Goal: Information Seeking & Learning: Learn about a topic

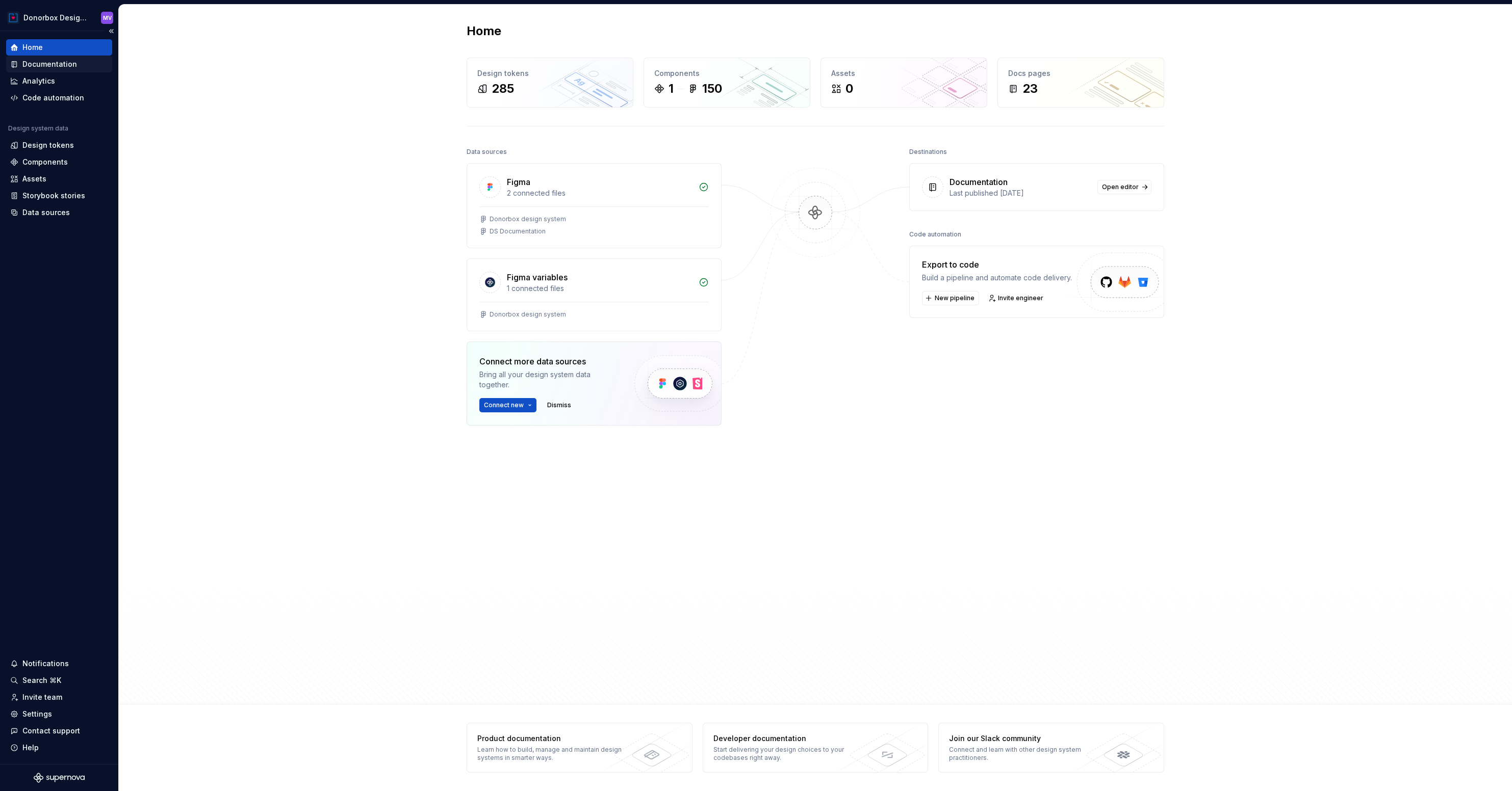
click at [65, 64] on div "Documentation" at bounding box center [49, 64] width 55 height 10
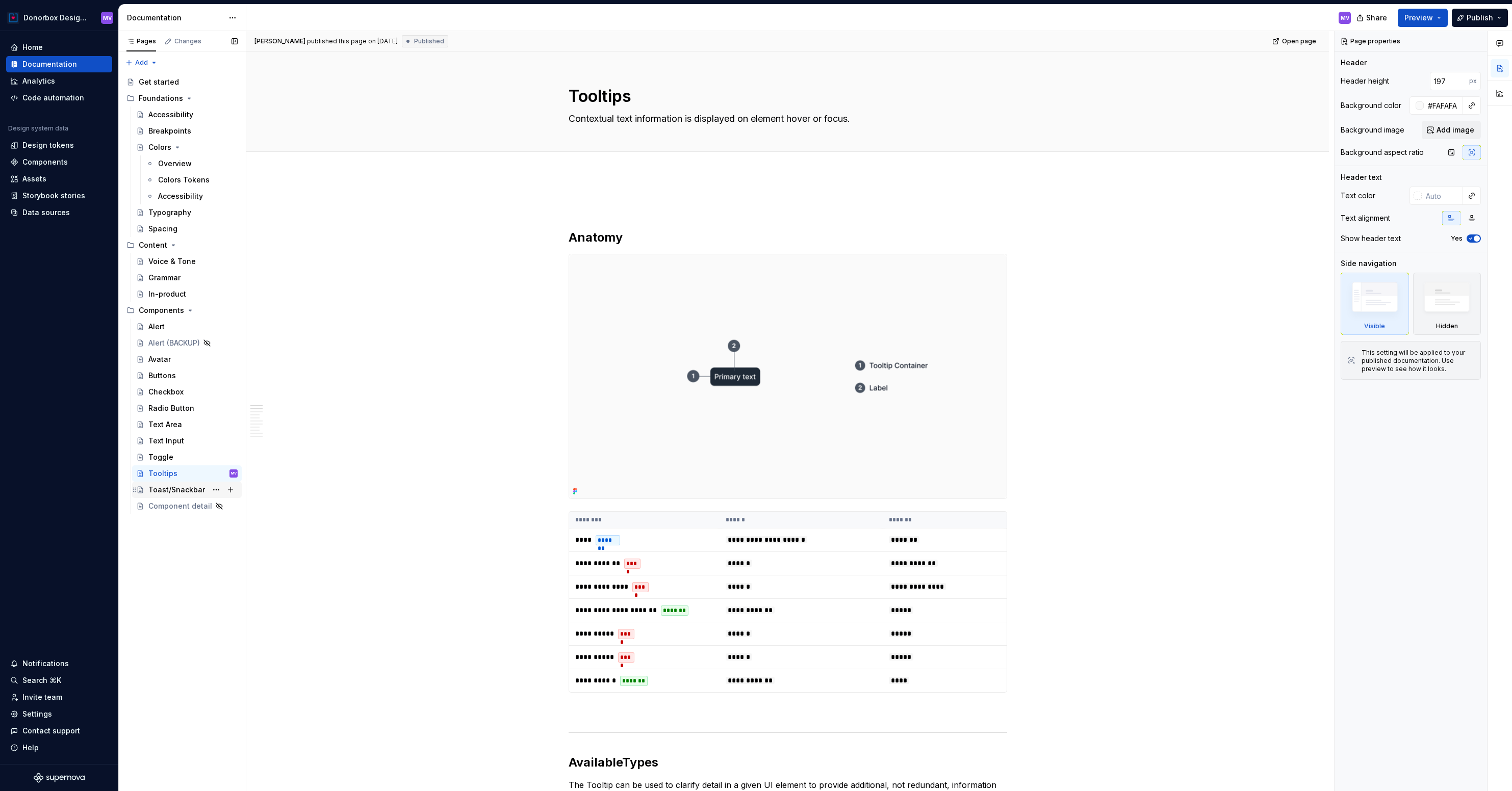
click at [191, 489] on div "Toast/Snackbar" at bounding box center [176, 490] width 56 height 10
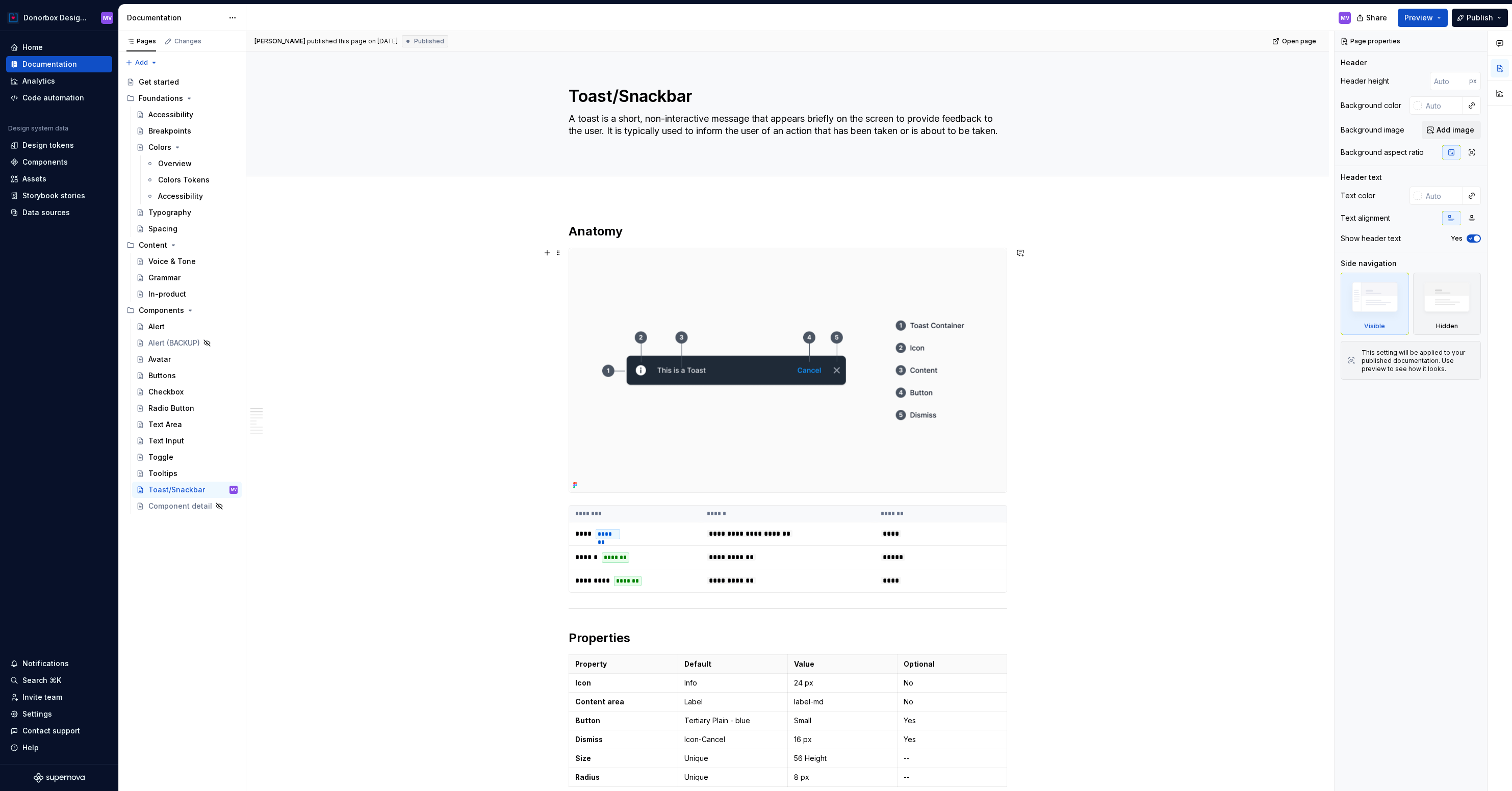
click at [691, 303] on img at bounding box center [788, 371] width 438 height 245
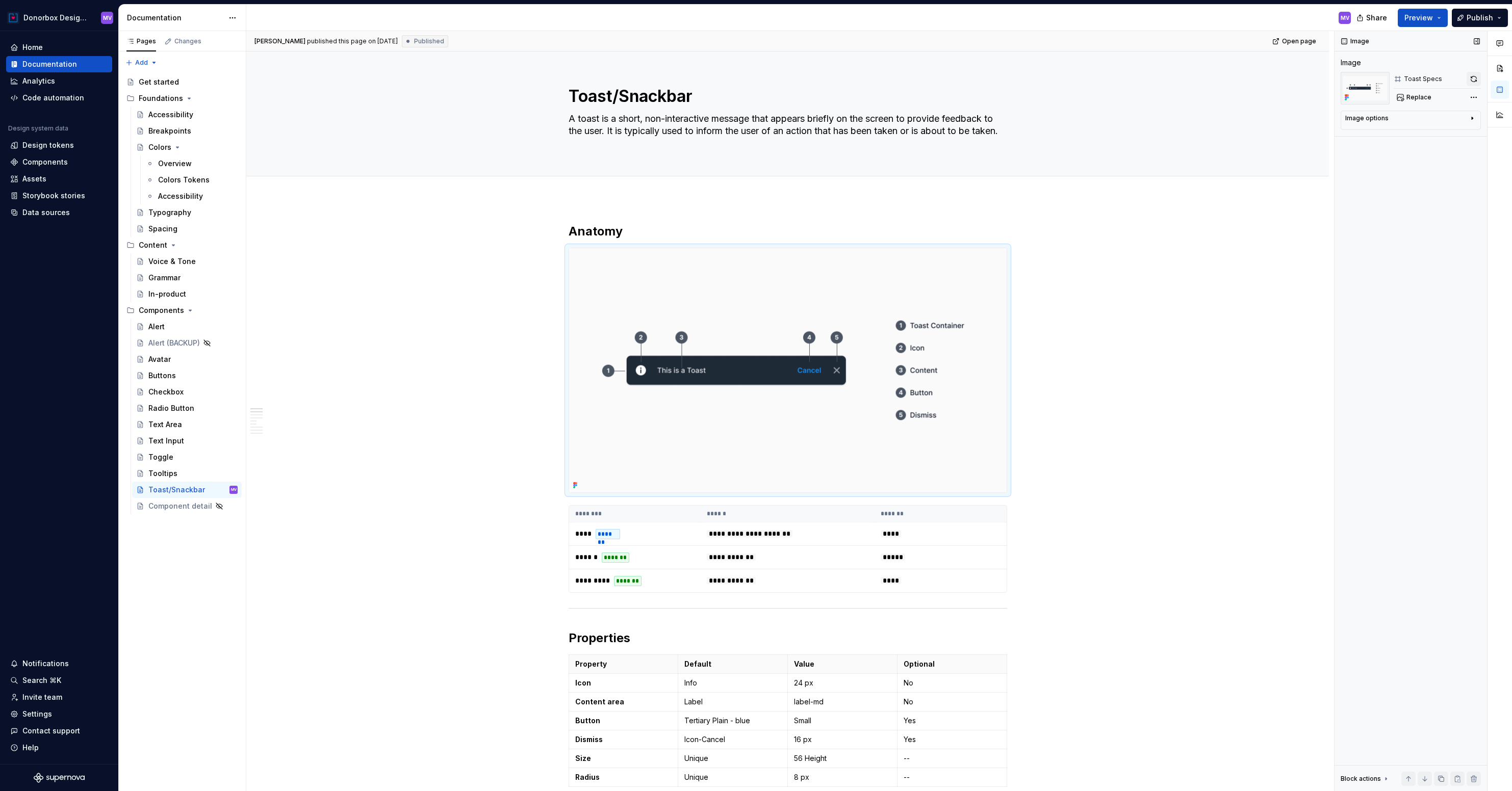
click at [1474, 78] on button "button" at bounding box center [1474, 79] width 14 height 14
click at [608, 518] on th "********" at bounding box center [635, 514] width 132 height 17
type textarea "*"
click at [1467, 110] on icon "button" at bounding box center [1465, 112] width 5 height 5
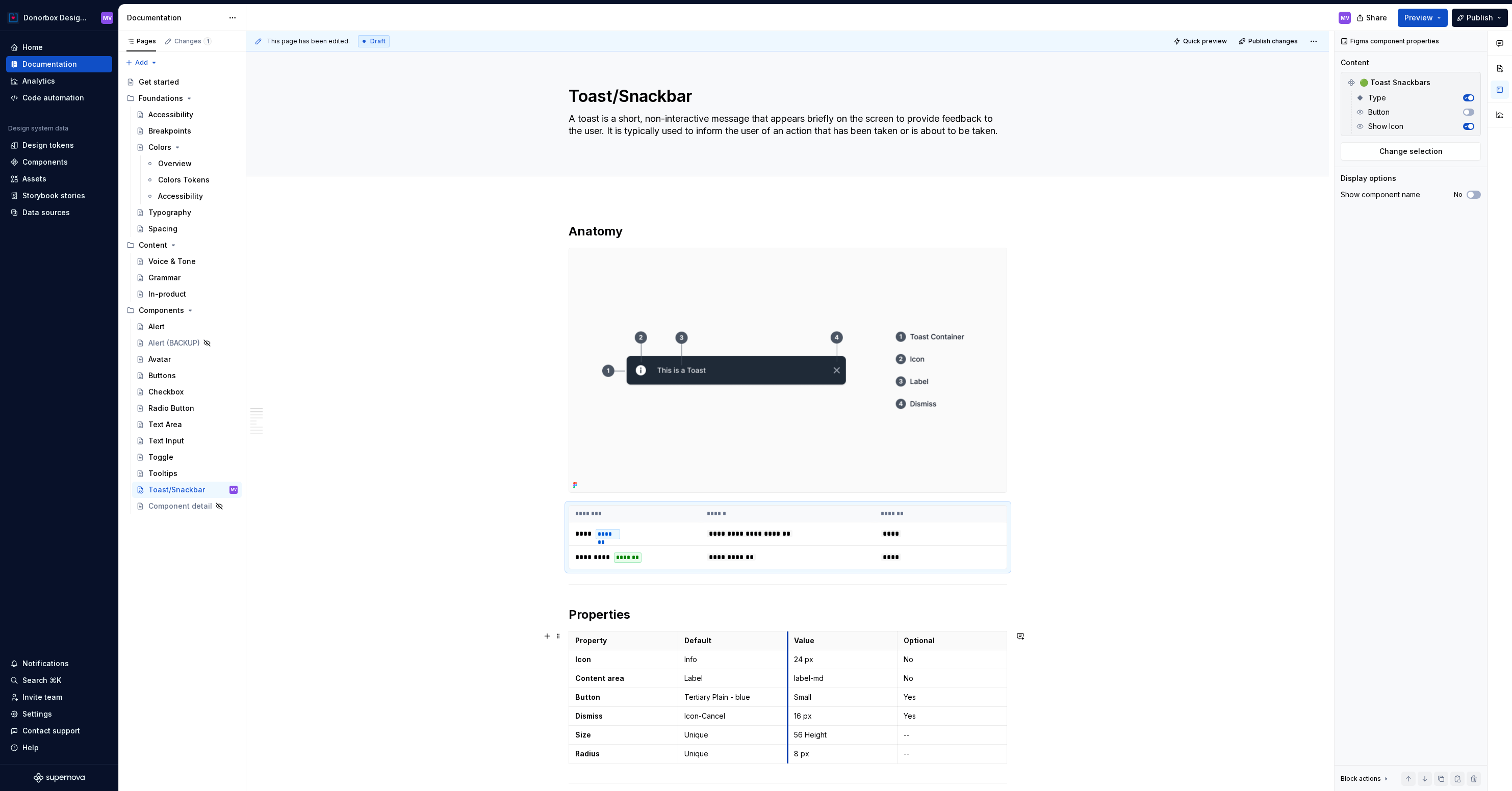
scroll to position [12, 0]
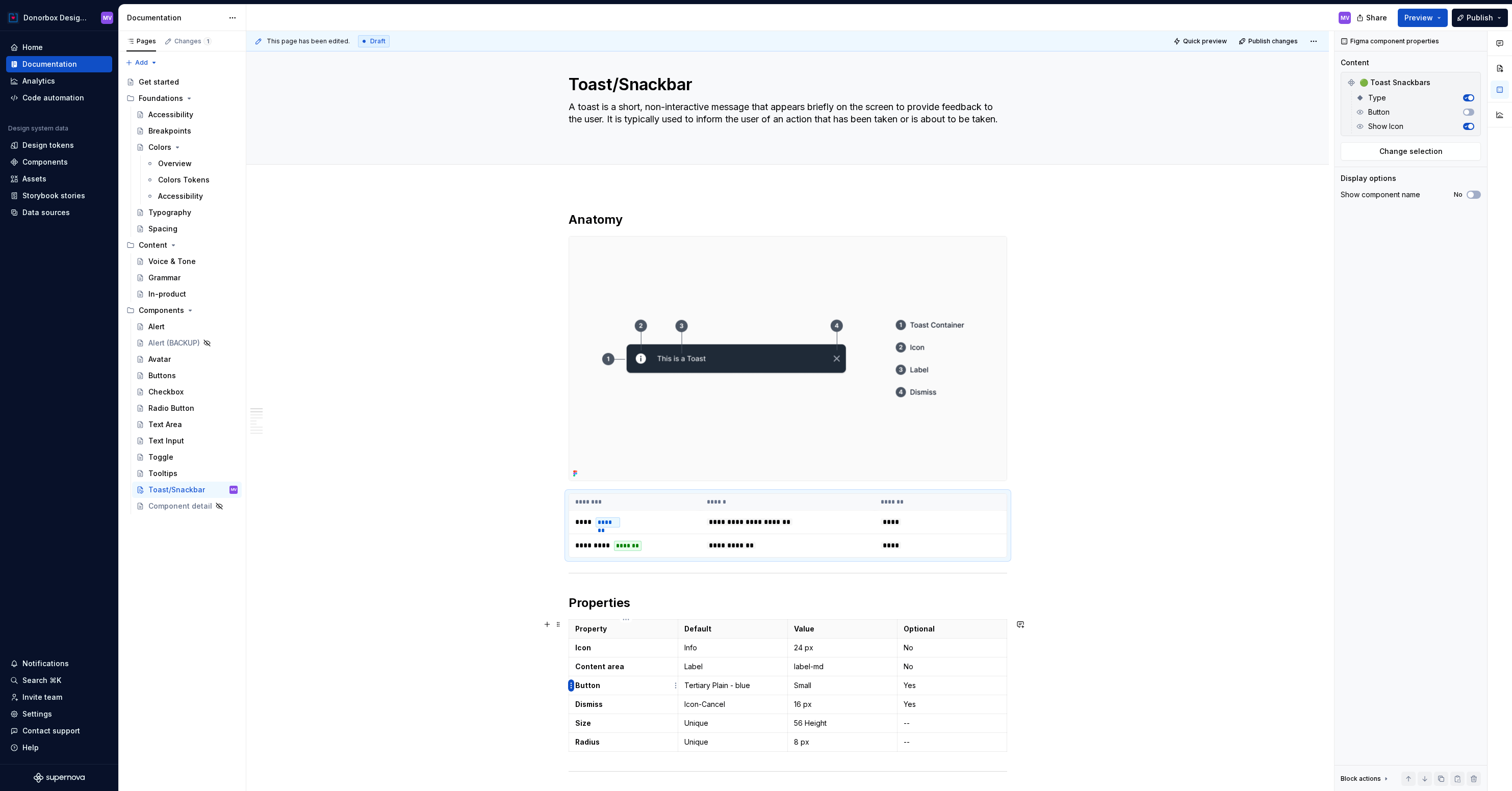
click at [570, 685] on html "Donorbox Design System MV Home Documentation Analytics Code automation Design s…" at bounding box center [756, 396] width 1512 height 791
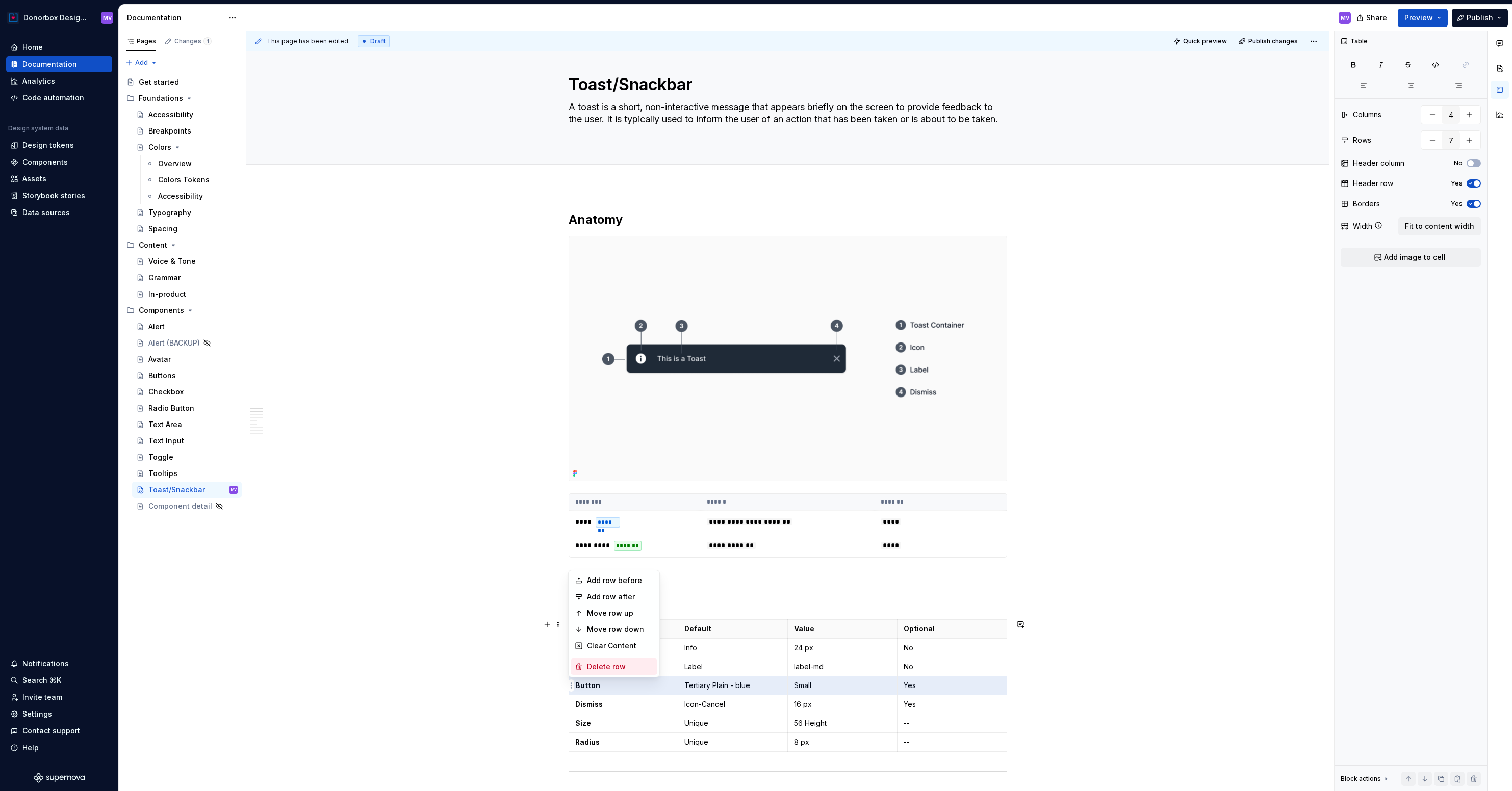
click at [592, 667] on div "Delete row" at bounding box center [619, 666] width 66 height 10
type input "6"
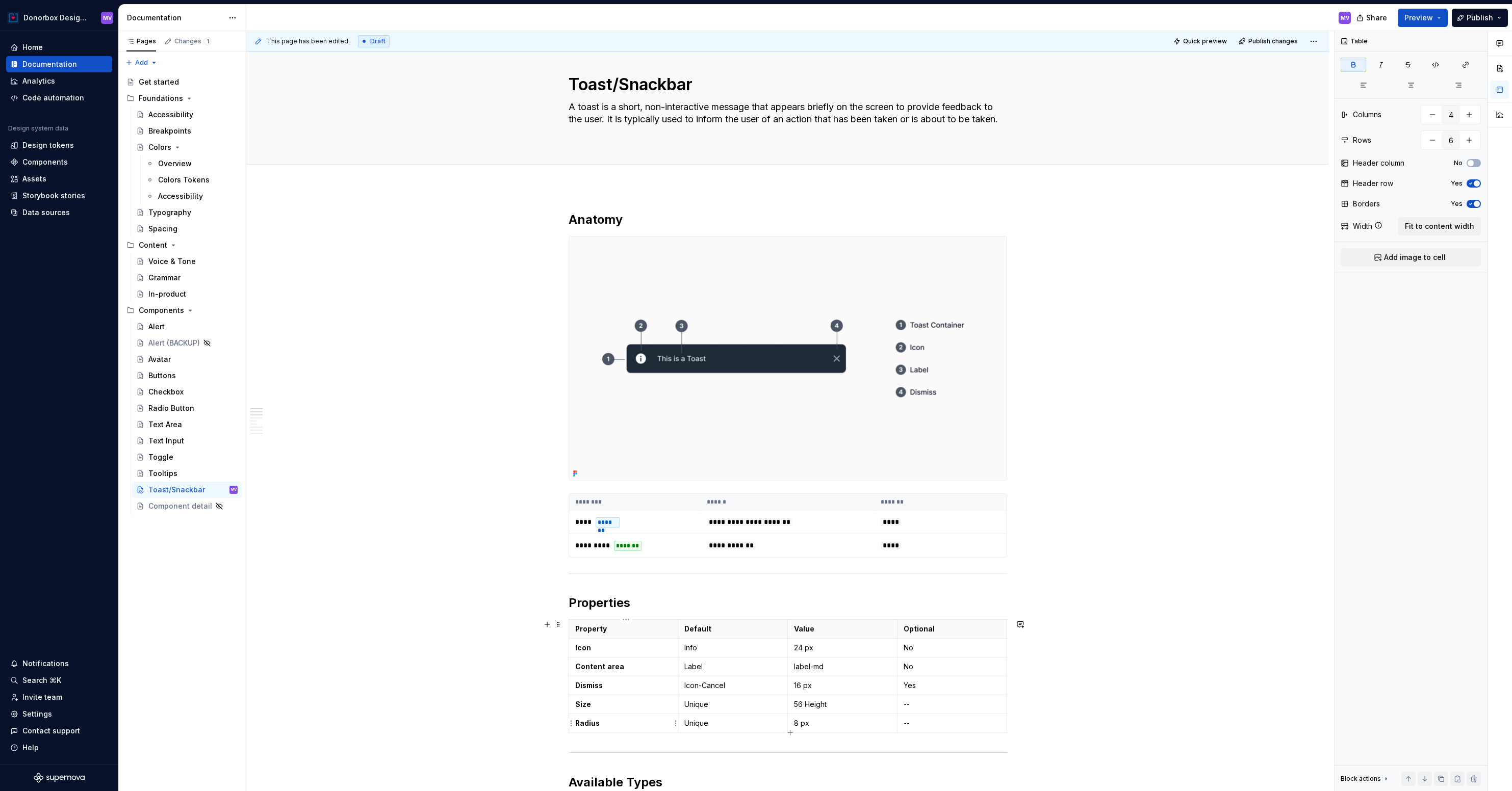
click at [577, 720] on td "Radius" at bounding box center [623, 723] width 110 height 19
click at [820, 400] on img at bounding box center [788, 359] width 438 height 245
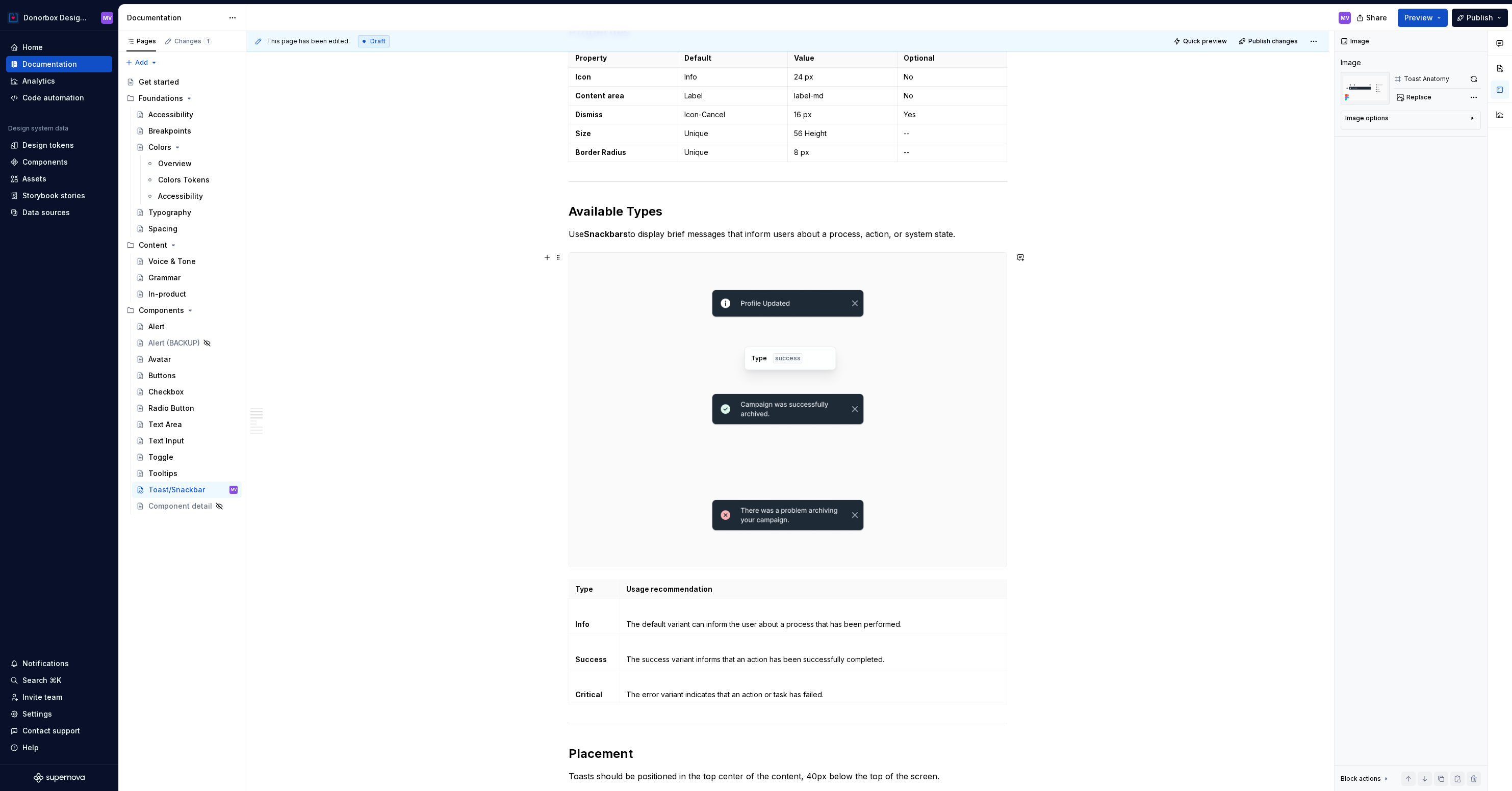
scroll to position [585, 0]
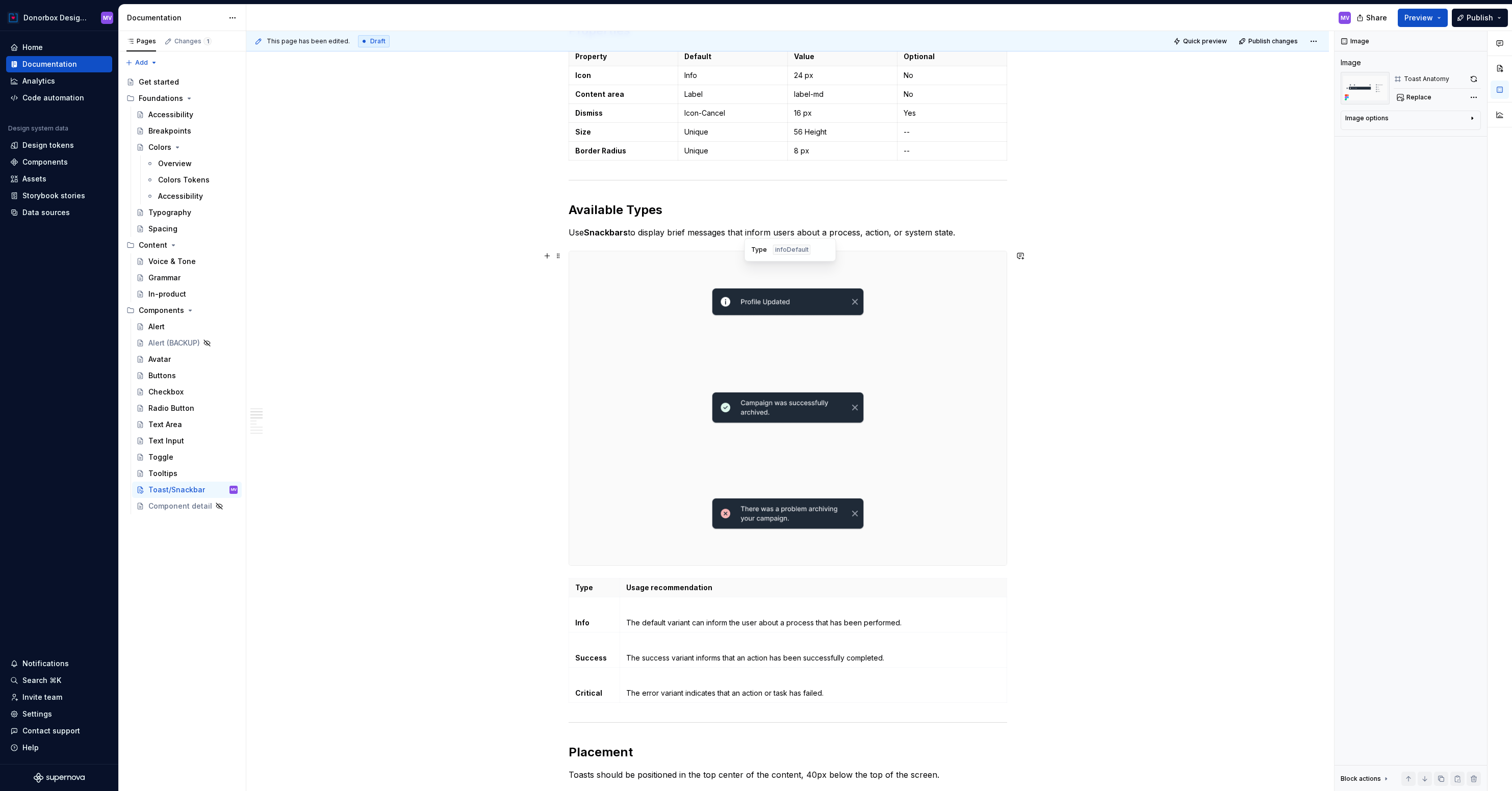
click at [636, 326] on div at bounding box center [788, 303] width 438 height 102
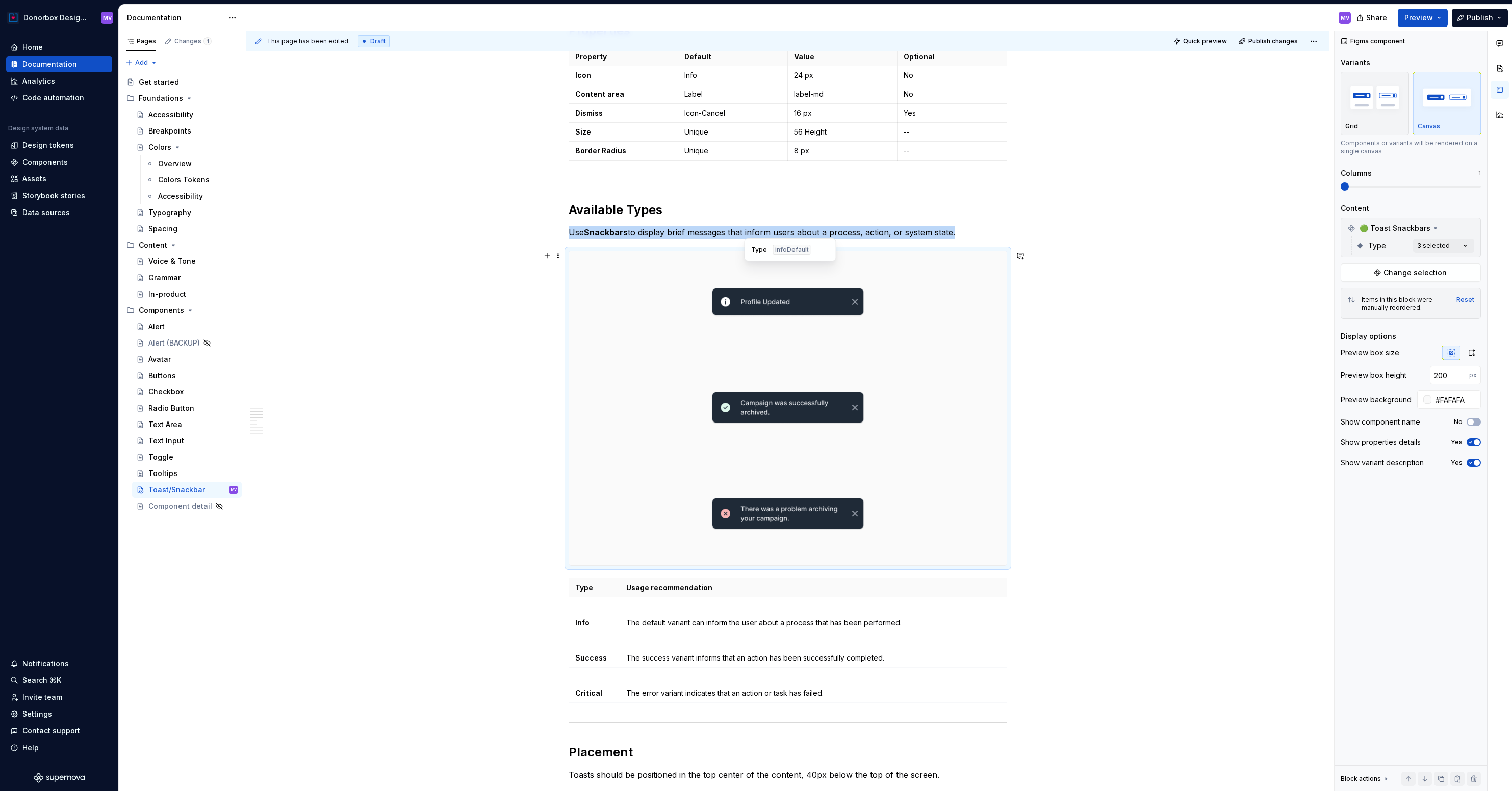
click at [907, 335] on div at bounding box center [788, 303] width 438 height 102
click at [46, 162] on div "Components" at bounding box center [44, 162] width 45 height 10
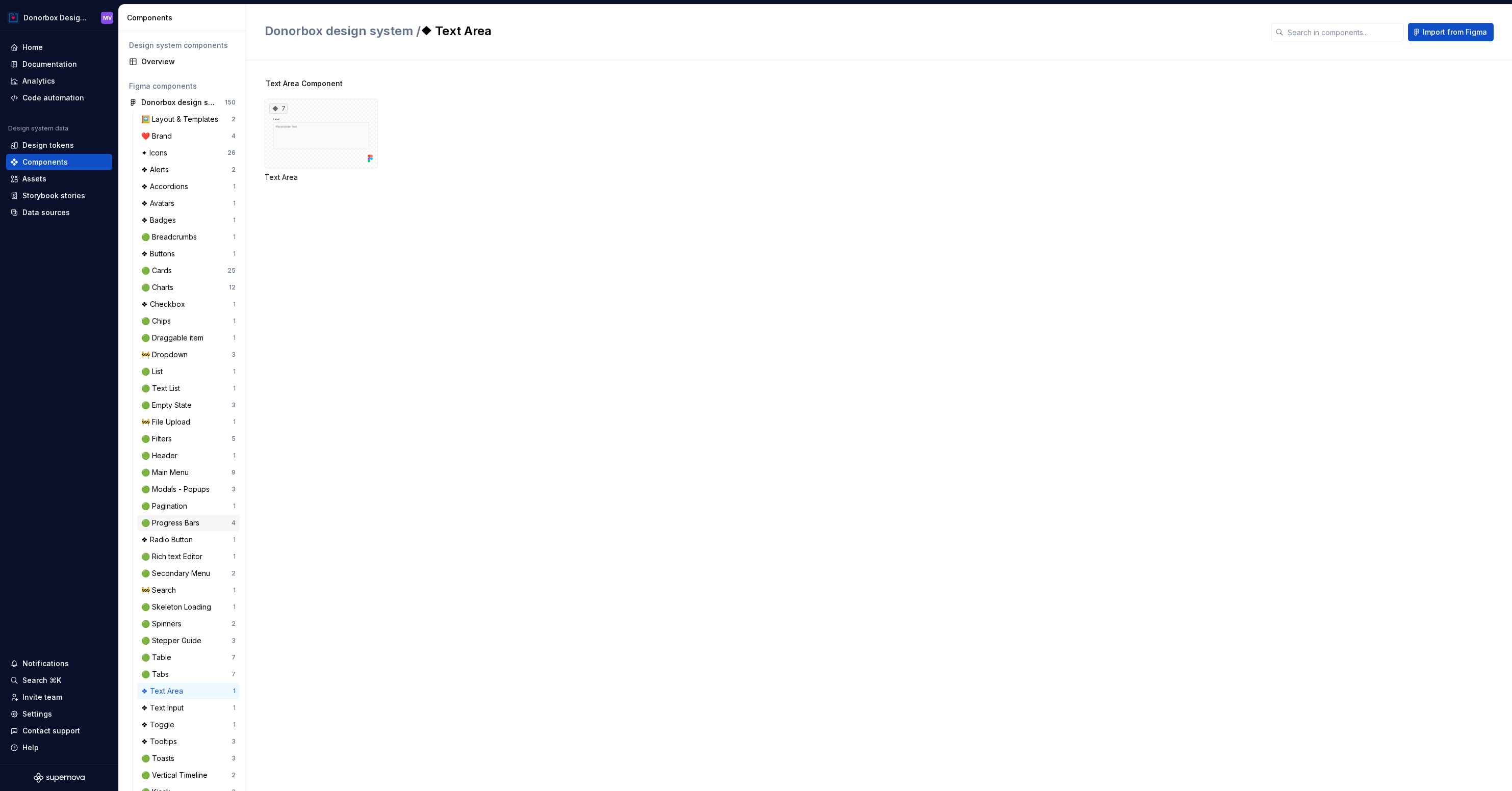
scroll to position [94, 0]
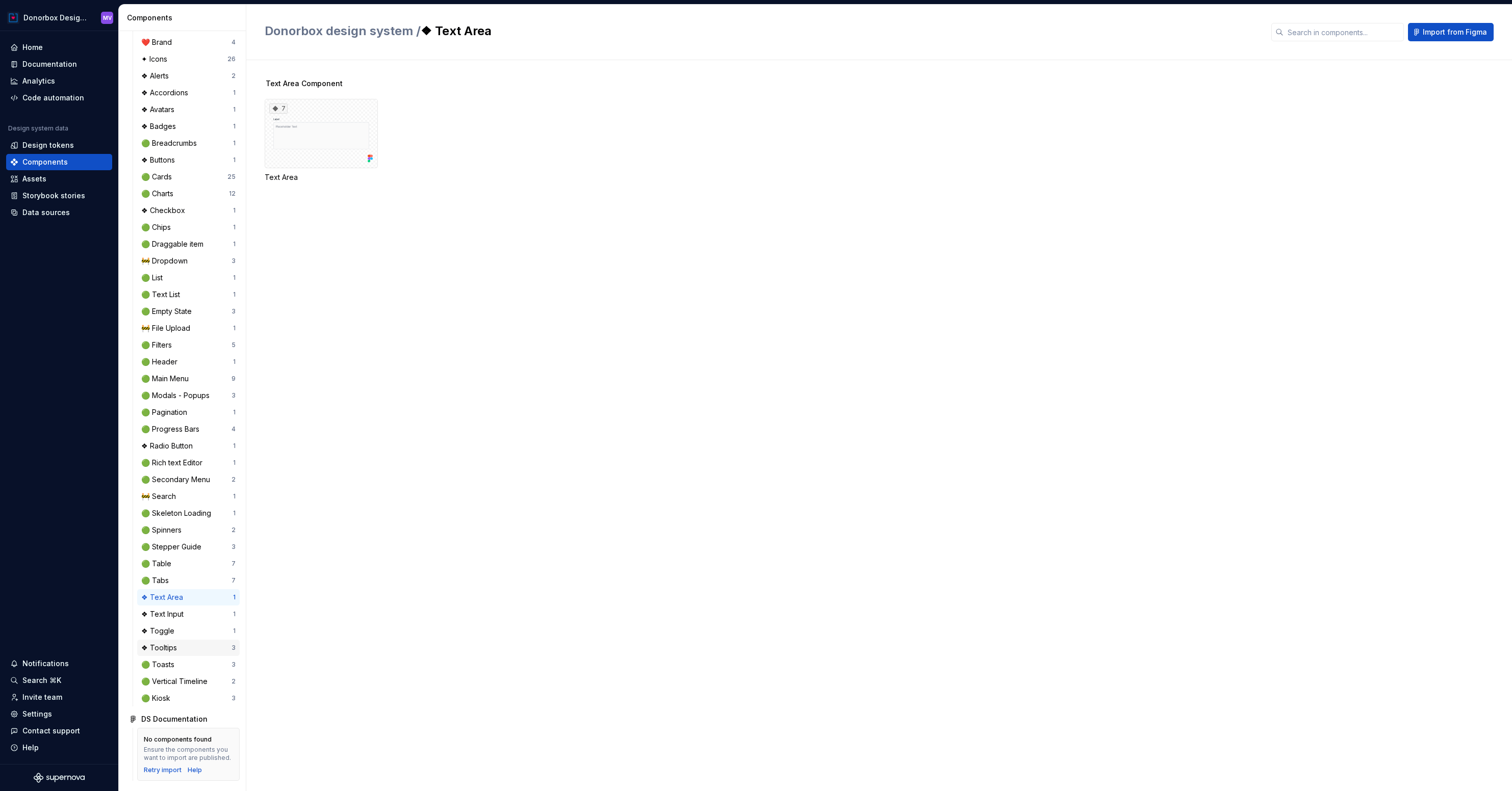
click at [165, 647] on div "❖ Tooltips" at bounding box center [161, 648] width 40 height 10
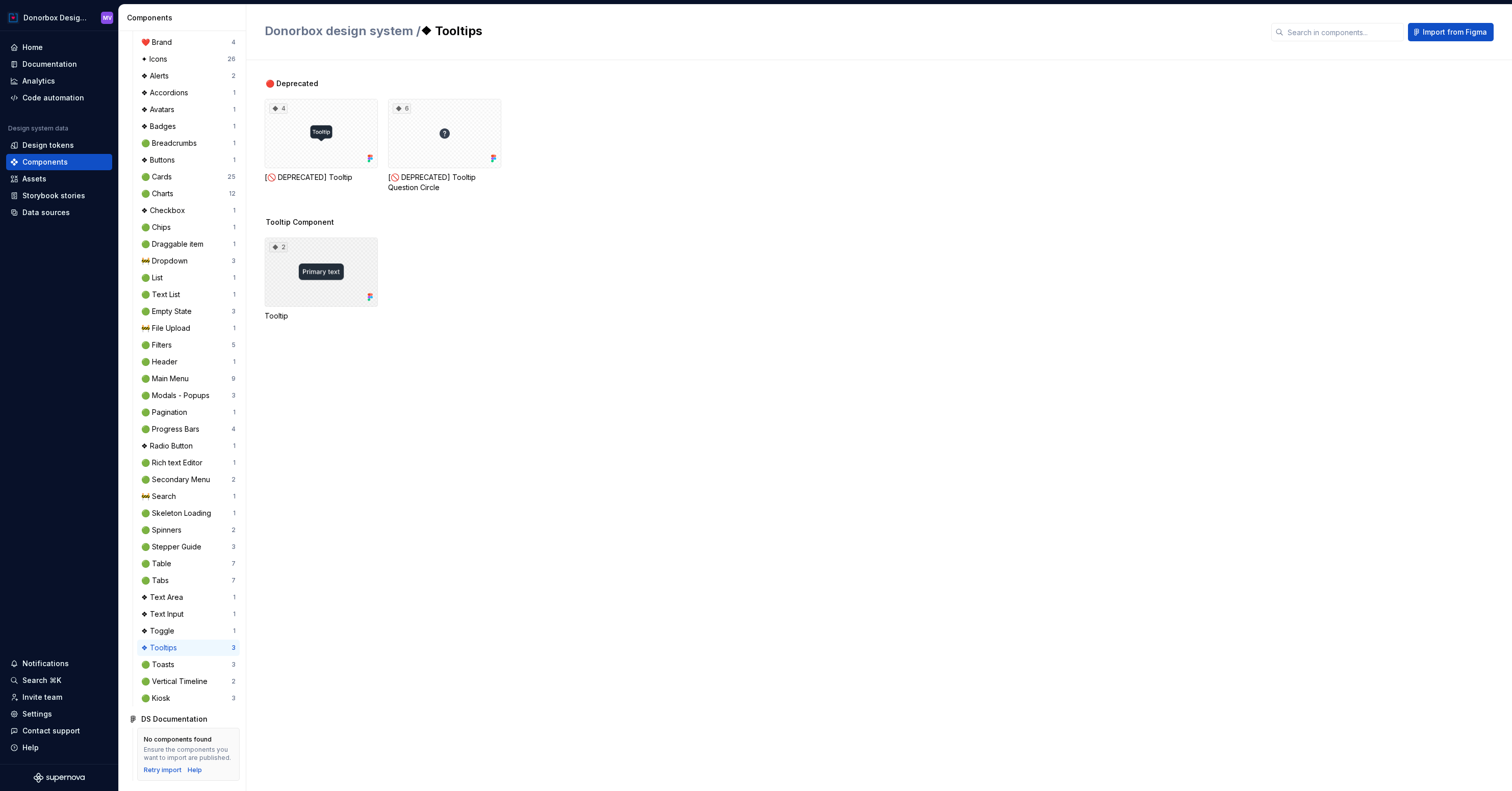
click at [333, 300] on div "2" at bounding box center [321, 272] width 114 height 69
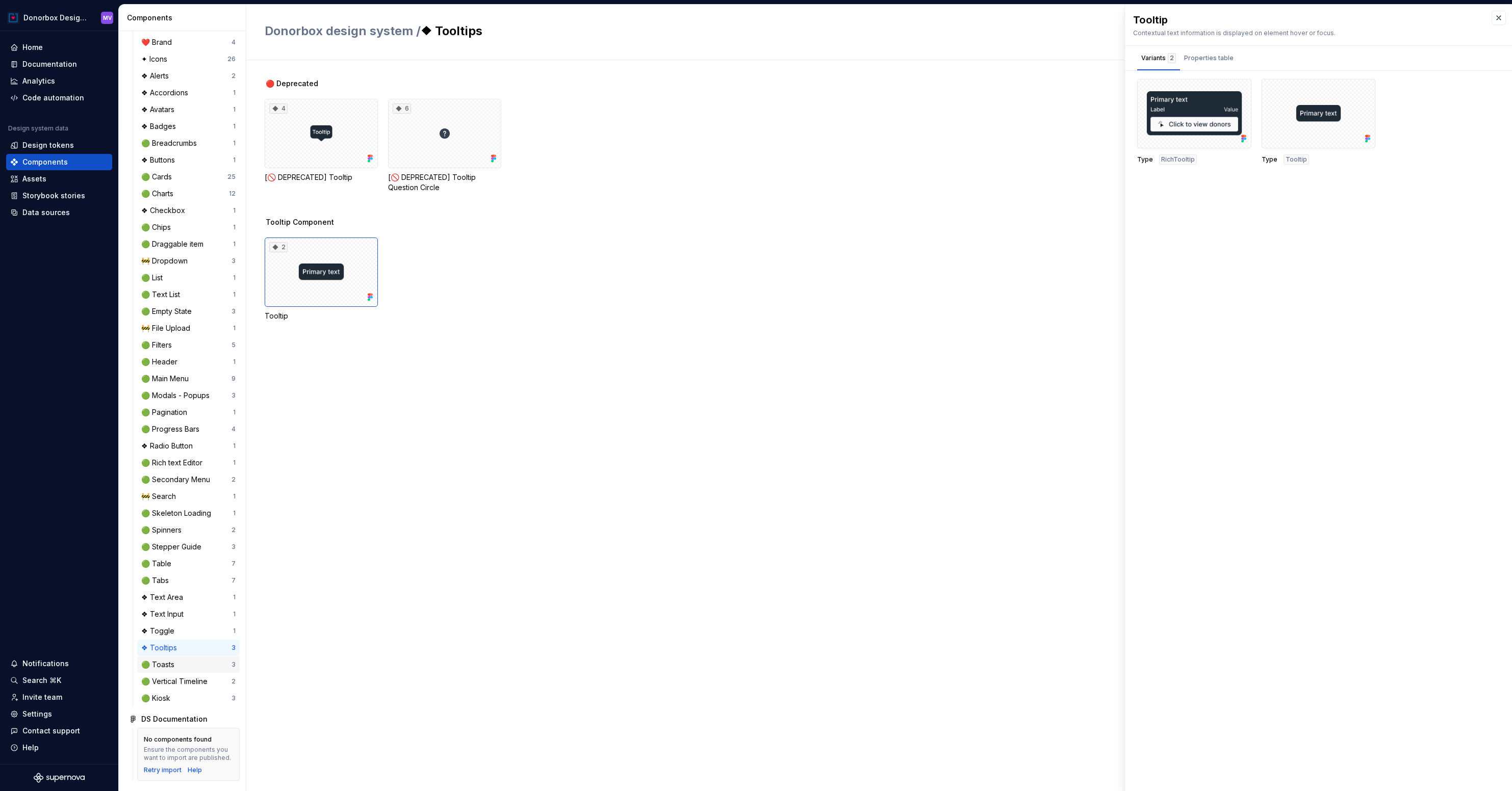
click at [165, 660] on div "🟢 Toasts" at bounding box center [160, 665] width 37 height 10
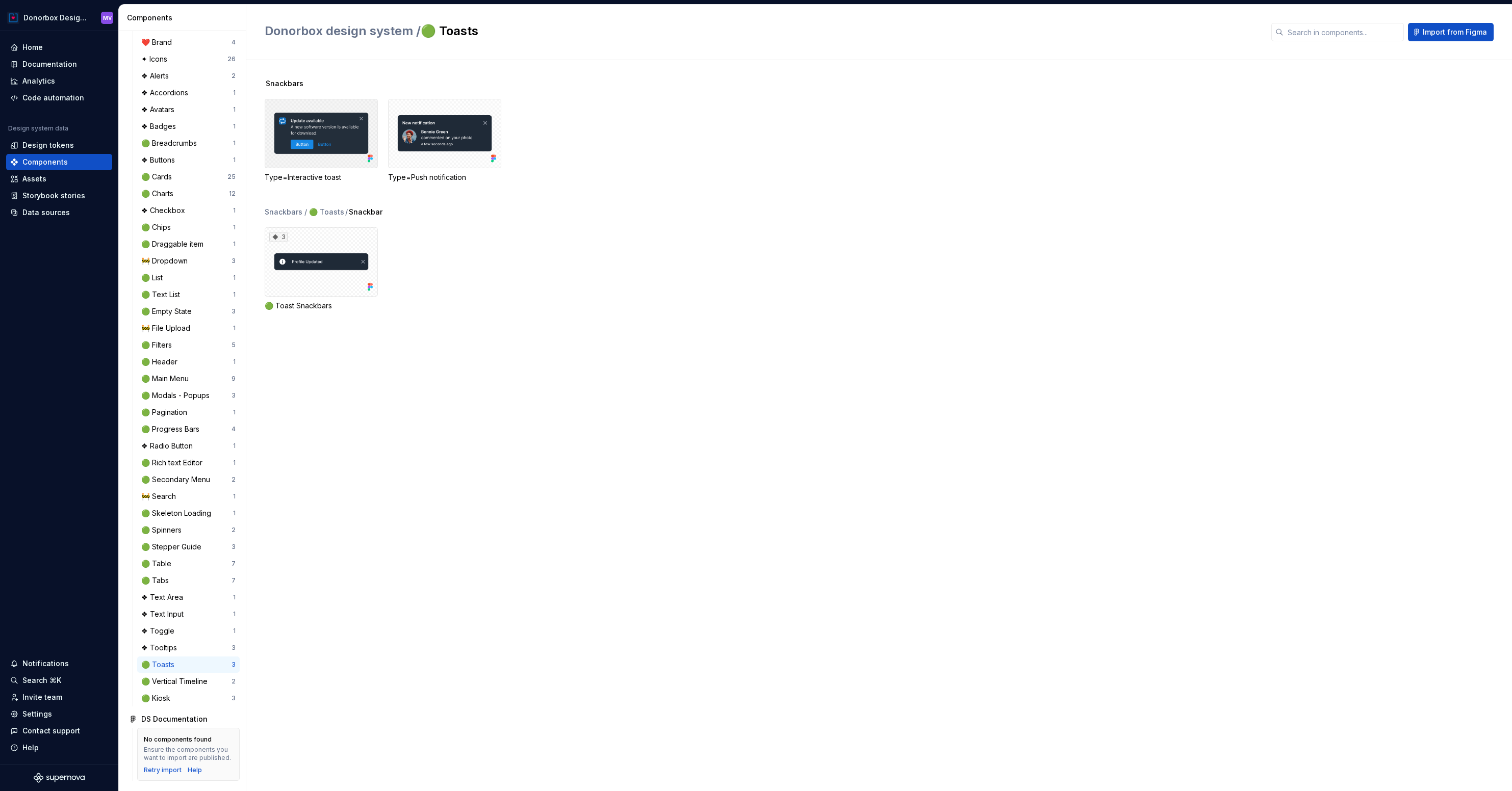
click at [335, 149] on div at bounding box center [321, 133] width 114 height 69
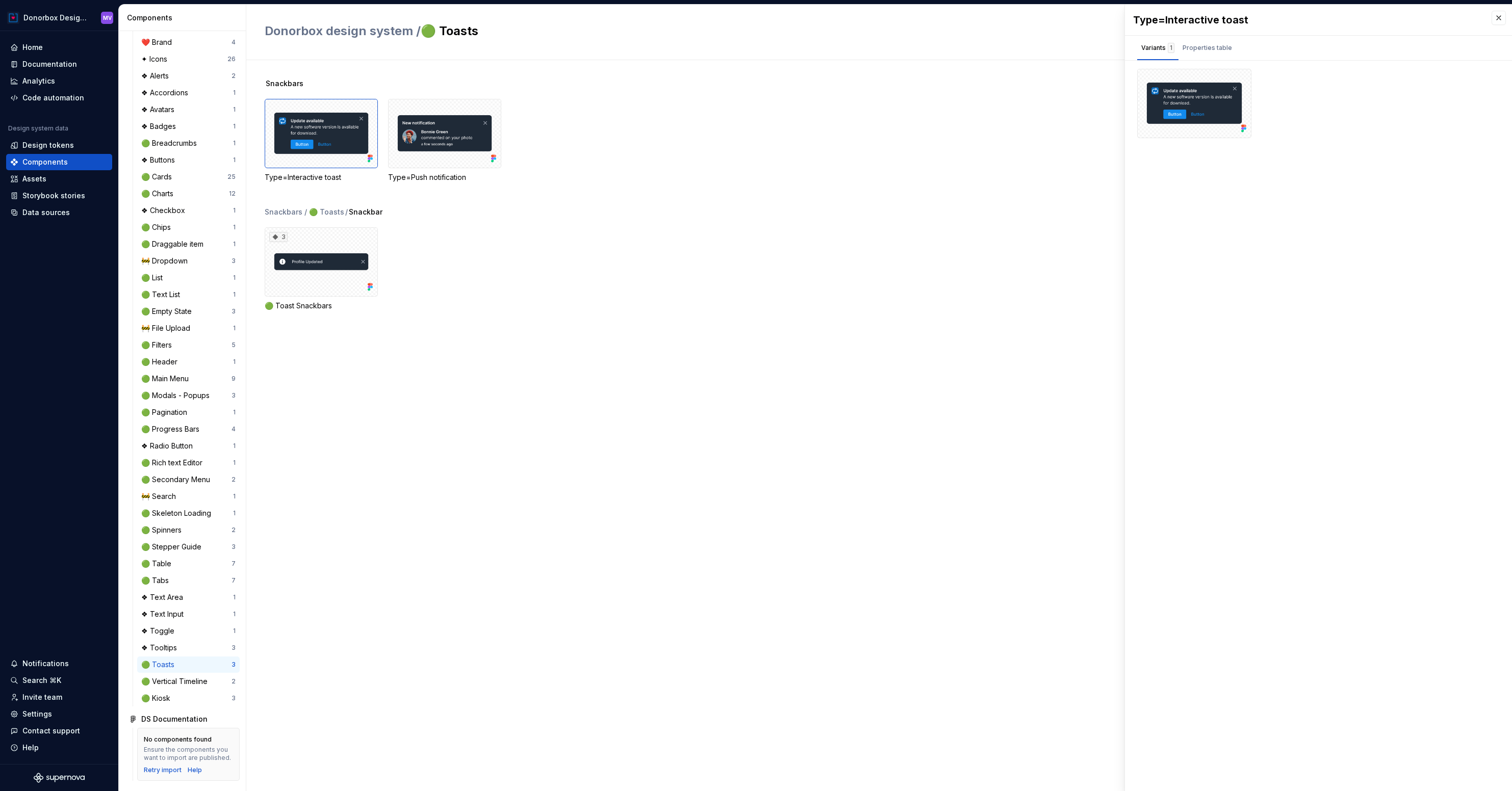
click at [412, 205] on div "Snackbars Type=Interactive toast Type=Push notification" at bounding box center [888, 143] width 1247 height 129
click at [1204, 47] on div "Properties table" at bounding box center [1207, 48] width 49 height 10
click at [1155, 49] on div "Variants 1" at bounding box center [1158, 48] width 33 height 10
click at [1502, 18] on button "button" at bounding box center [1498, 17] width 14 height 14
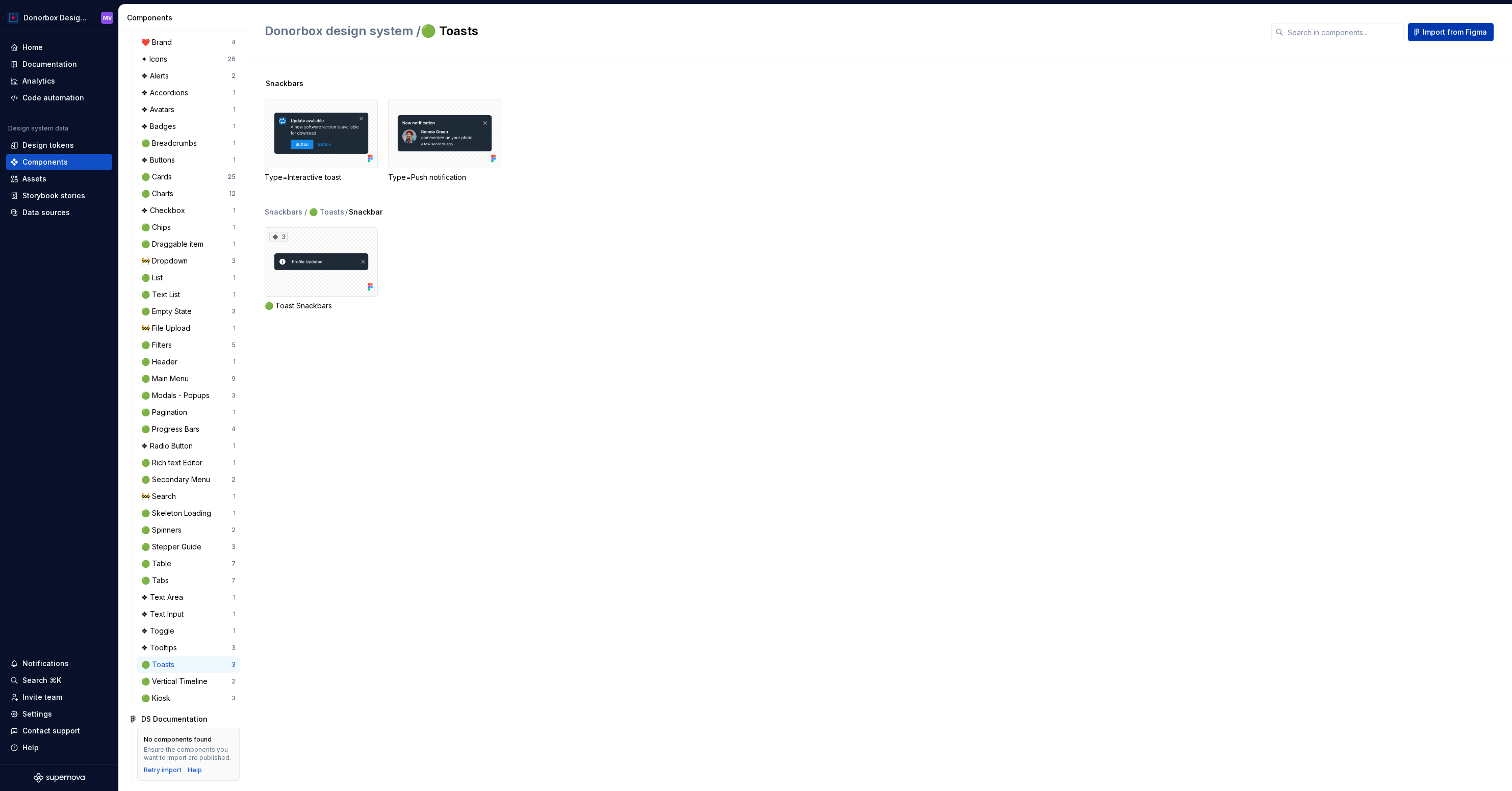
click at [1469, 33] on span "Import from Figma" at bounding box center [1454, 32] width 64 height 10
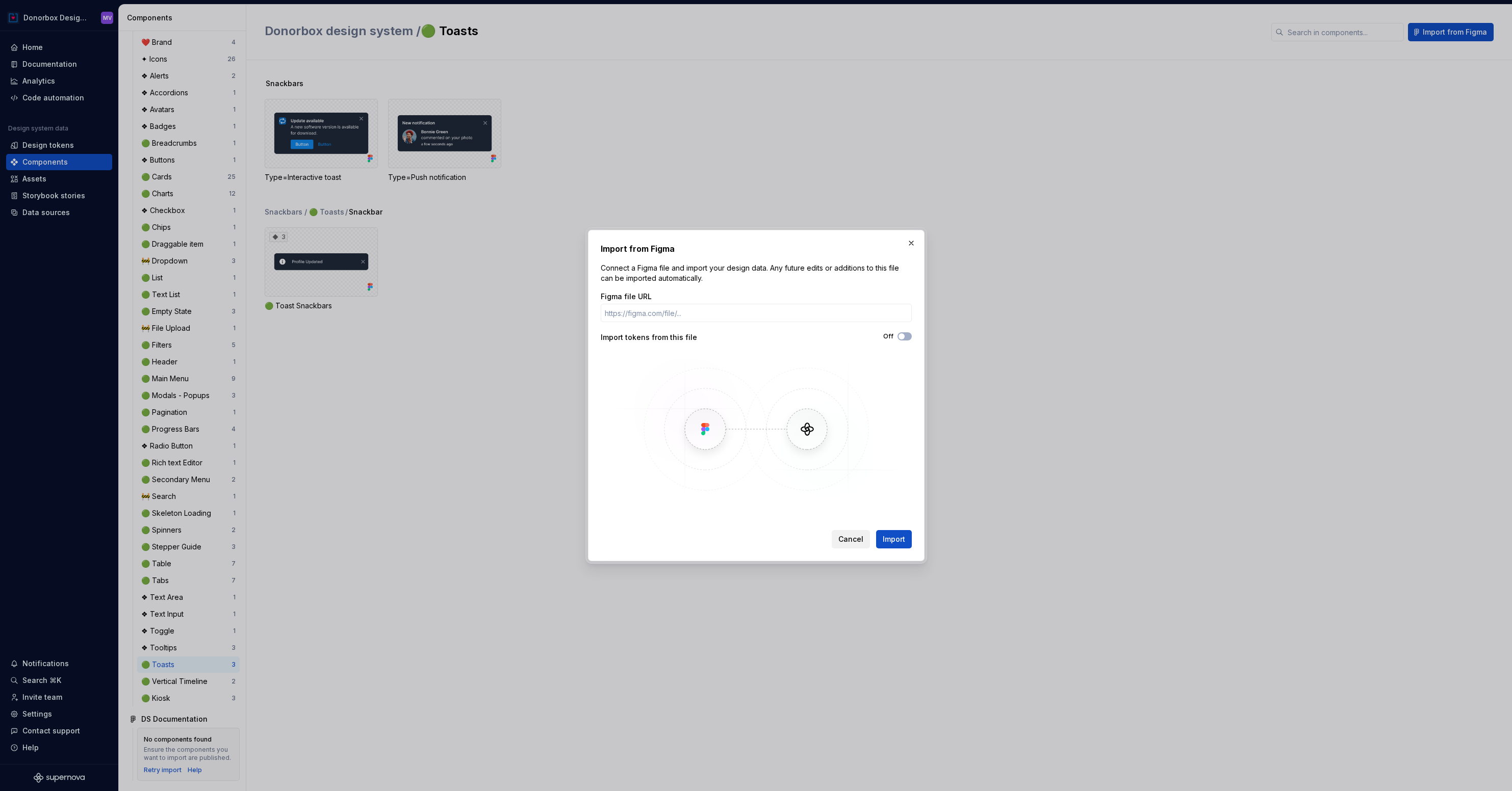
click at [858, 539] on span "Cancel" at bounding box center [850, 539] width 25 height 10
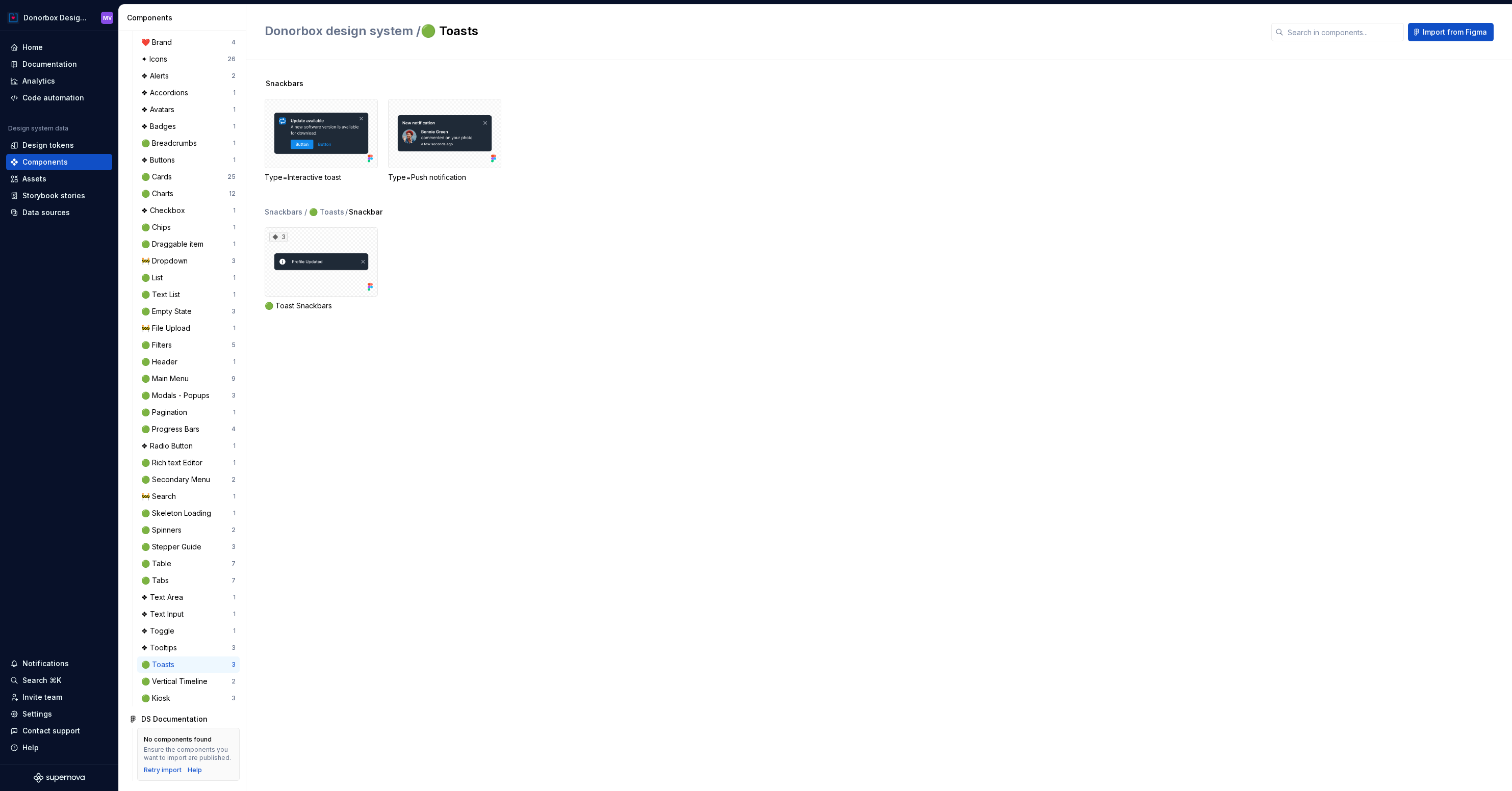
click at [473, 31] on h2 "Donorbox design system / 🟢 Toasts" at bounding box center [762, 31] width 994 height 17
click at [365, 233] on div "3" at bounding box center [321, 261] width 114 height 69
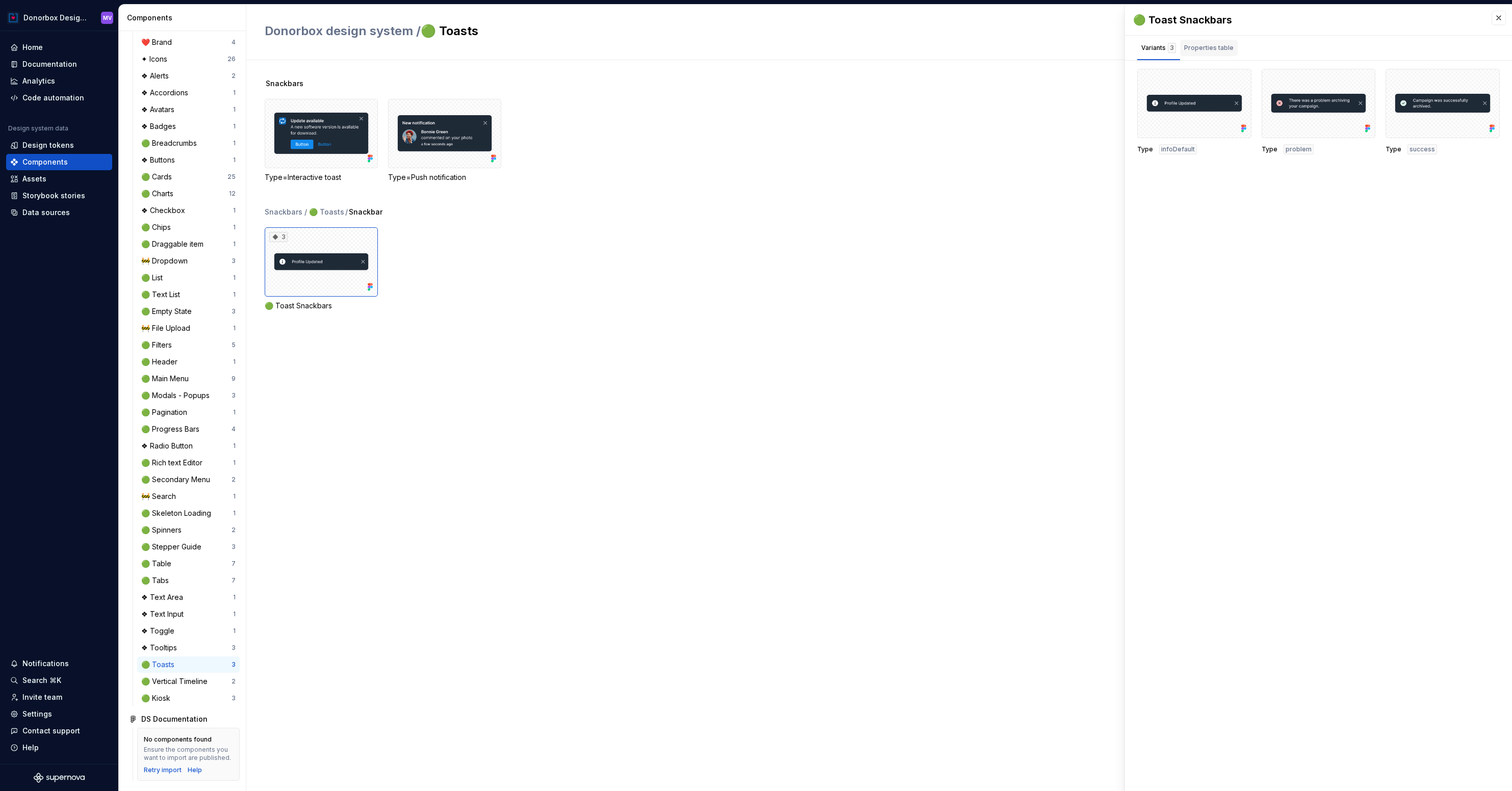
click at [1220, 41] on div "Properties table" at bounding box center [1209, 48] width 58 height 17
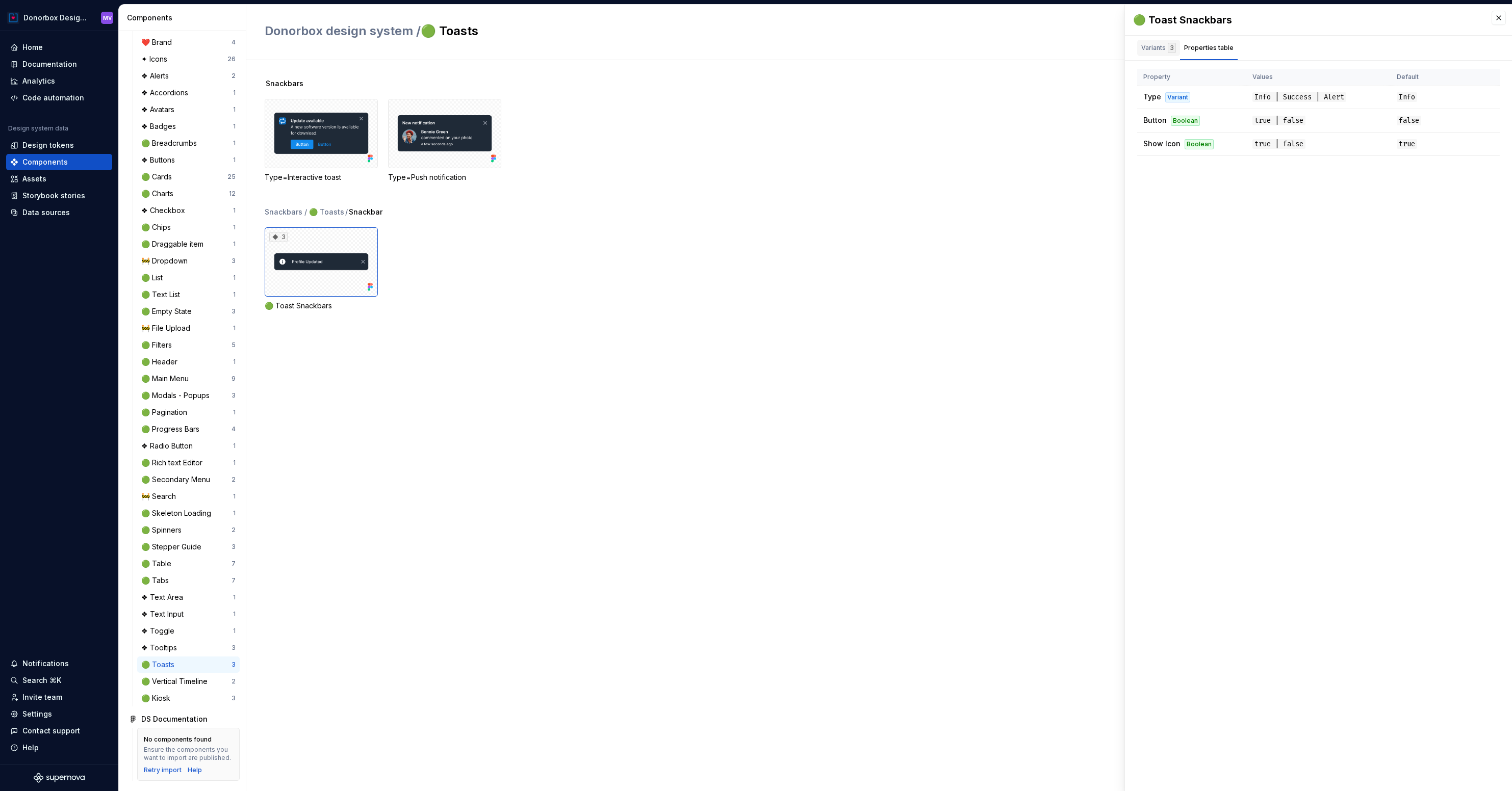
click at [1151, 49] on div "Variants 3" at bounding box center [1159, 48] width 35 height 10
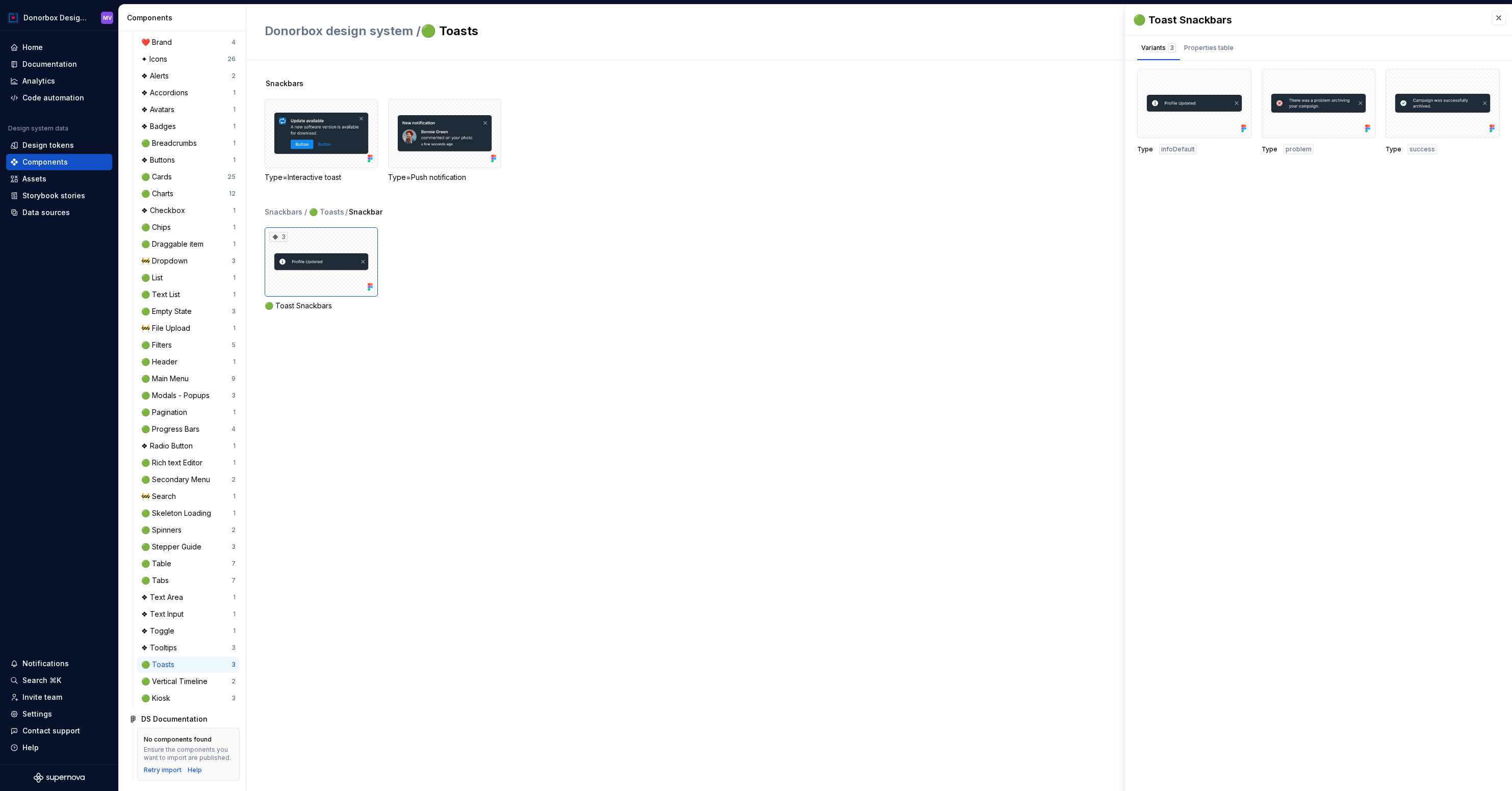
click at [872, 152] on div "Type=Interactive toast Type=Push notification" at bounding box center [888, 141] width 1247 height 83
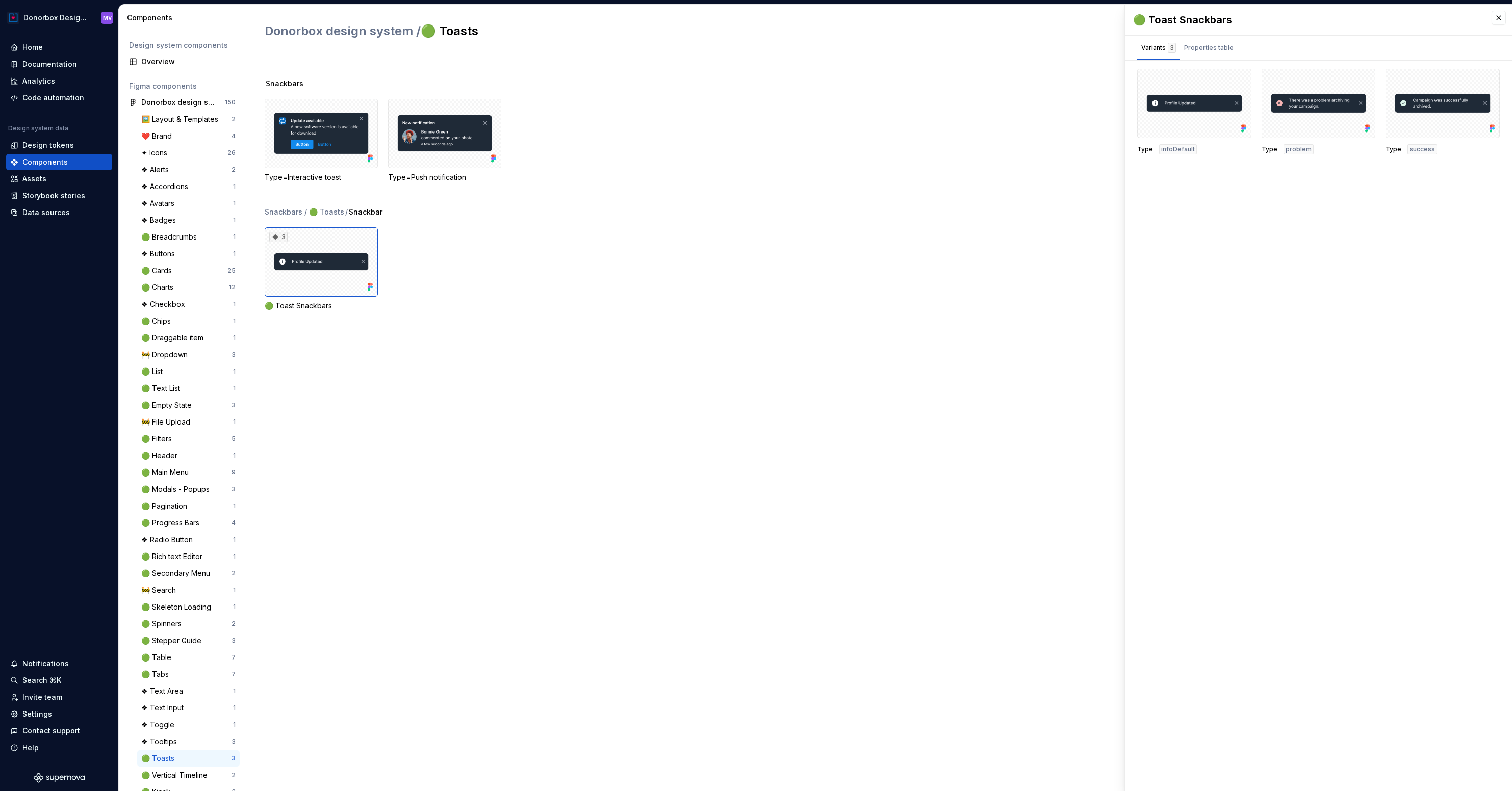
scroll to position [94, 0]
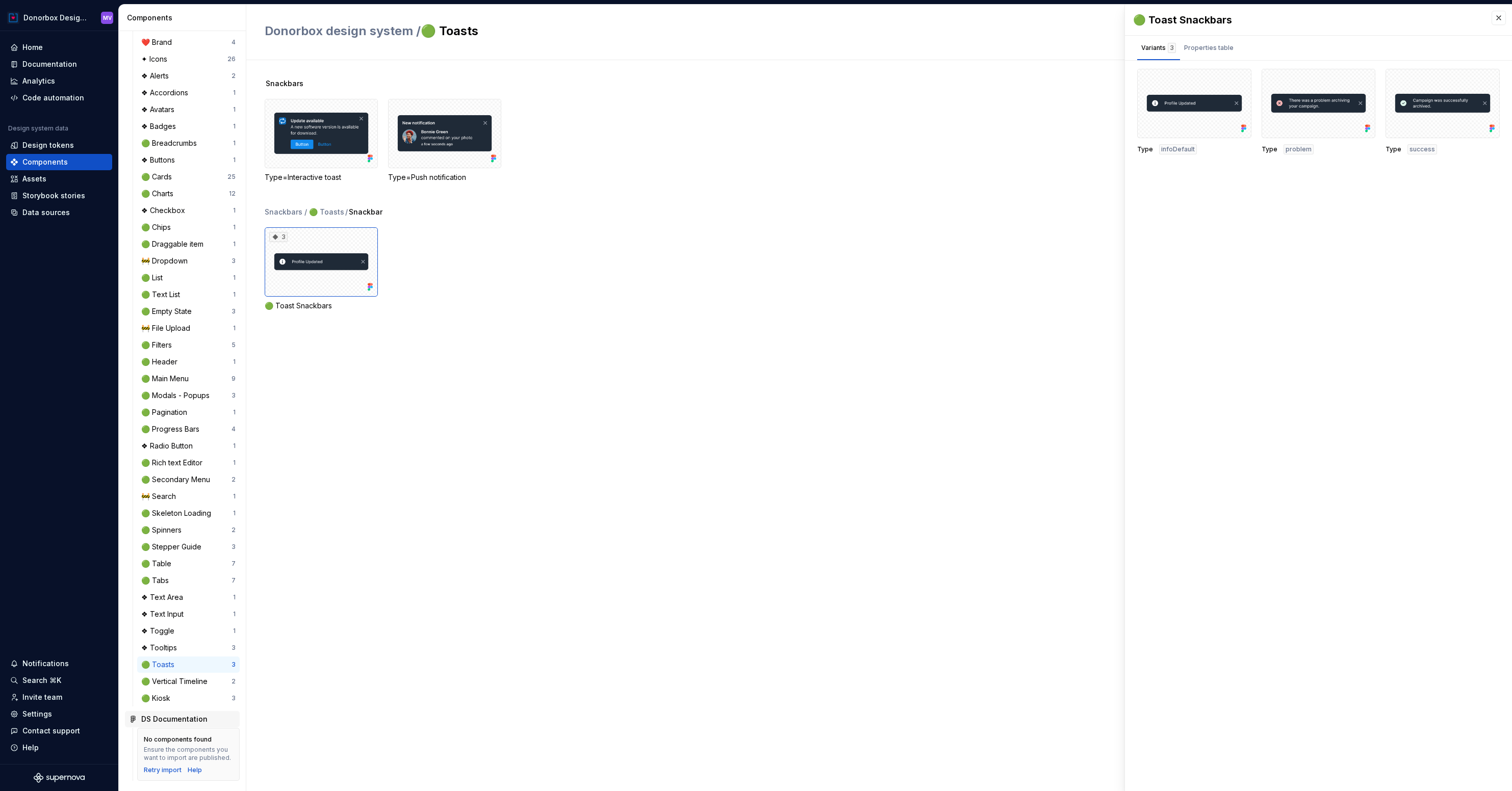
click at [172, 714] on div "DS Documentation" at bounding box center [174, 719] width 66 height 10
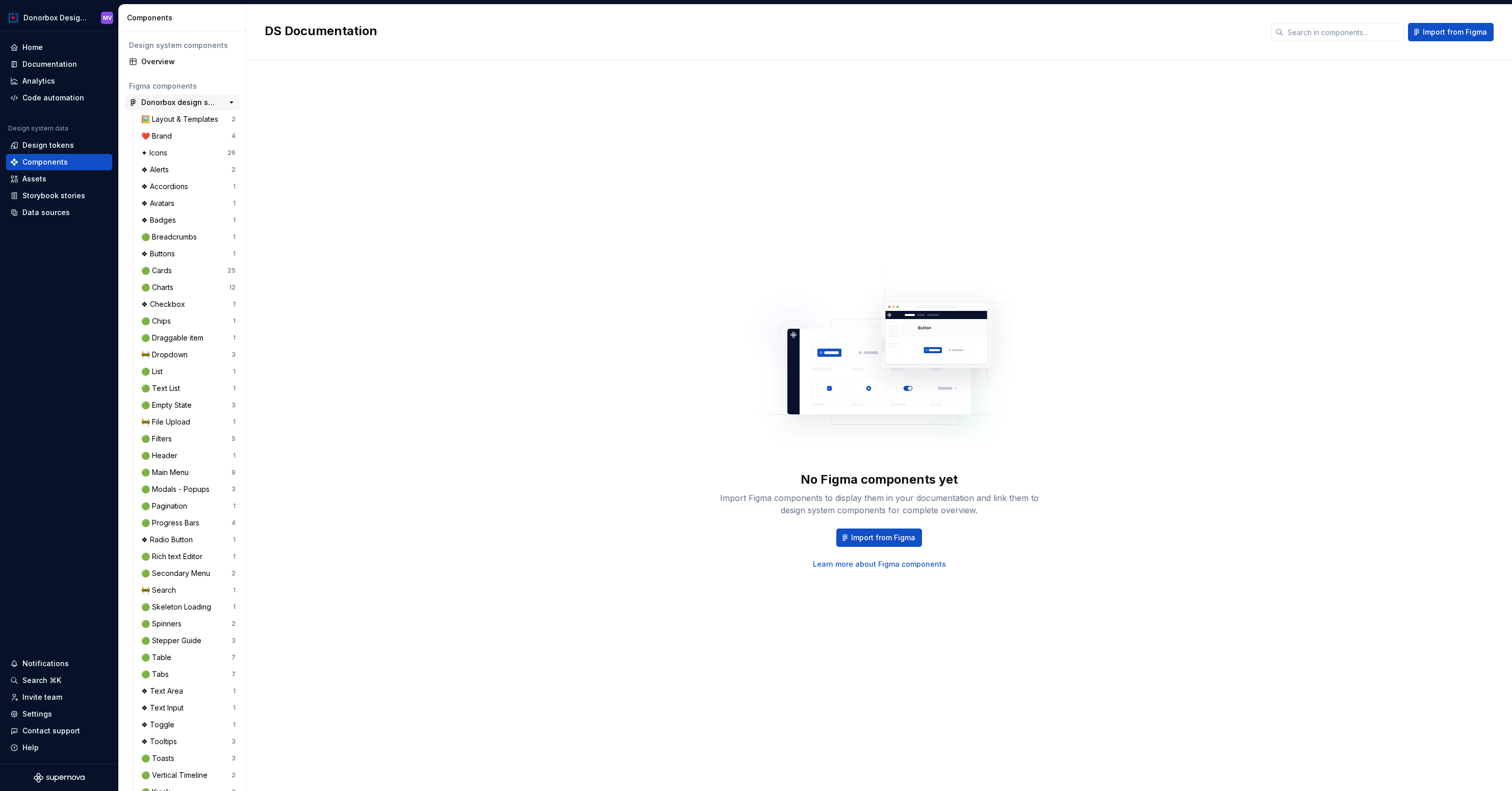
click at [165, 103] on div "Donorbox design system" at bounding box center [179, 102] width 76 height 10
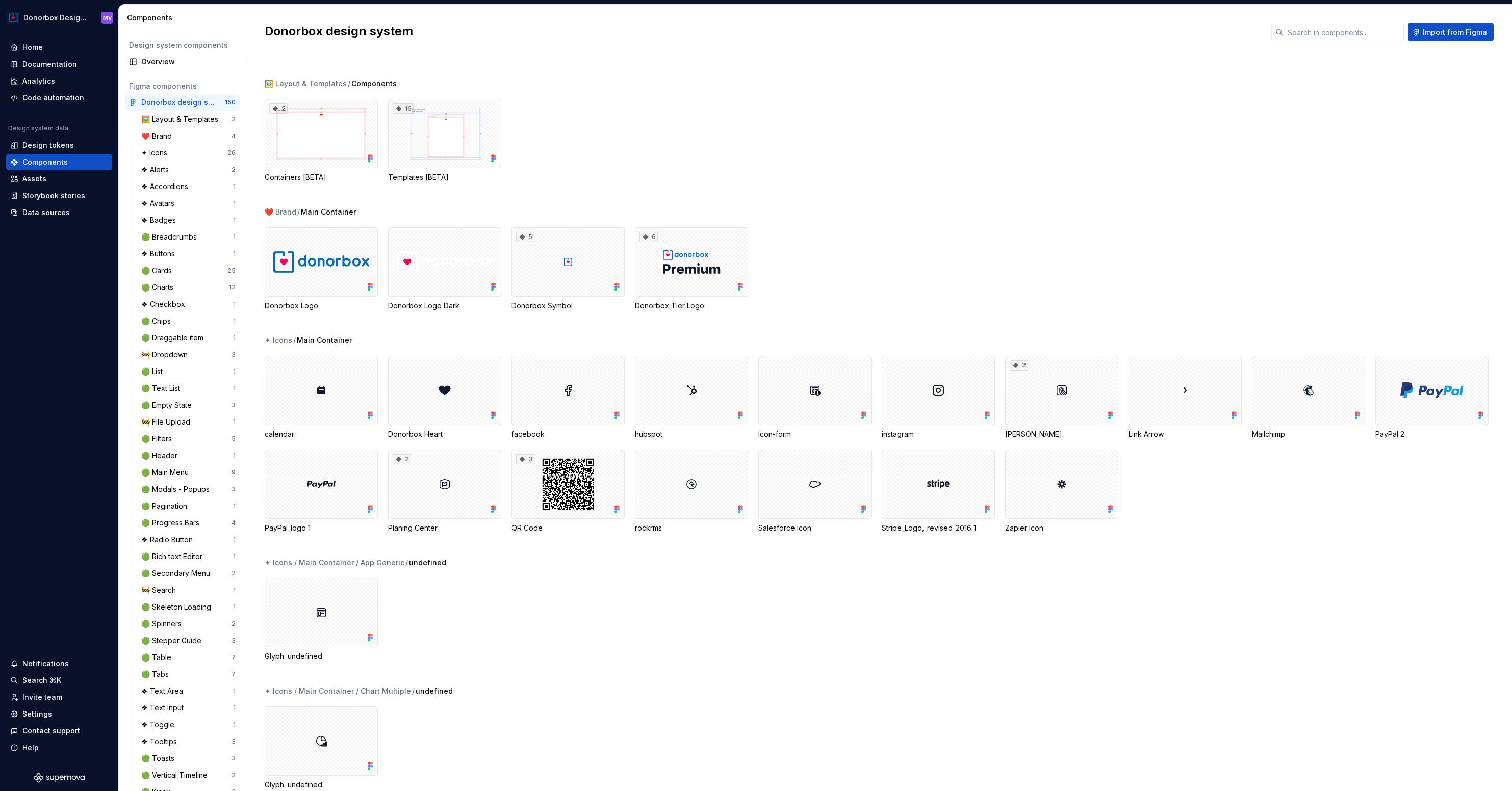
click at [171, 86] on div "Figma components" at bounding box center [182, 86] width 106 height 10
click at [230, 101] on button "button" at bounding box center [231, 102] width 14 height 14
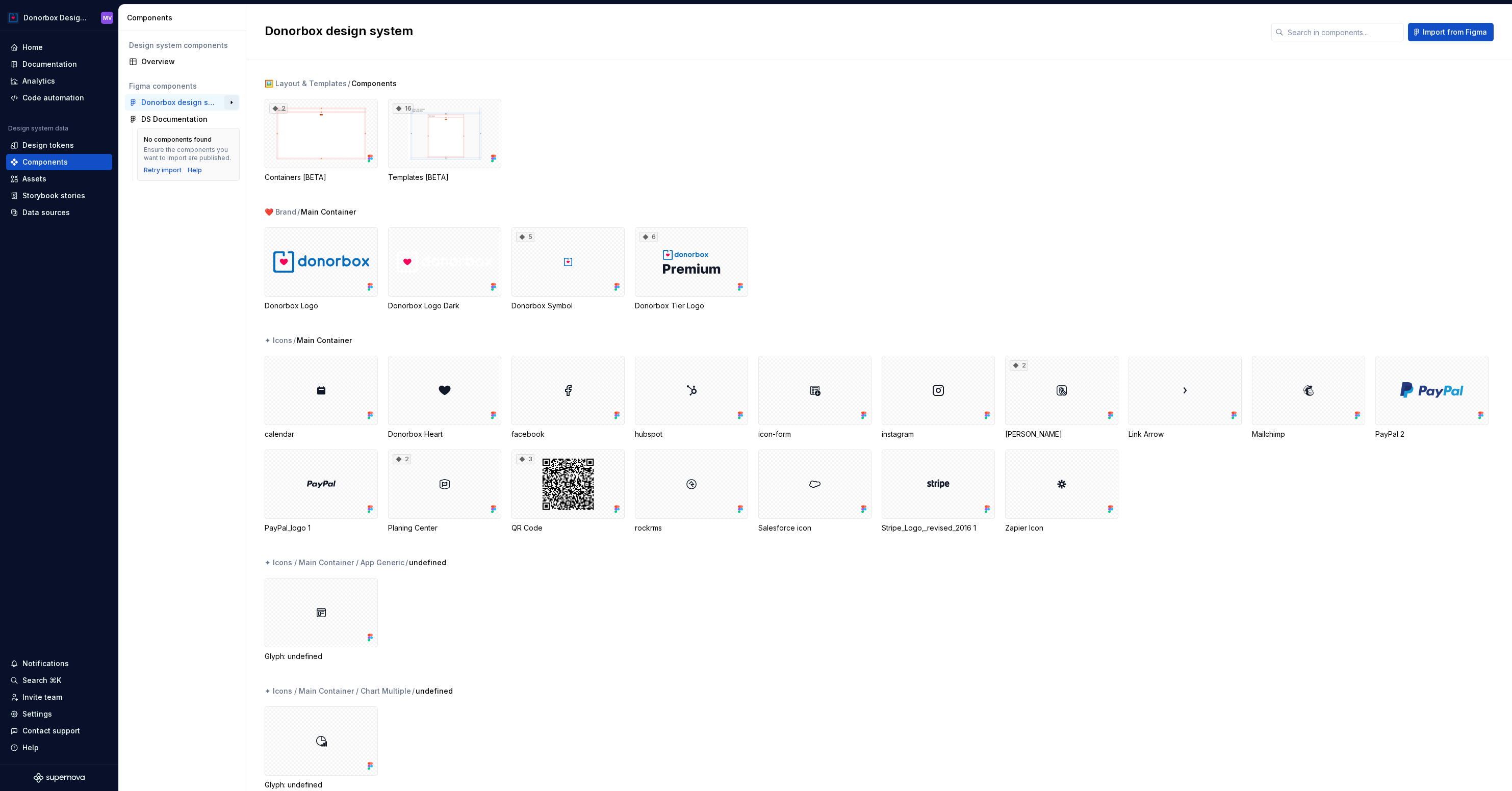
click at [230, 101] on button "button" at bounding box center [231, 102] width 14 height 14
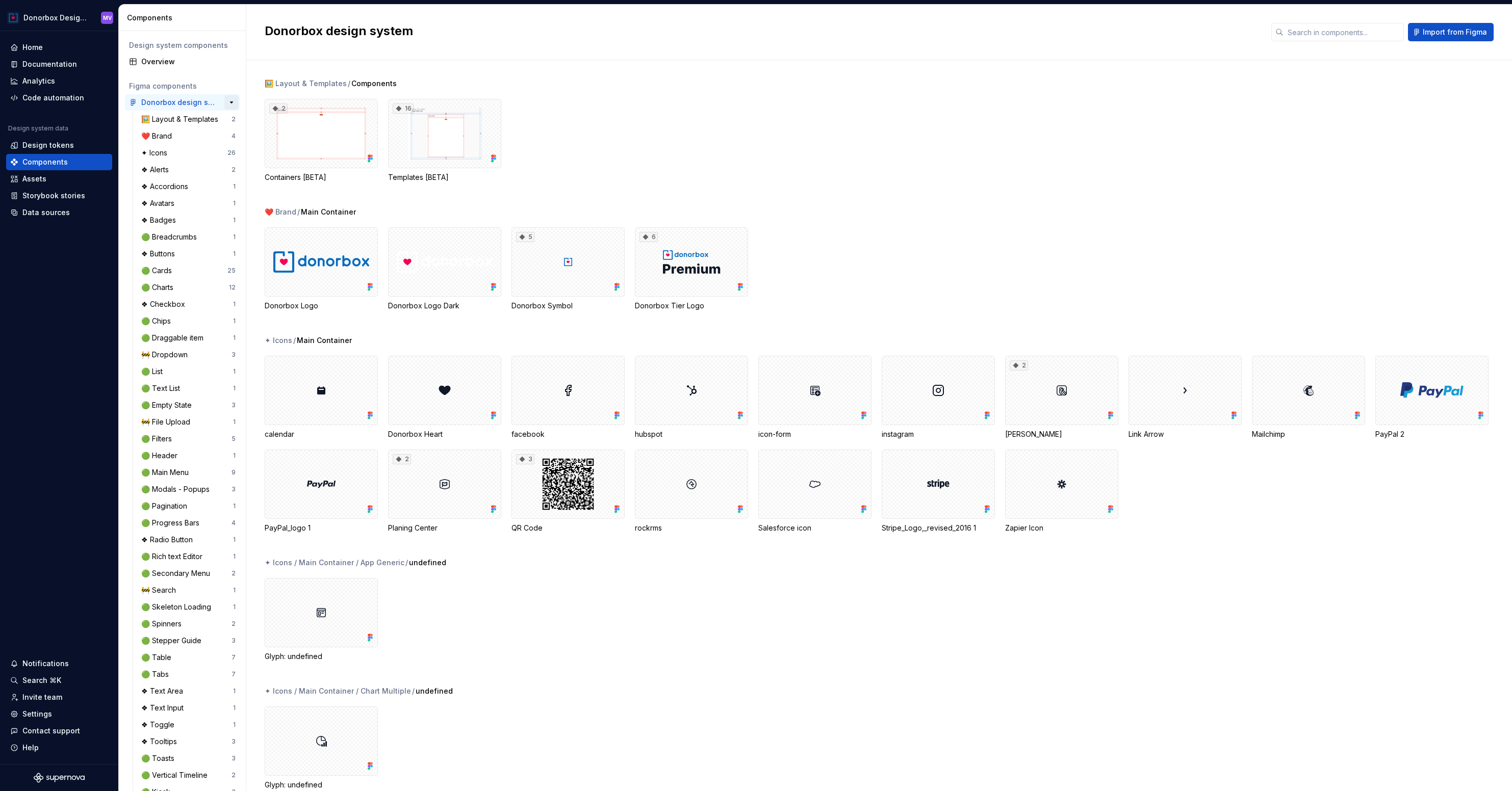
click at [230, 101] on button "button" at bounding box center [231, 102] width 14 height 14
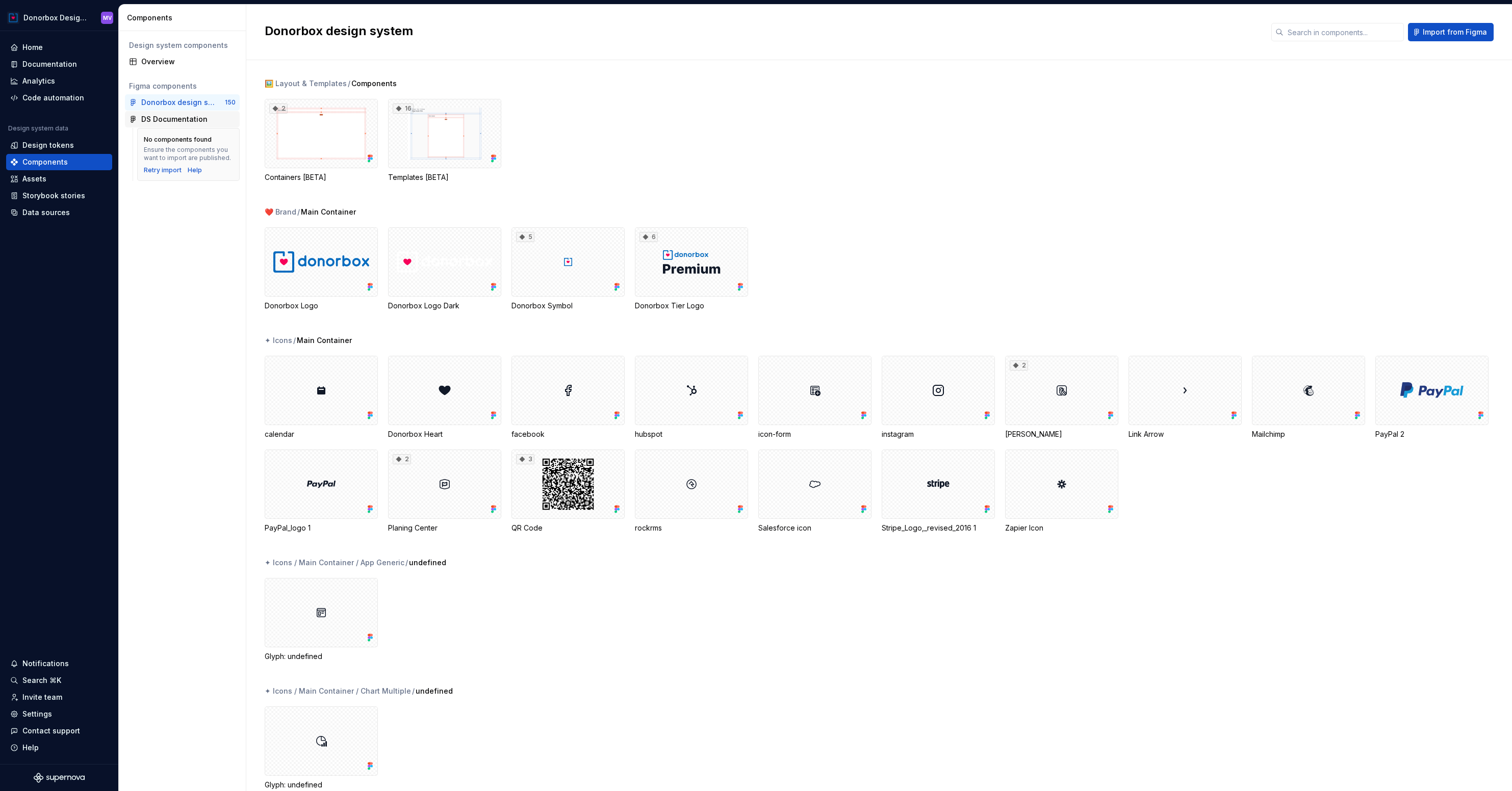
click at [197, 120] on div "DS Documentation" at bounding box center [174, 119] width 66 height 10
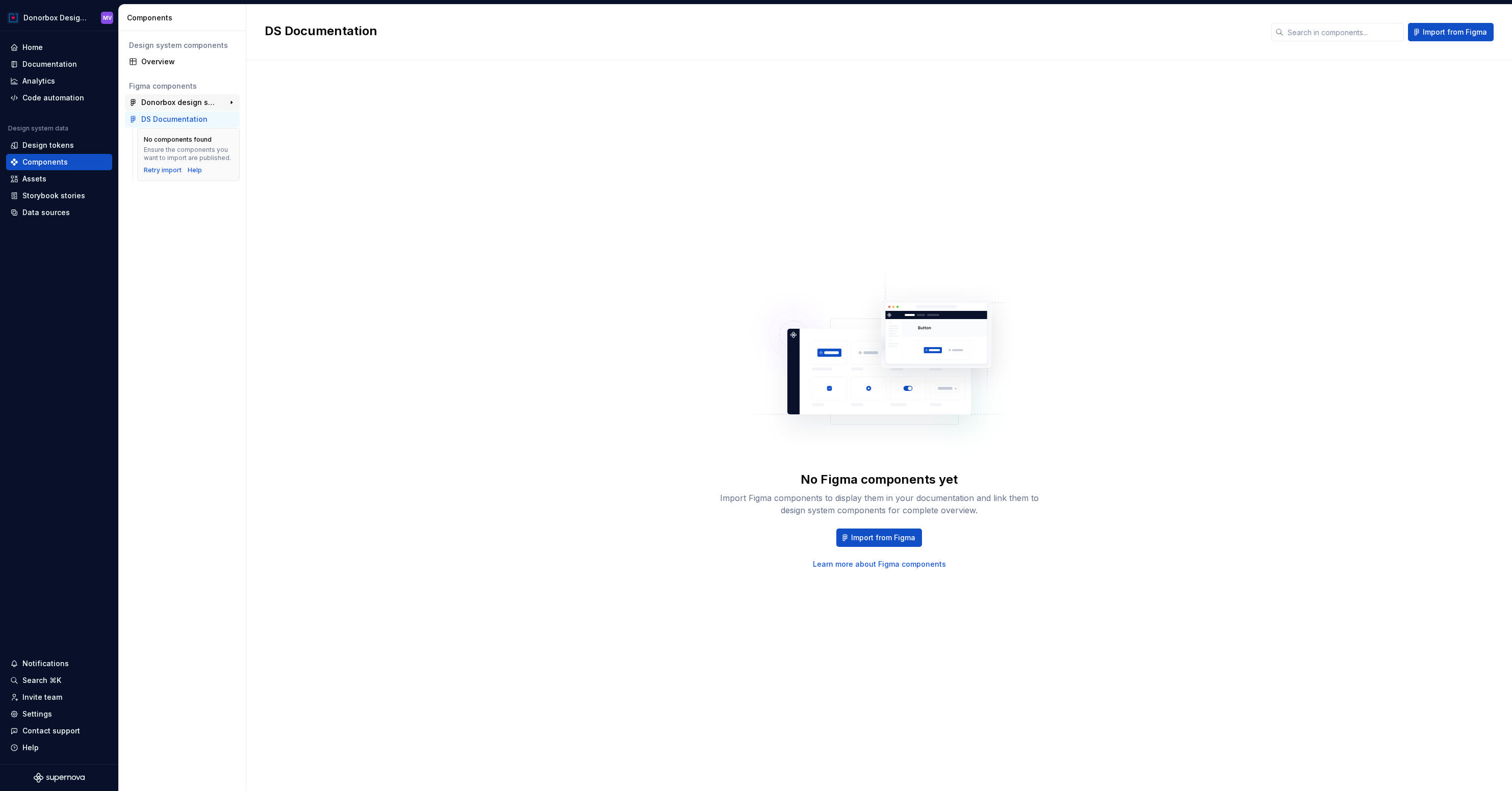
click at [206, 107] on div "Donorbox design system" at bounding box center [179, 102] width 76 height 10
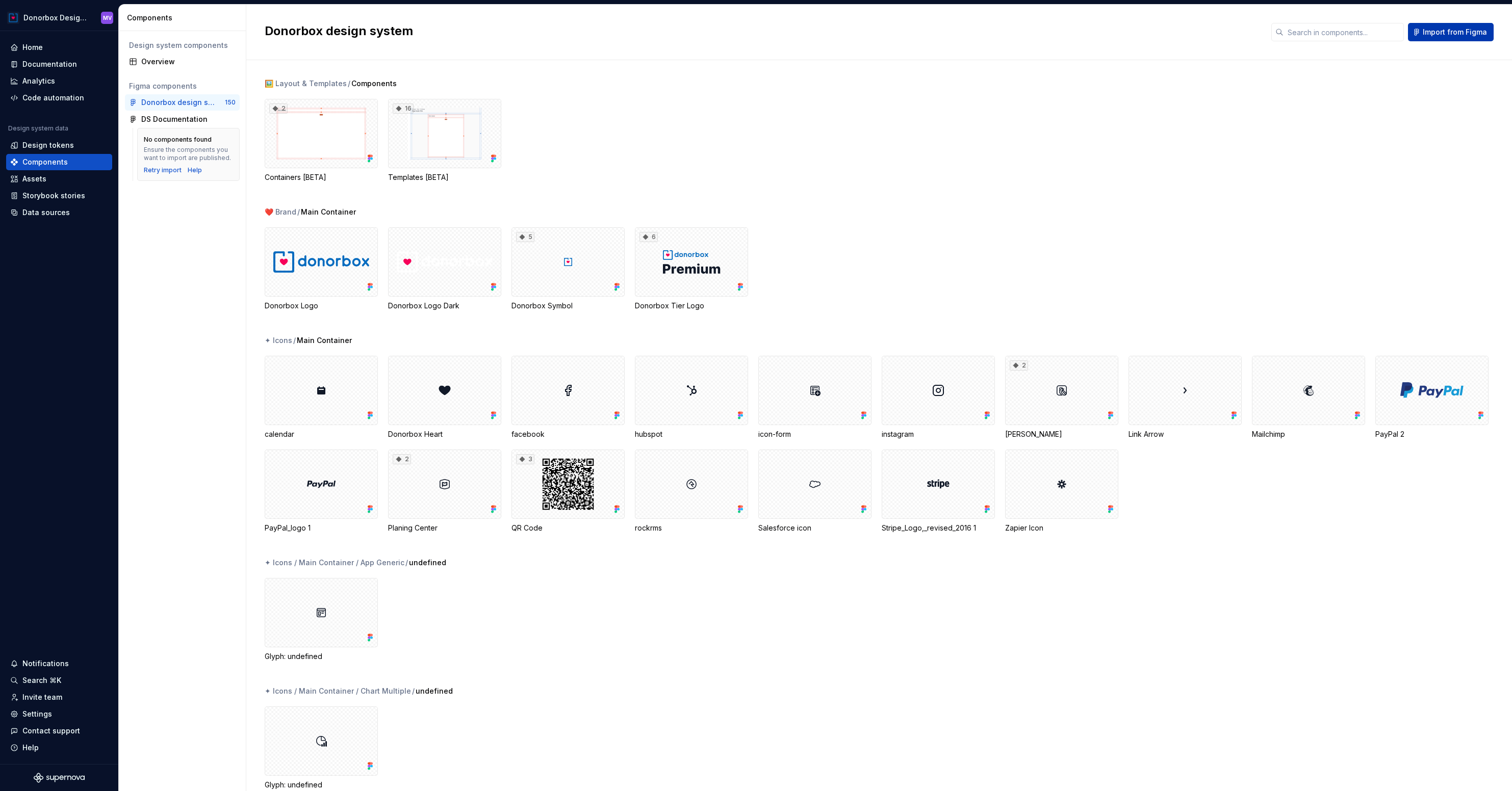
click at [1464, 30] on span "Import from Figma" at bounding box center [1454, 32] width 64 height 10
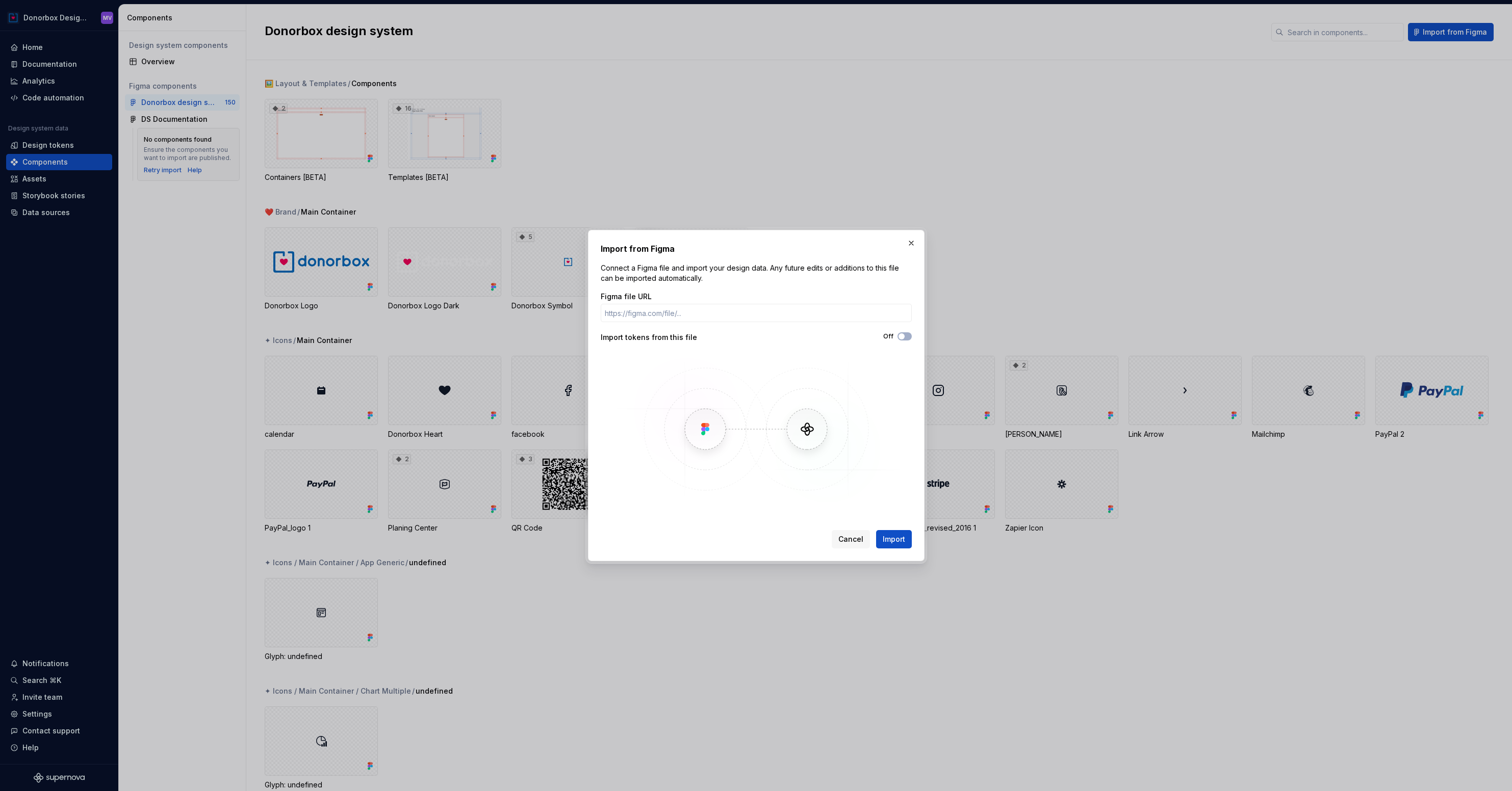
click at [602, 368] on div at bounding box center [756, 429] width 311 height 153
click at [849, 534] on span "Cancel" at bounding box center [850, 539] width 25 height 10
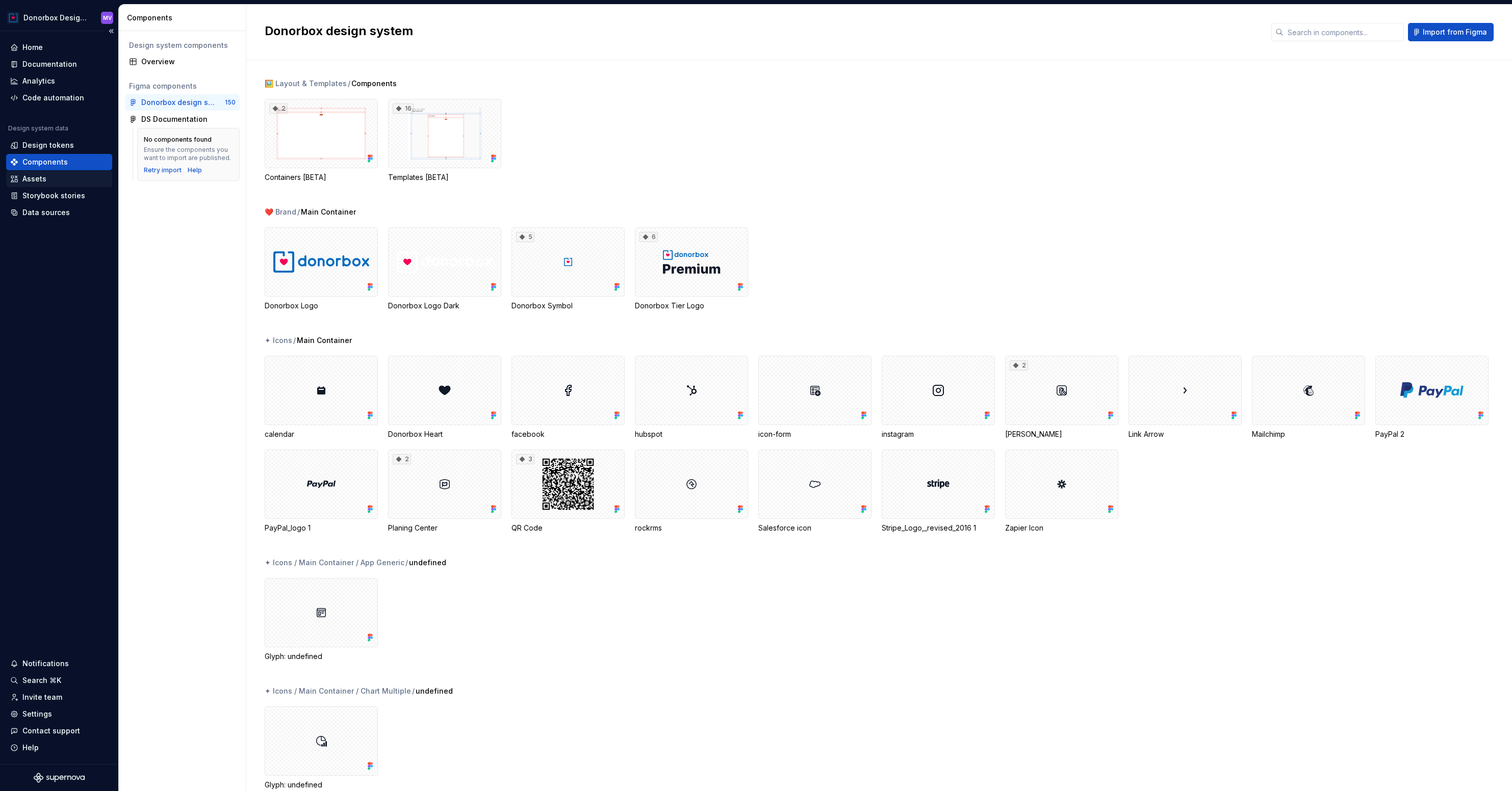
click at [42, 180] on div "Assets" at bounding box center [34, 179] width 24 height 10
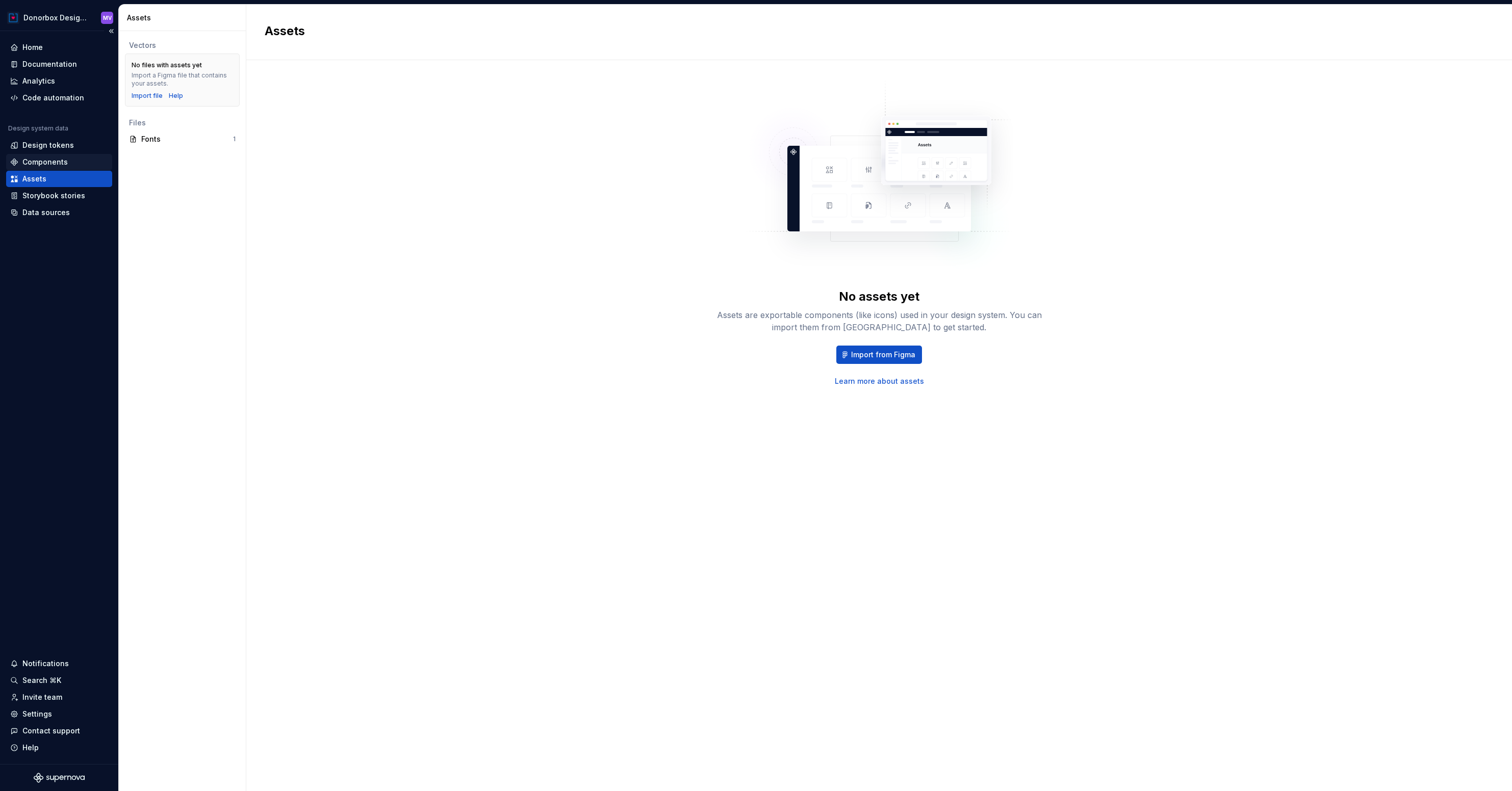
click at [63, 163] on div "Components" at bounding box center [44, 162] width 45 height 10
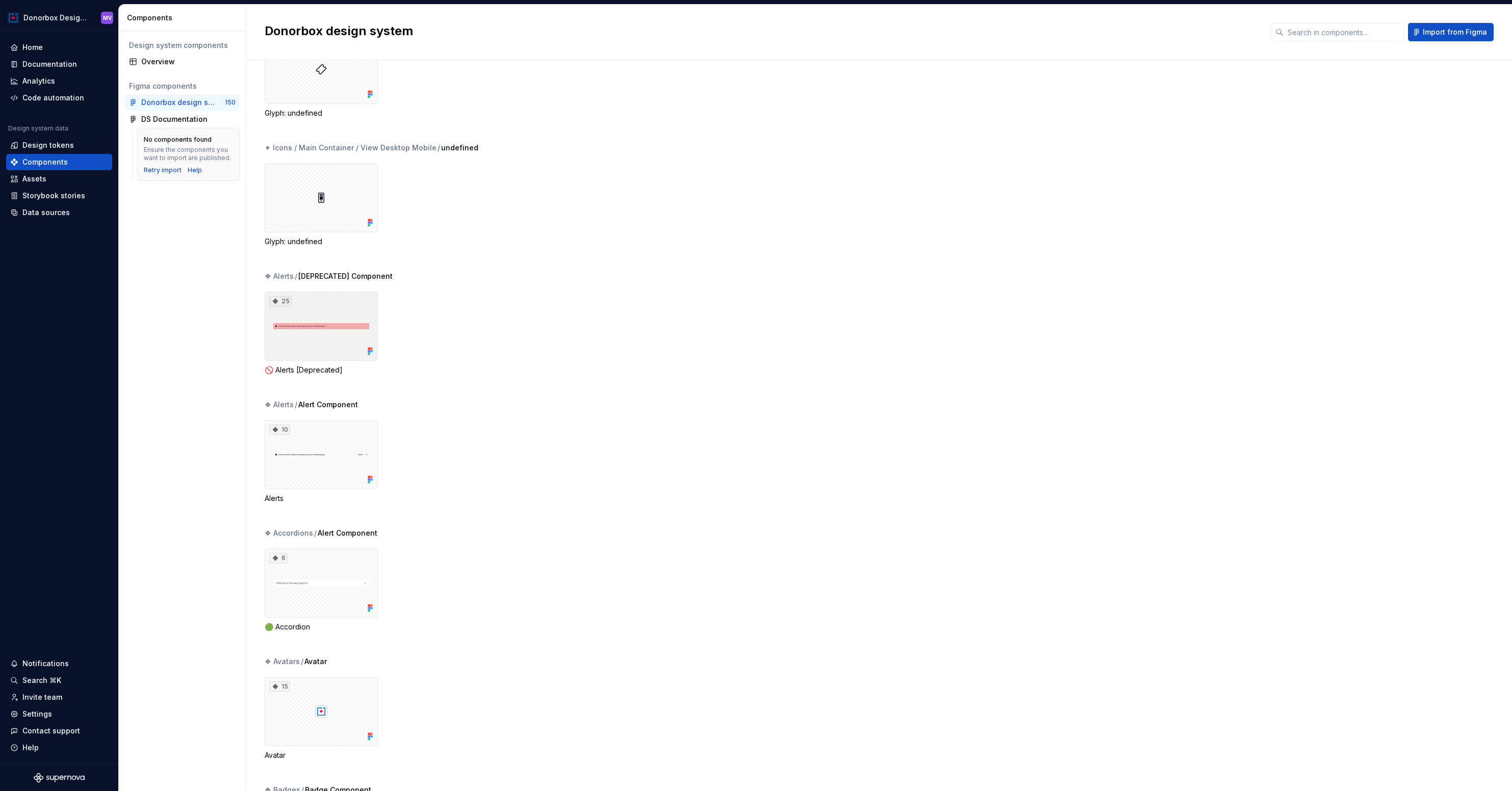
scroll to position [1426, 0]
click at [342, 302] on div "25" at bounding box center [321, 325] width 114 height 69
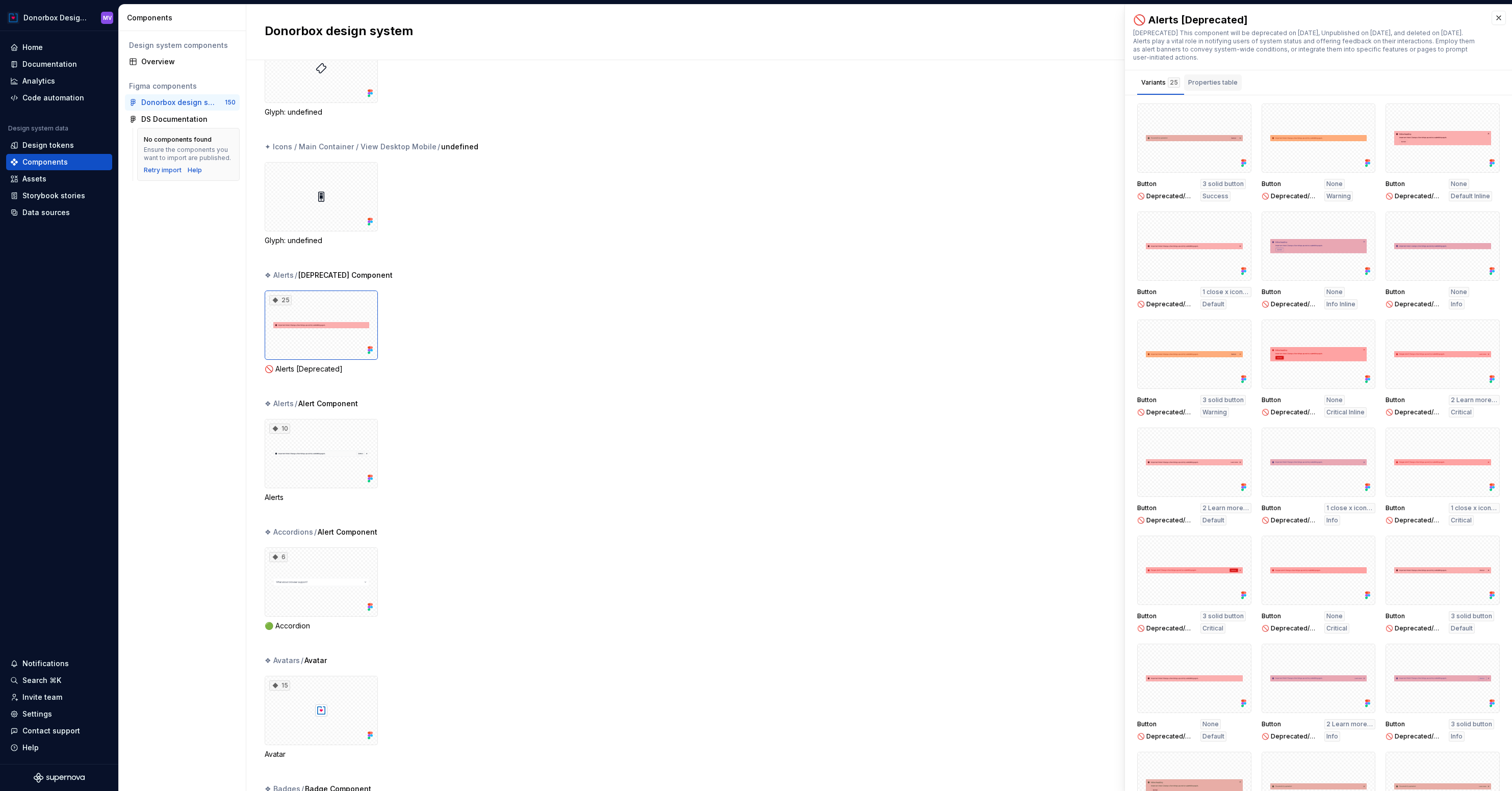
click at [1217, 82] on div "Properties table" at bounding box center [1213, 83] width 49 height 10
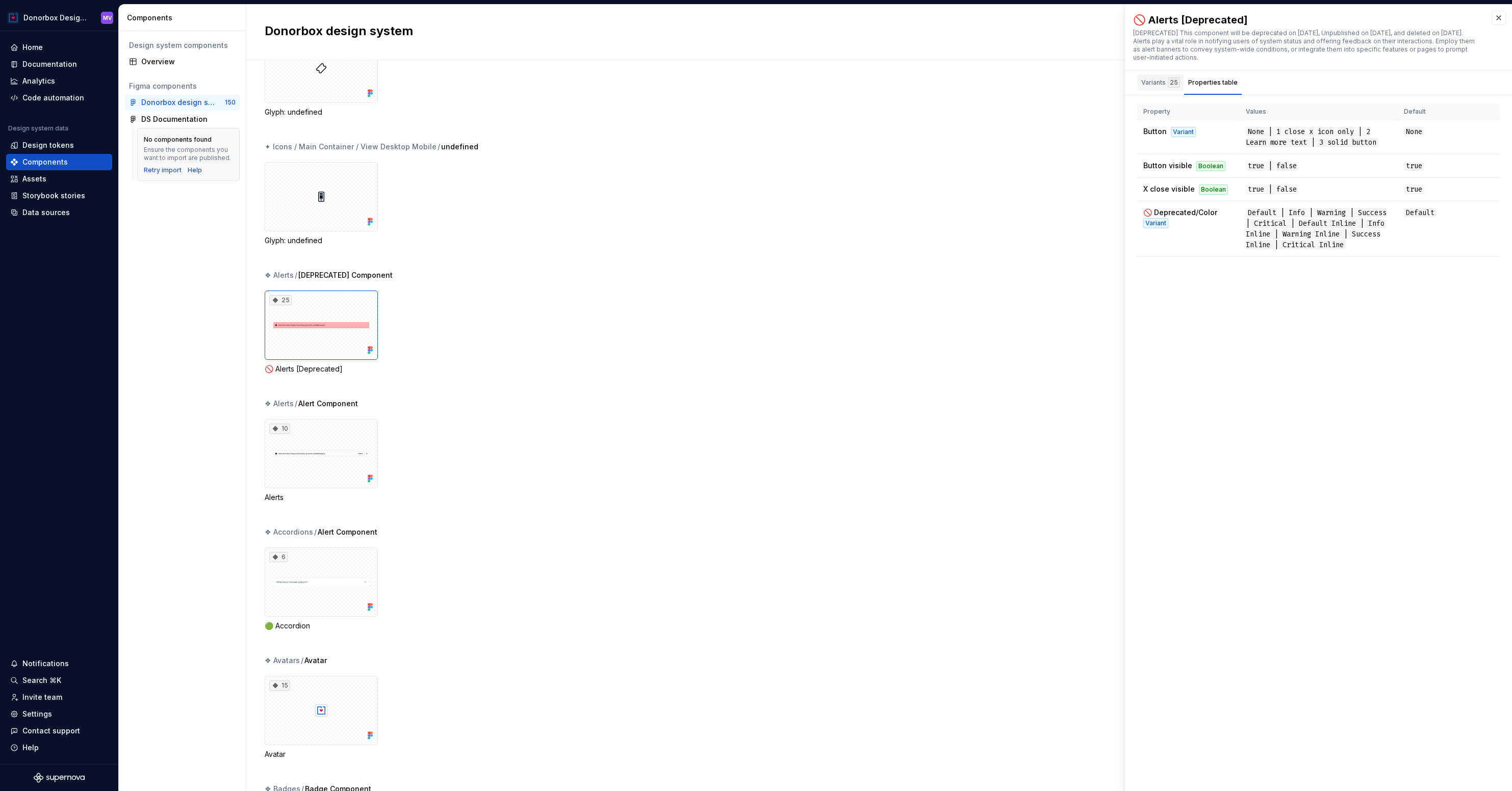
click at [1163, 85] on div "Variants 25" at bounding box center [1160, 83] width 39 height 10
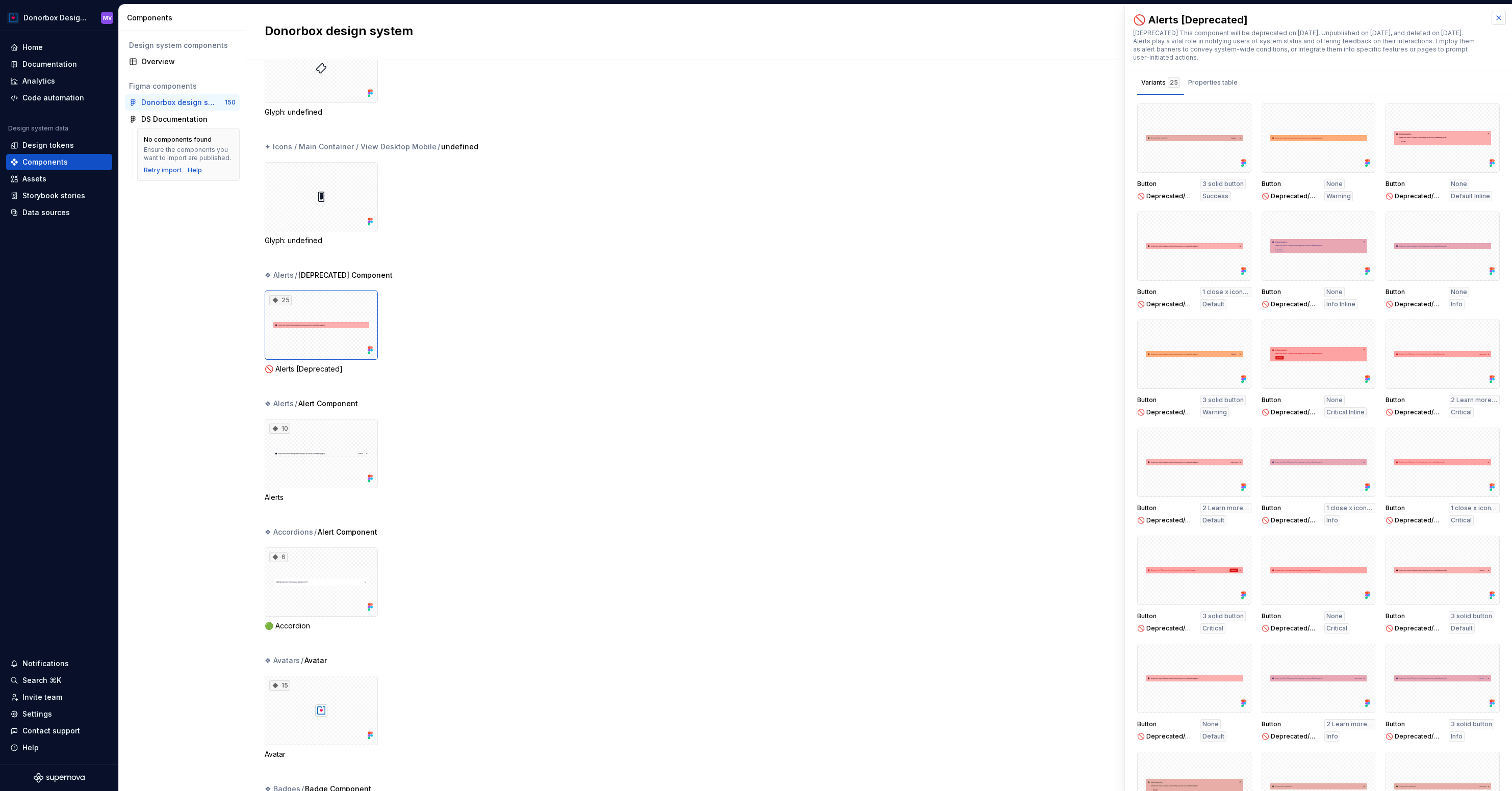
click at [1499, 18] on button "button" at bounding box center [1498, 17] width 14 height 14
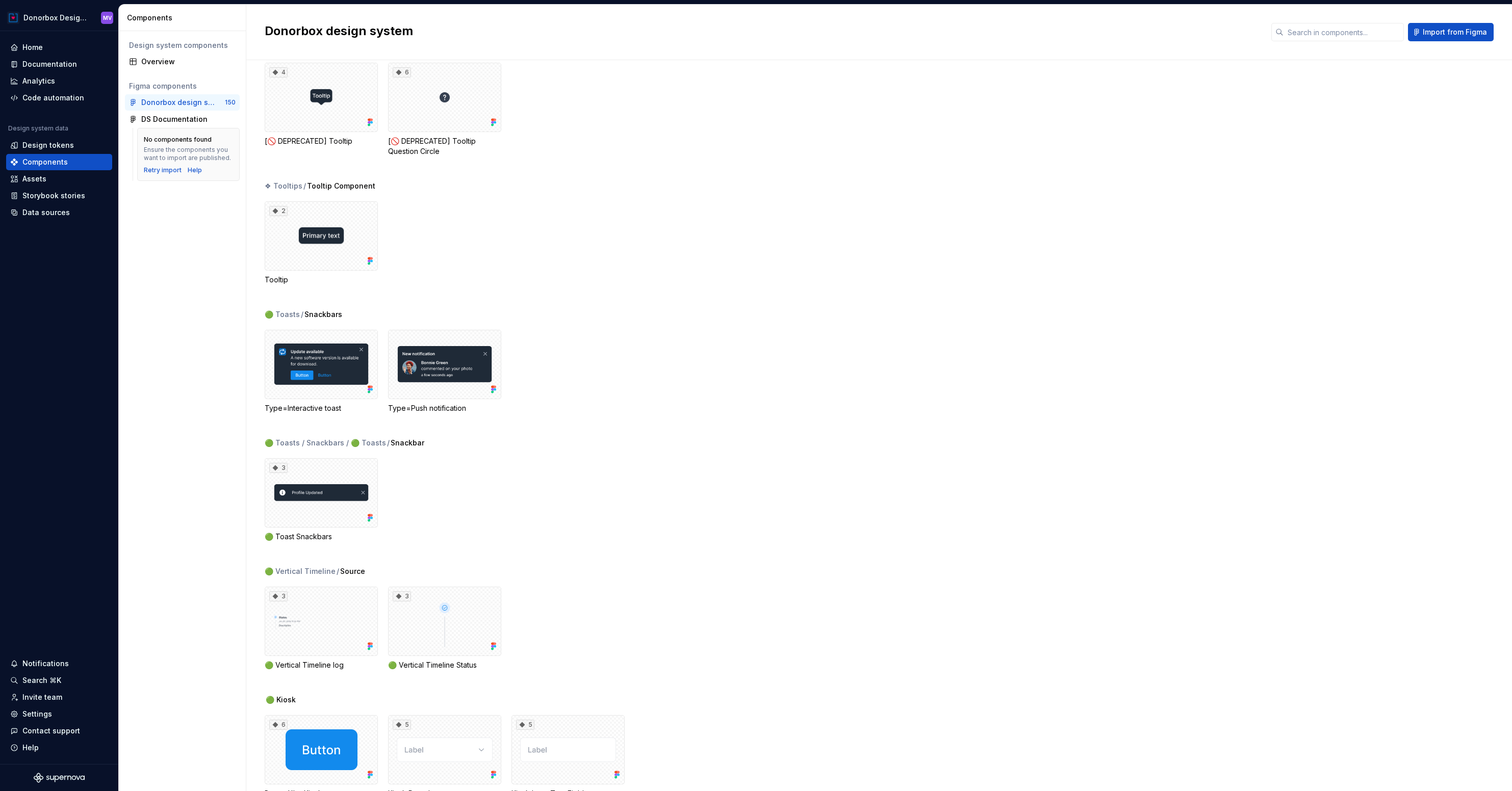
scroll to position [8181, 0]
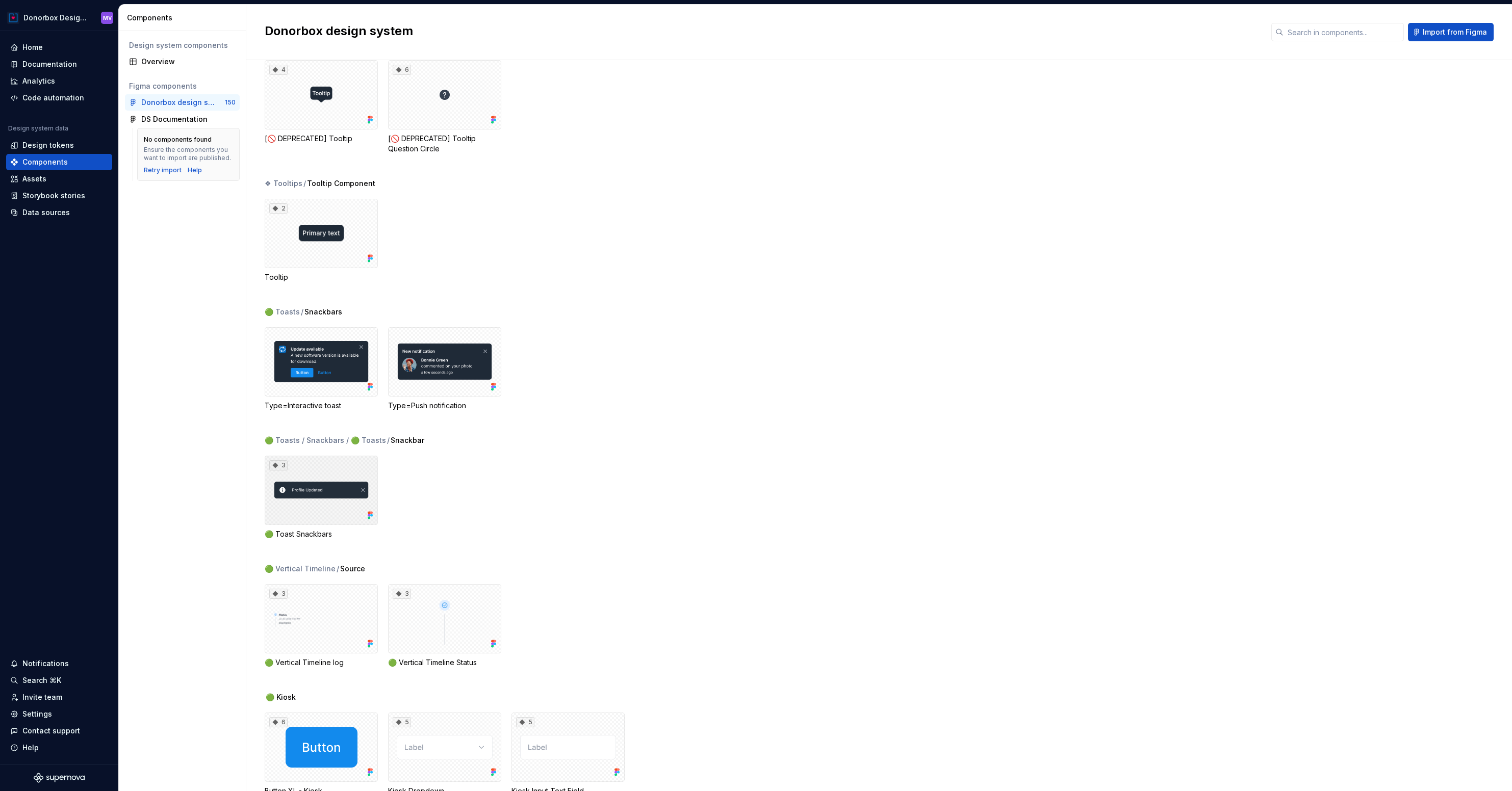
click at [338, 487] on div "3" at bounding box center [321, 490] width 114 height 69
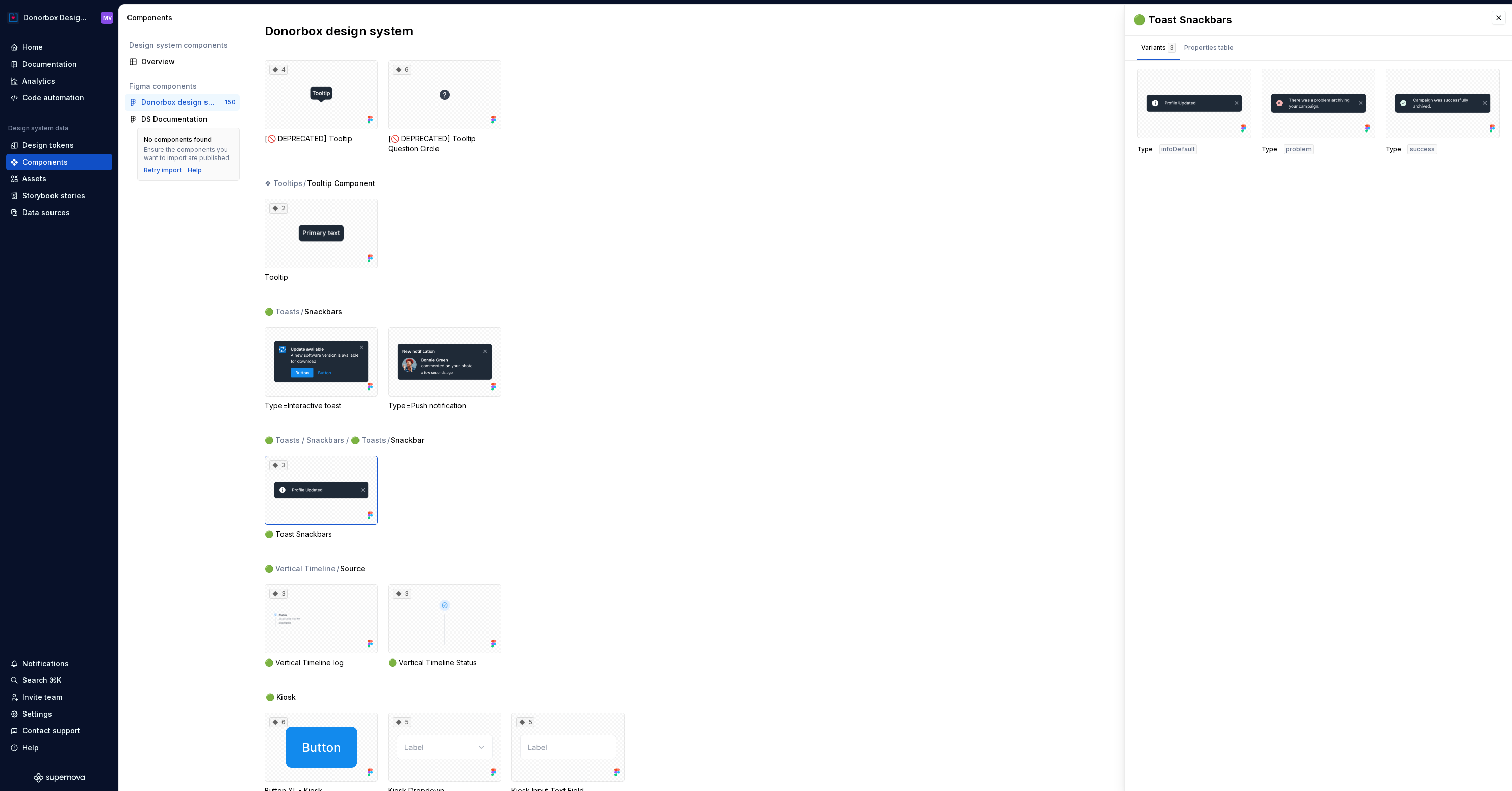
click at [403, 442] on span "Snackbar" at bounding box center [407, 440] width 33 height 10
click at [1213, 56] on div "Properties table" at bounding box center [1209, 50] width 58 height 21
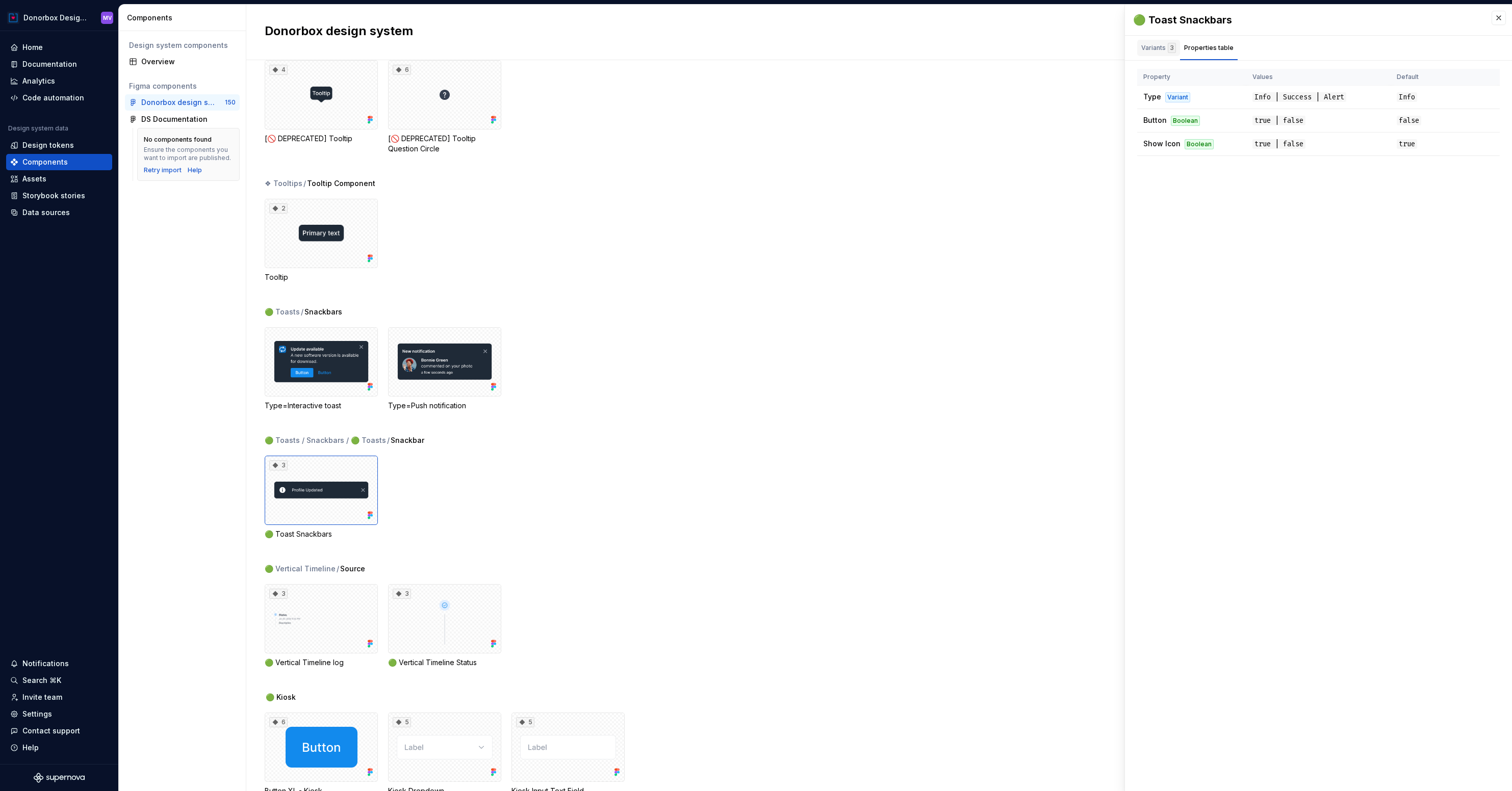
click at [1153, 48] on div "Variants 3" at bounding box center [1159, 48] width 35 height 10
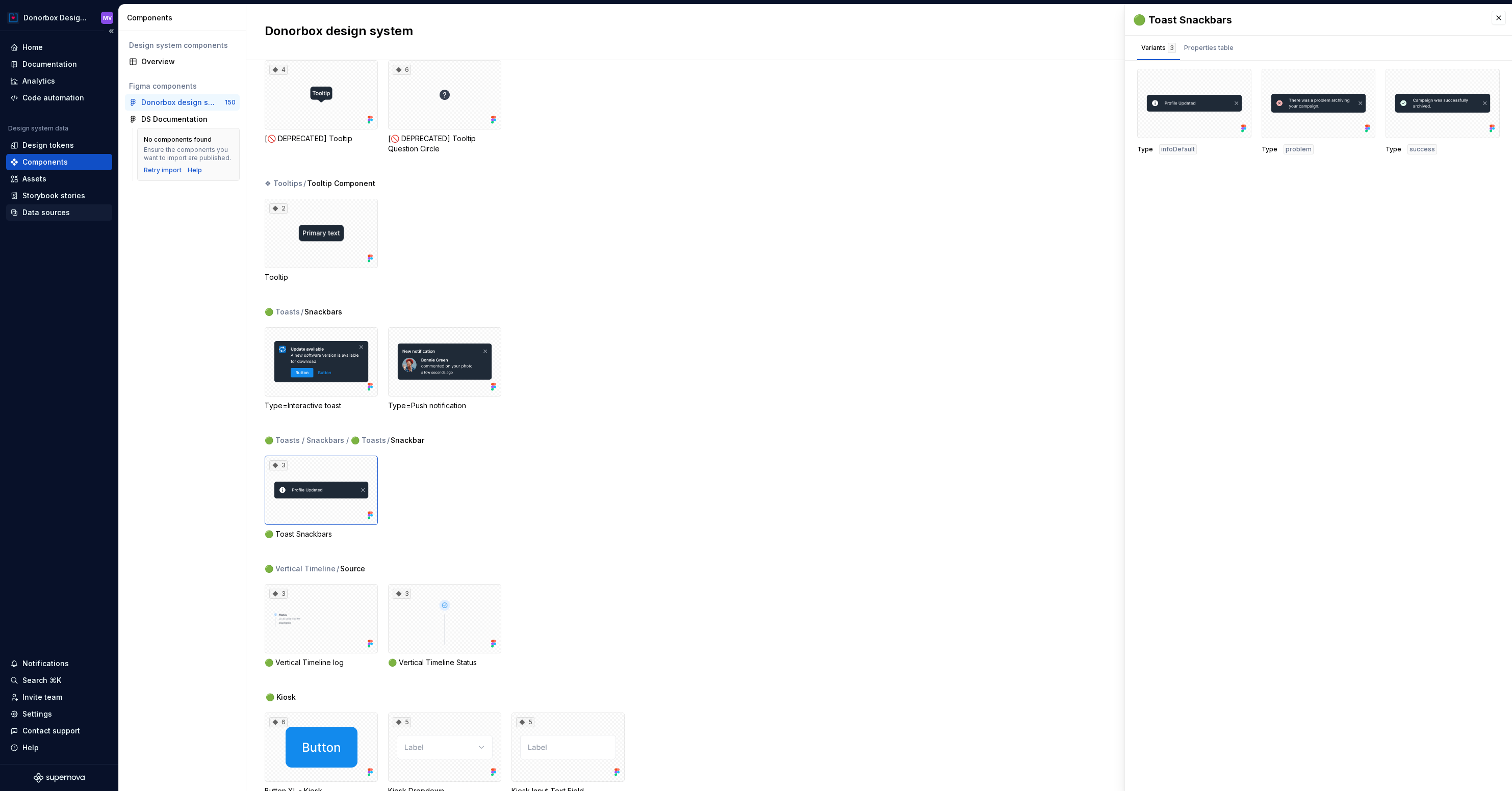
click at [63, 211] on div "Data sources" at bounding box center [46, 212] width 48 height 10
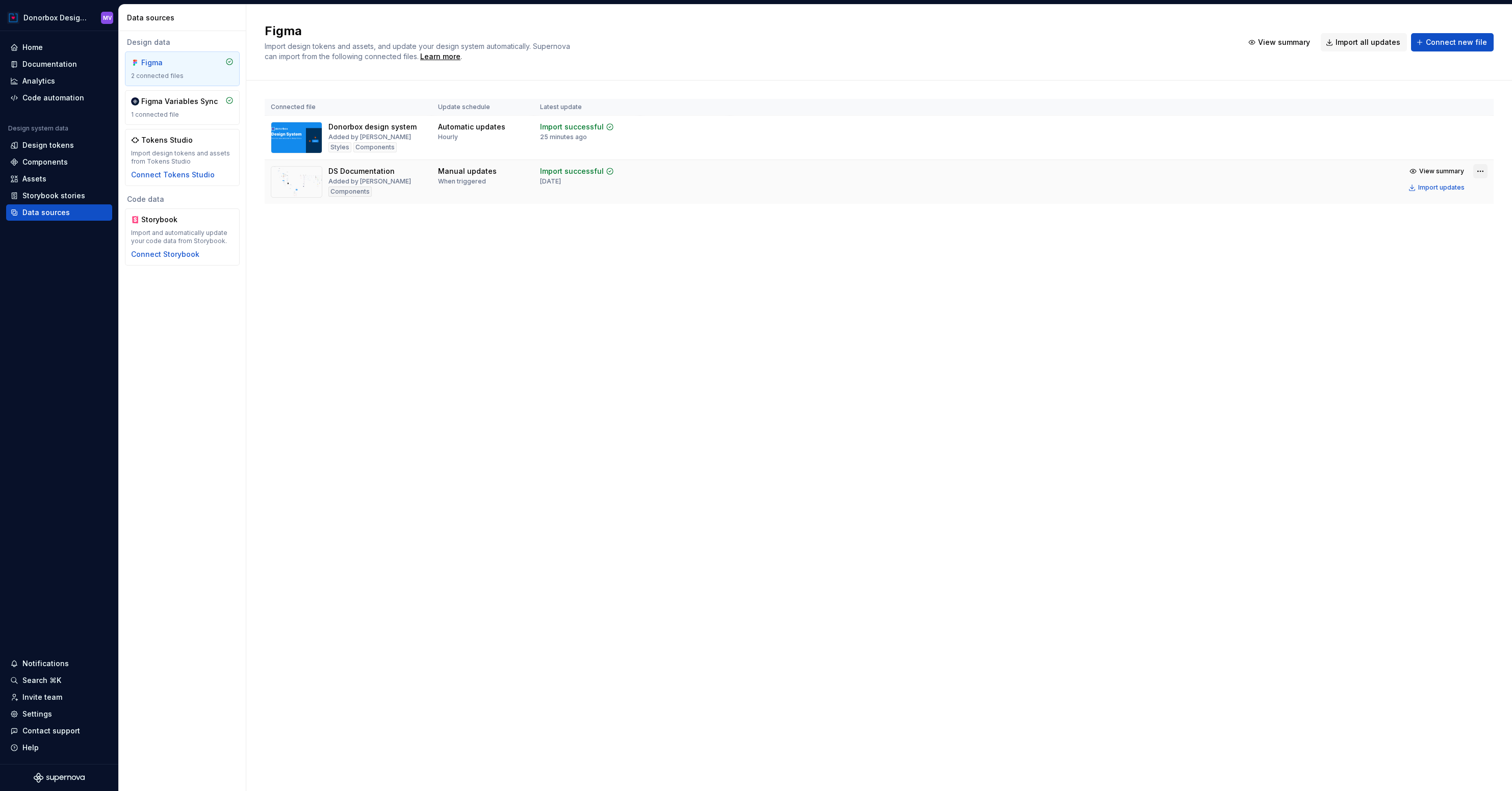
click at [1483, 172] on html "Donorbox Design System MV Home Documentation Analytics Code automation Design s…" at bounding box center [756, 396] width 1512 height 791
click at [1424, 260] on div "Remove Figma file" at bounding box center [1450, 260] width 116 height 10
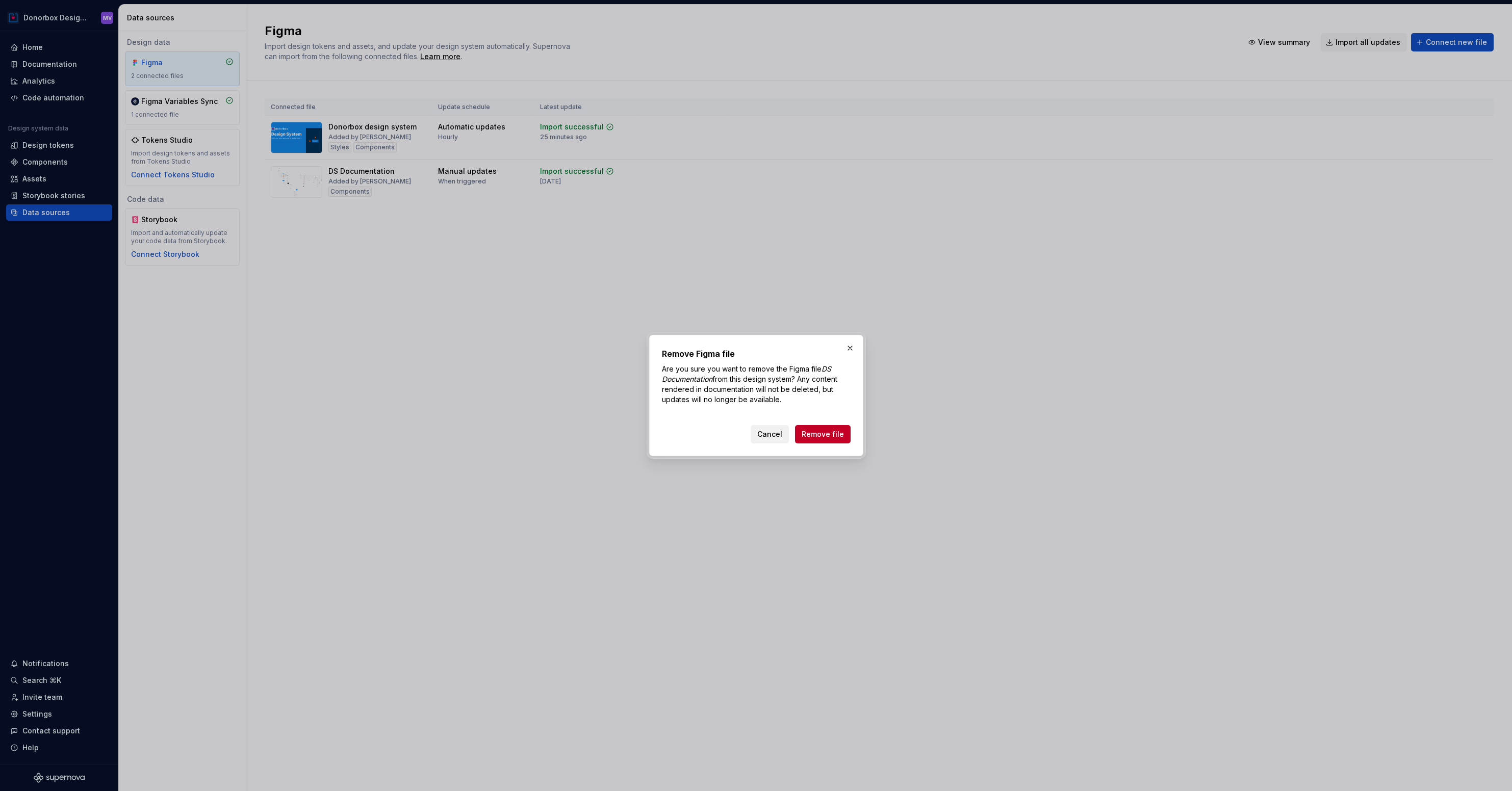
click at [767, 434] on span "Cancel" at bounding box center [769, 434] width 25 height 10
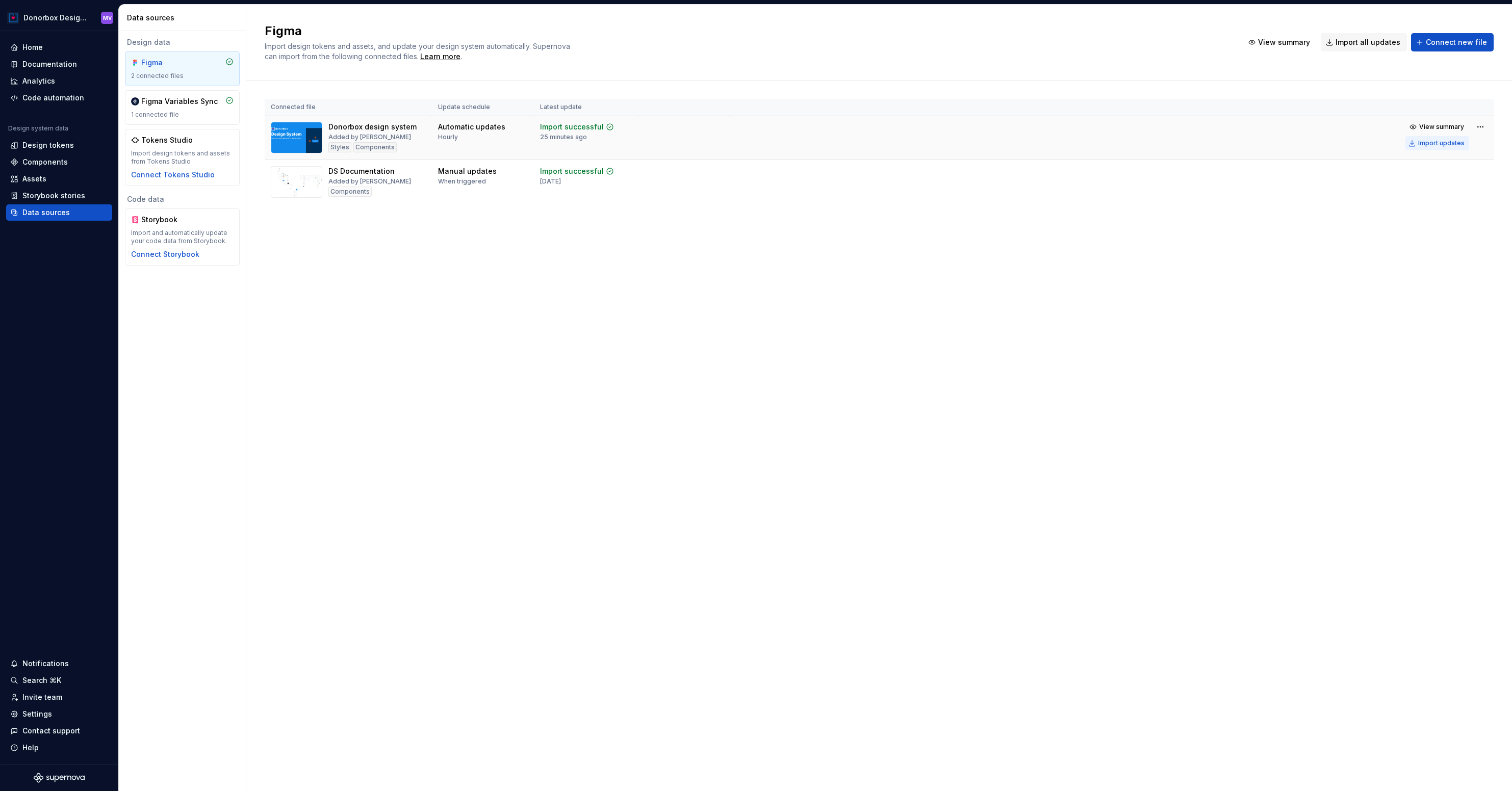
click at [1440, 141] on div "Import updates" at bounding box center [1441, 143] width 46 height 8
click at [45, 161] on div "Components" at bounding box center [44, 162] width 45 height 10
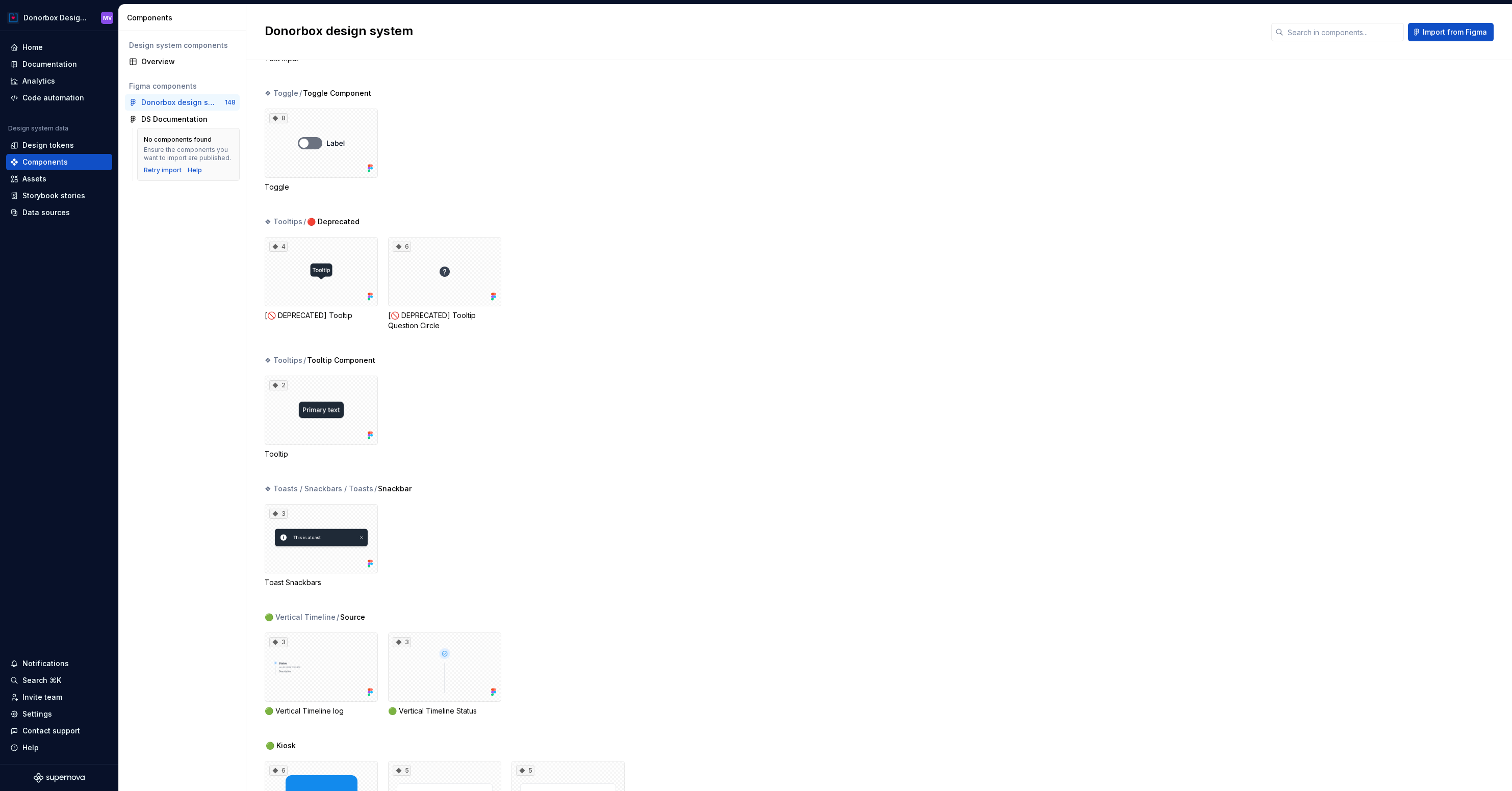
scroll to position [8005, 0]
click at [318, 521] on div "3" at bounding box center [321, 538] width 114 height 69
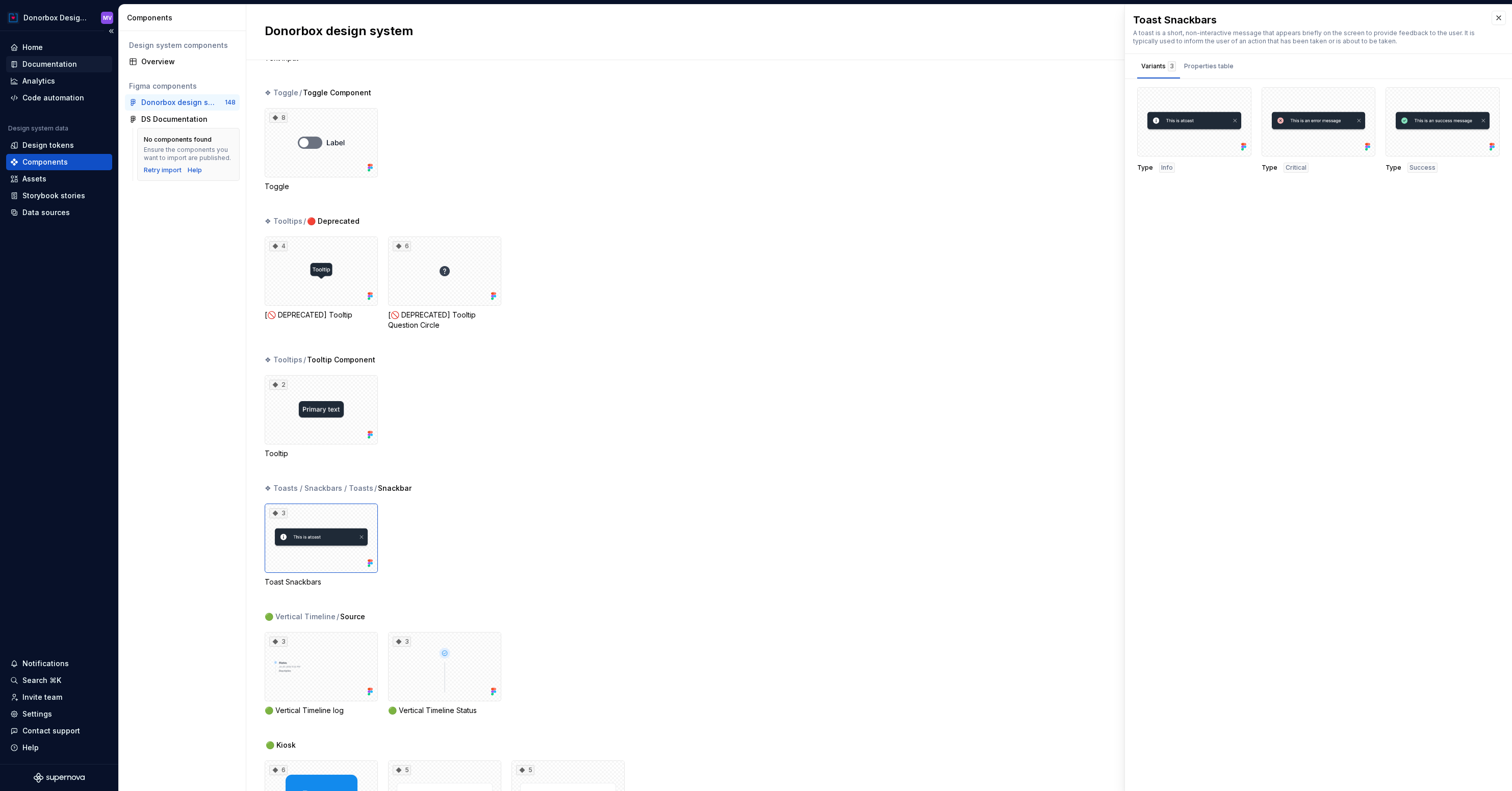
click at [56, 59] on div "Documentation" at bounding box center [49, 64] width 55 height 10
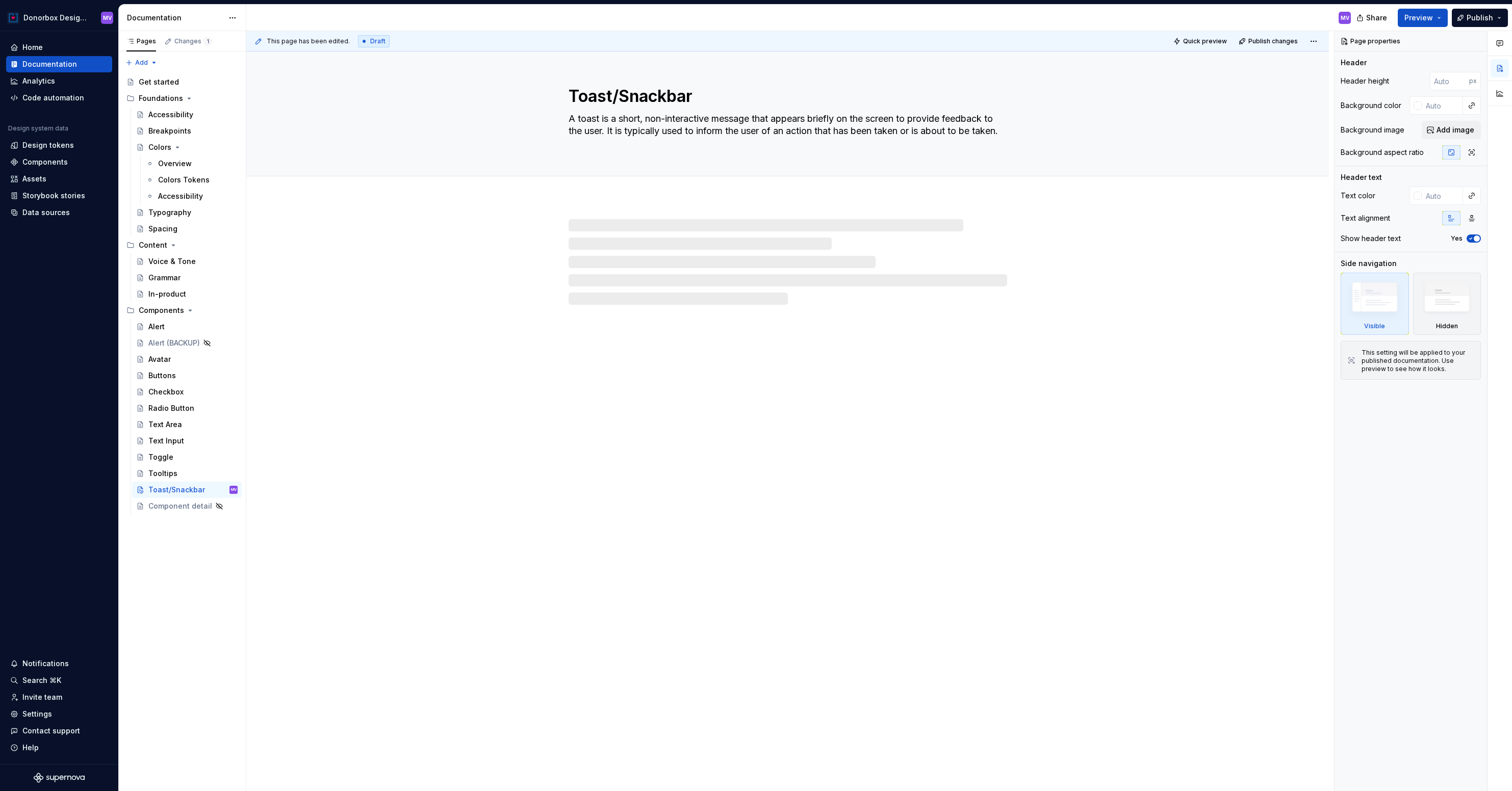
type textarea "*"
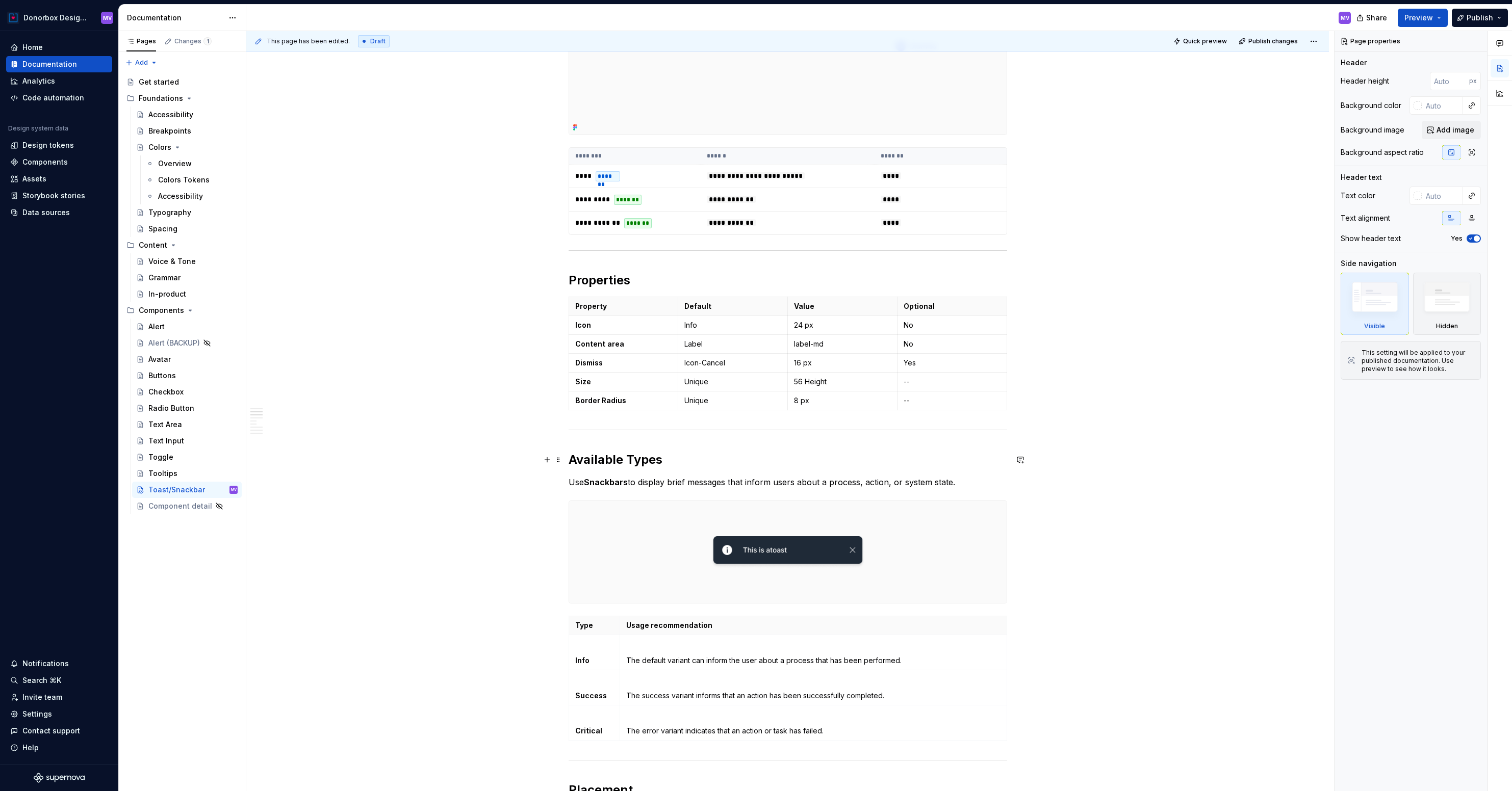
scroll to position [362, 0]
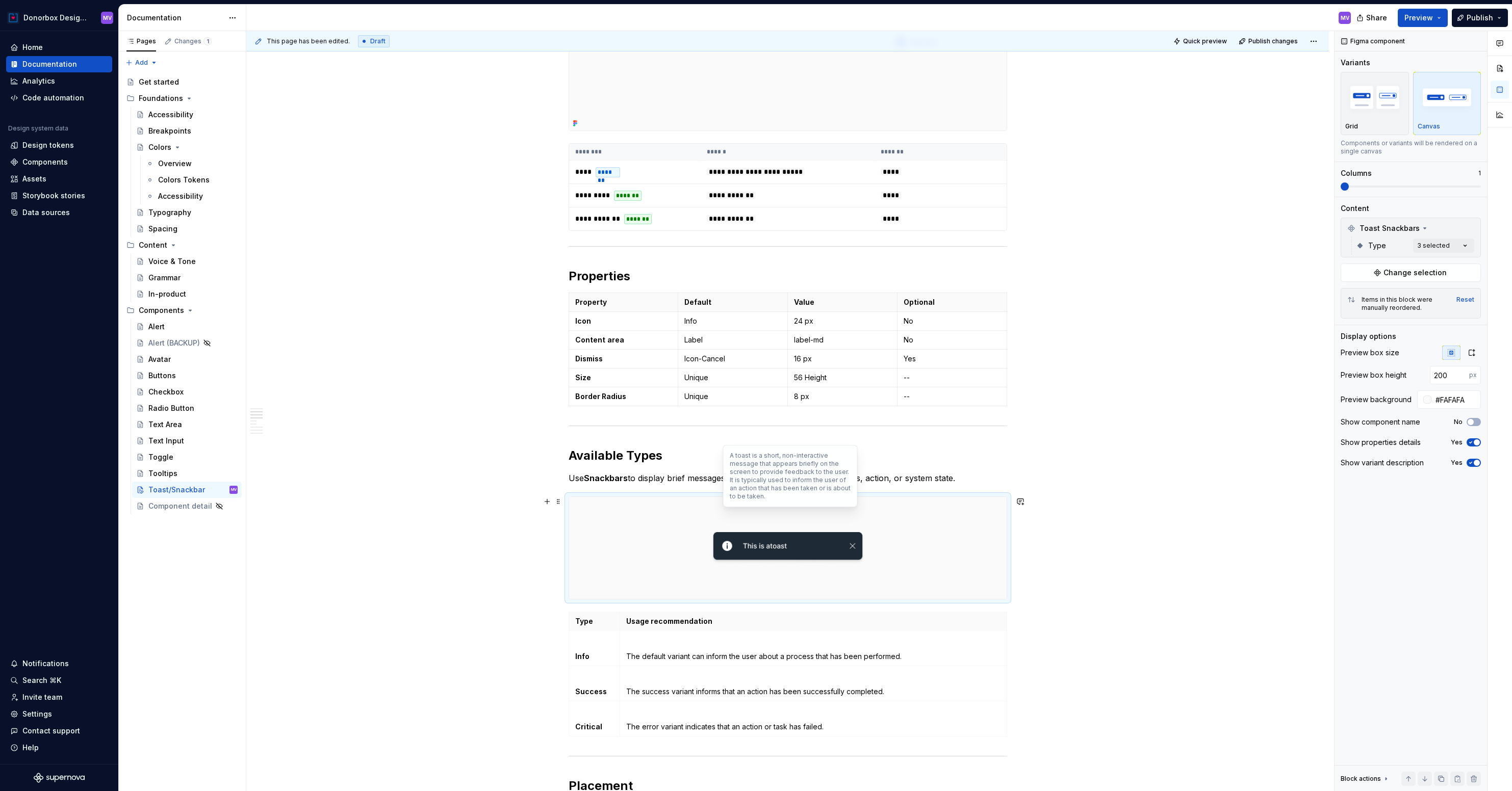
click at [747, 519] on img at bounding box center [788, 548] width 154 height 94
click at [1445, 243] on div "Comments Open comments No comments yet Select ‘Comment’ from the block context …" at bounding box center [1422, 411] width 177 height 761
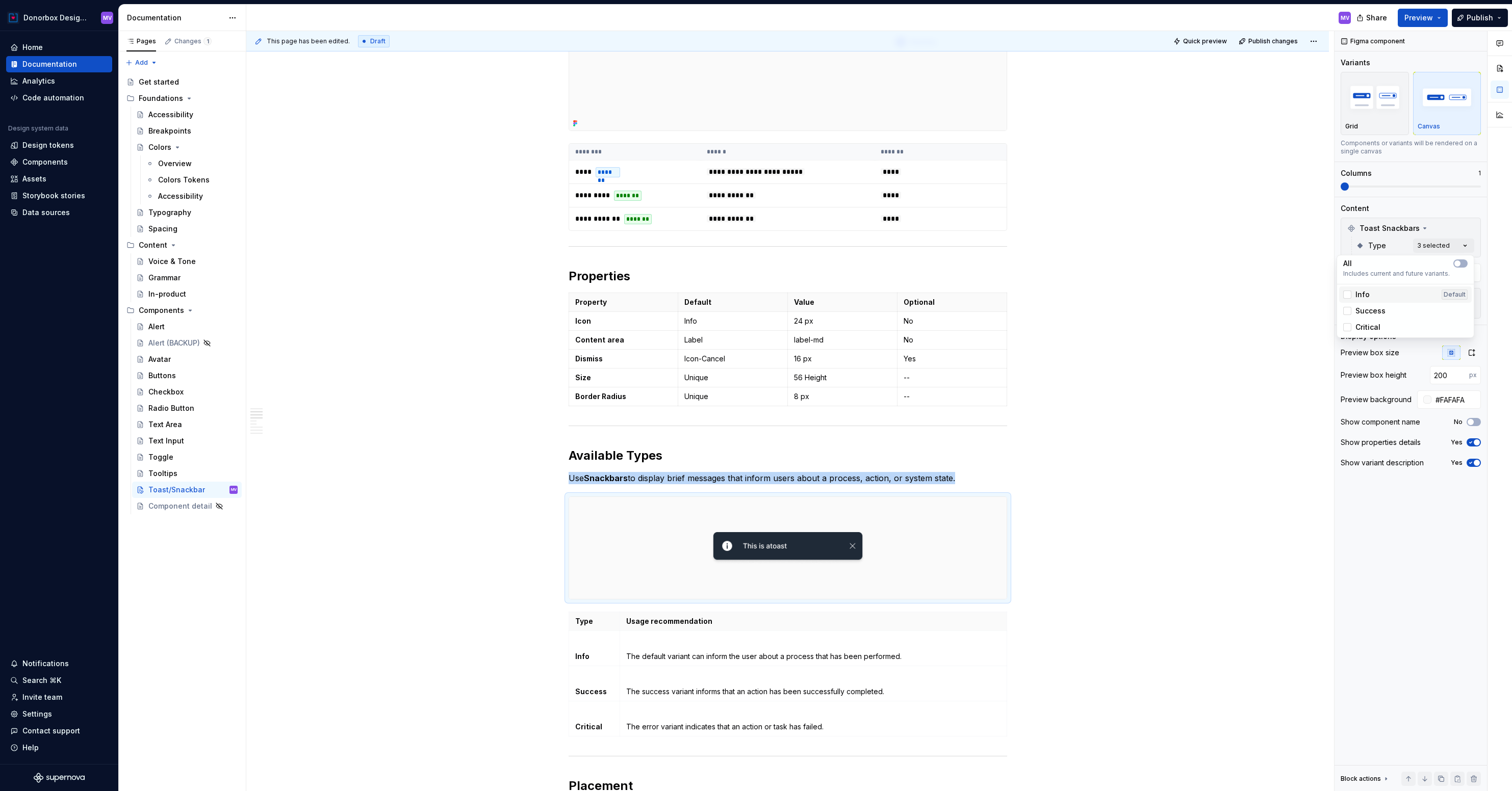
click at [1372, 294] on div "Info Default" at bounding box center [1405, 295] width 125 height 10
click at [1369, 311] on span "Success" at bounding box center [1371, 311] width 30 height 10
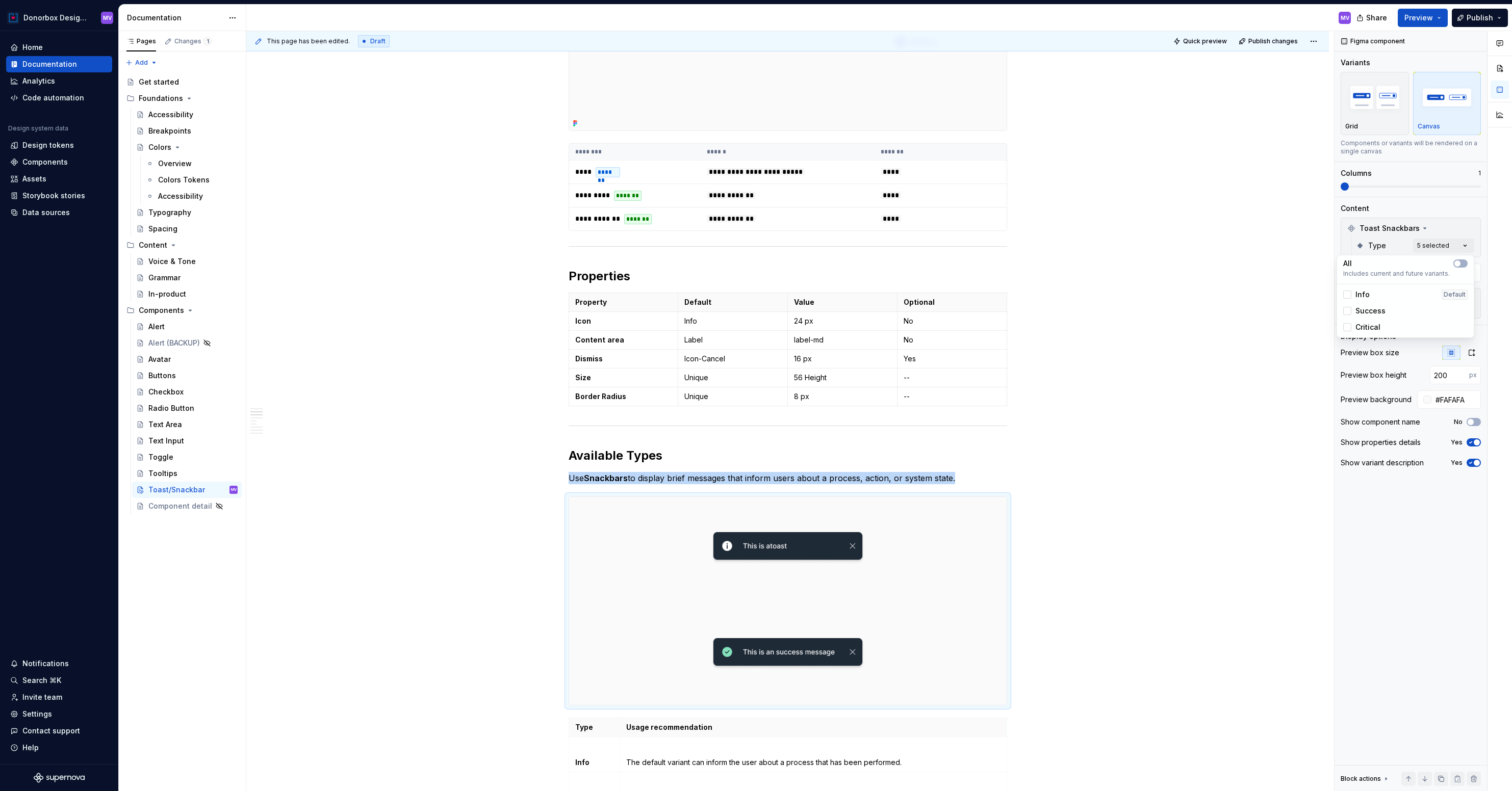
click at [1370, 322] on span "Critical" at bounding box center [1367, 327] width 25 height 10
click at [661, 476] on html "Donorbox Design System MV Home Documentation Analytics Code automation Design s…" at bounding box center [756, 396] width 1512 height 791
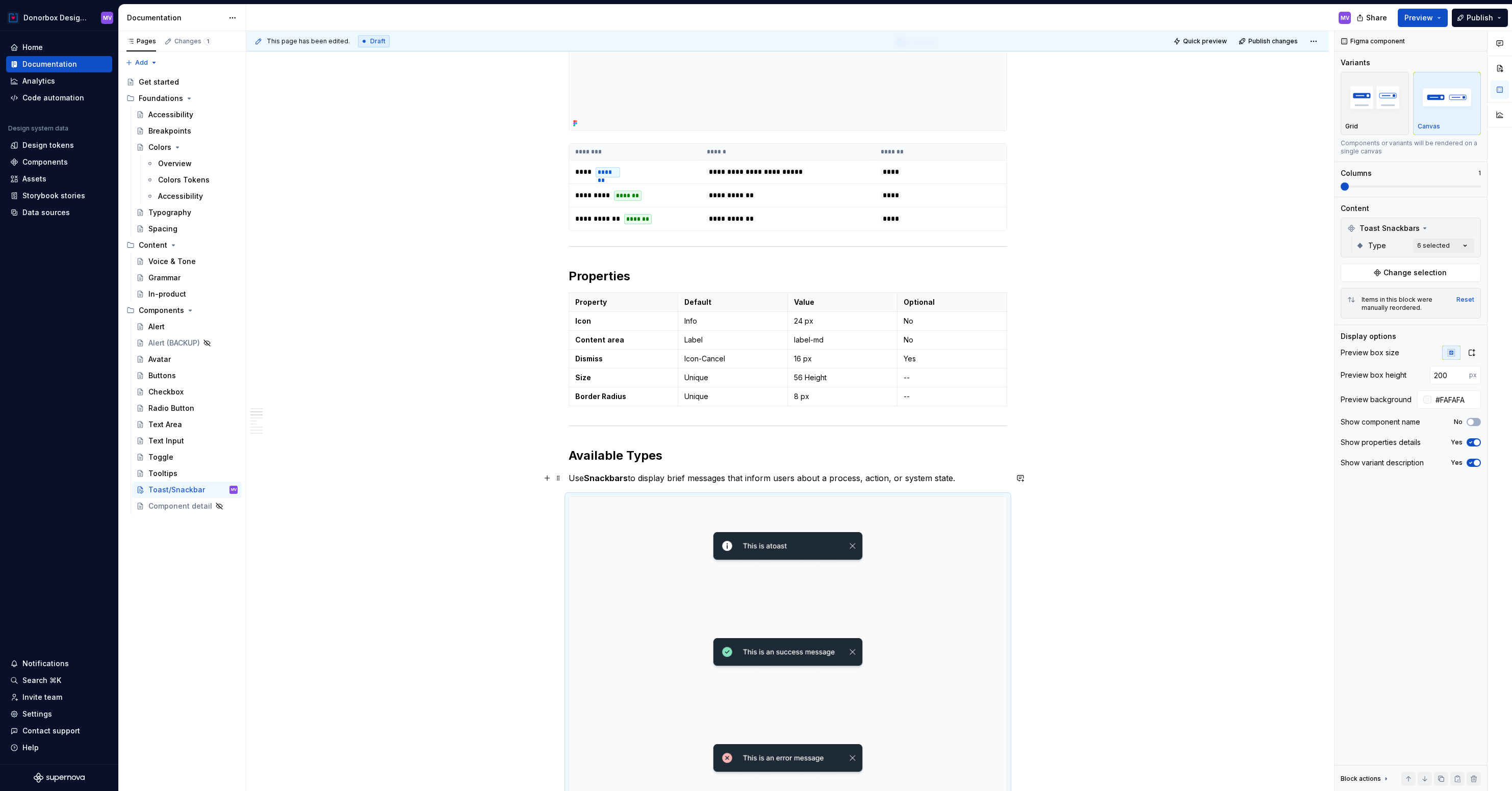
click at [604, 475] on strong "Snackbars" at bounding box center [605, 478] width 44 height 10
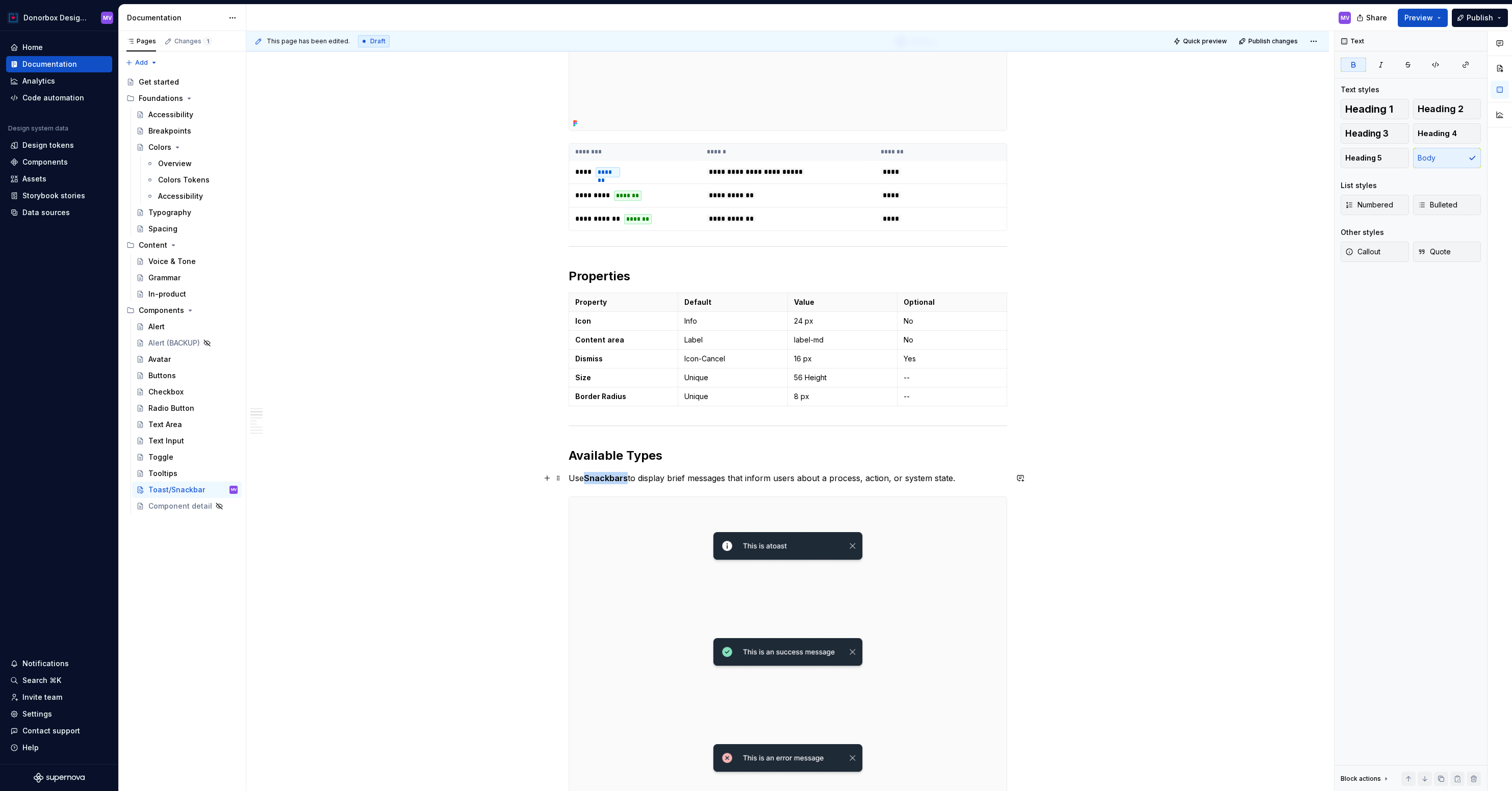
click at [604, 475] on strong "Snackbars" at bounding box center [605, 478] width 44 height 10
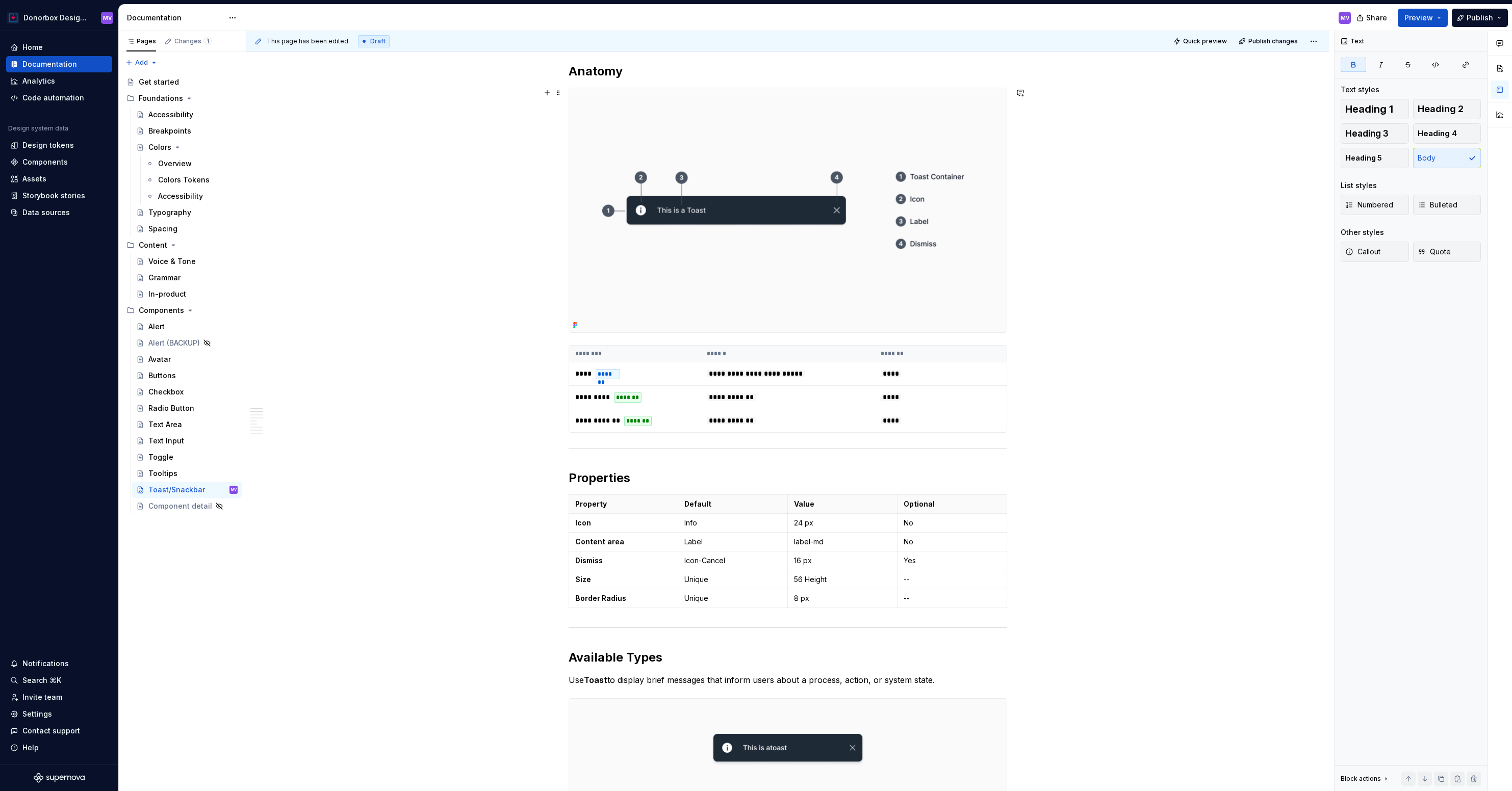
scroll to position [0, 0]
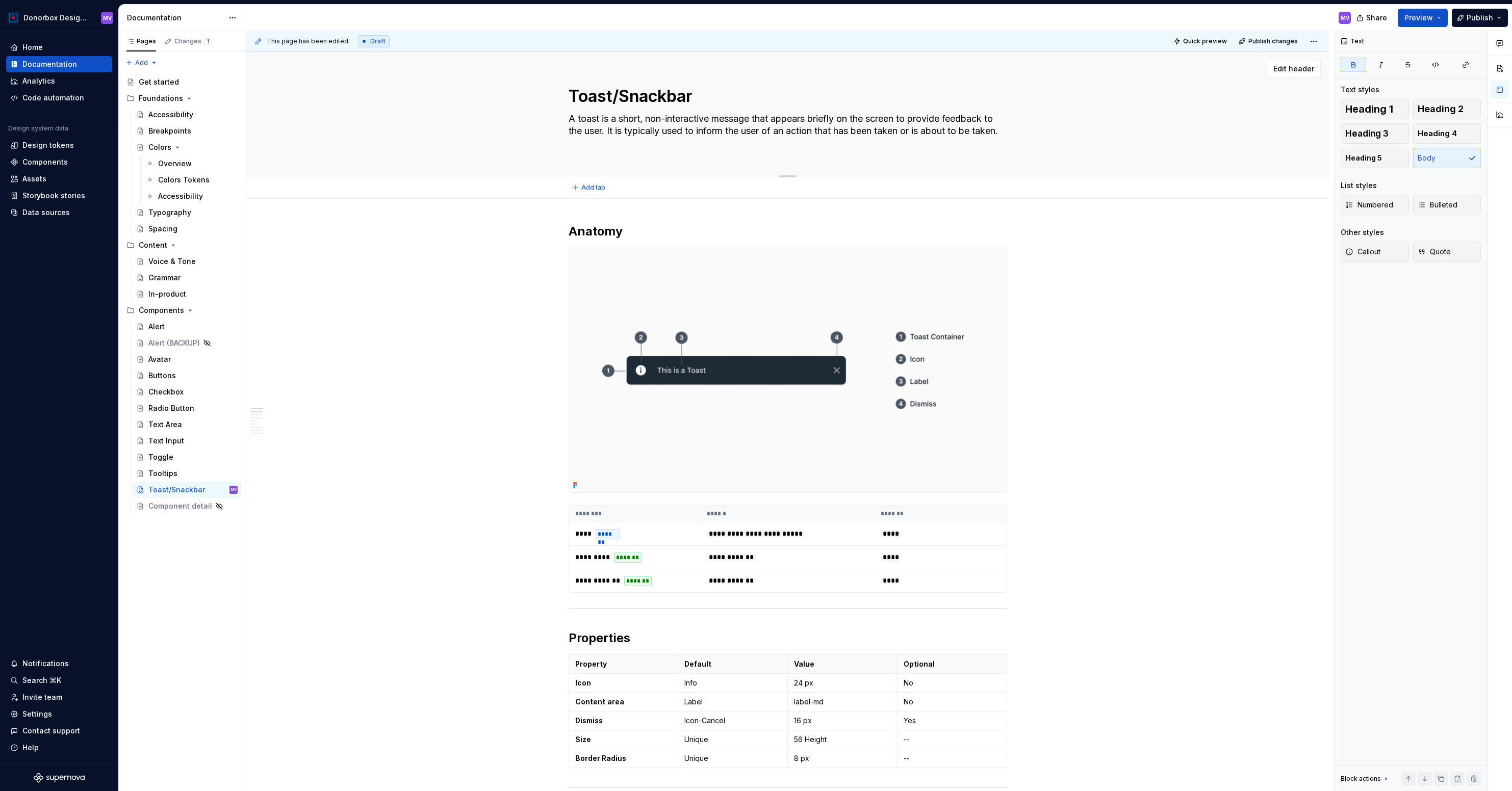
click at [653, 95] on textarea "Toast/Snackbar" at bounding box center [785, 96] width 438 height 25
drag, startPoint x: 615, startPoint y: 95, endPoint x: 716, endPoint y: 98, distance: 101.0
click at [716, 98] on textarea "Toast/Snackbar" at bounding box center [785, 96] width 438 height 25
type textarea "*"
type textarea "Toast"
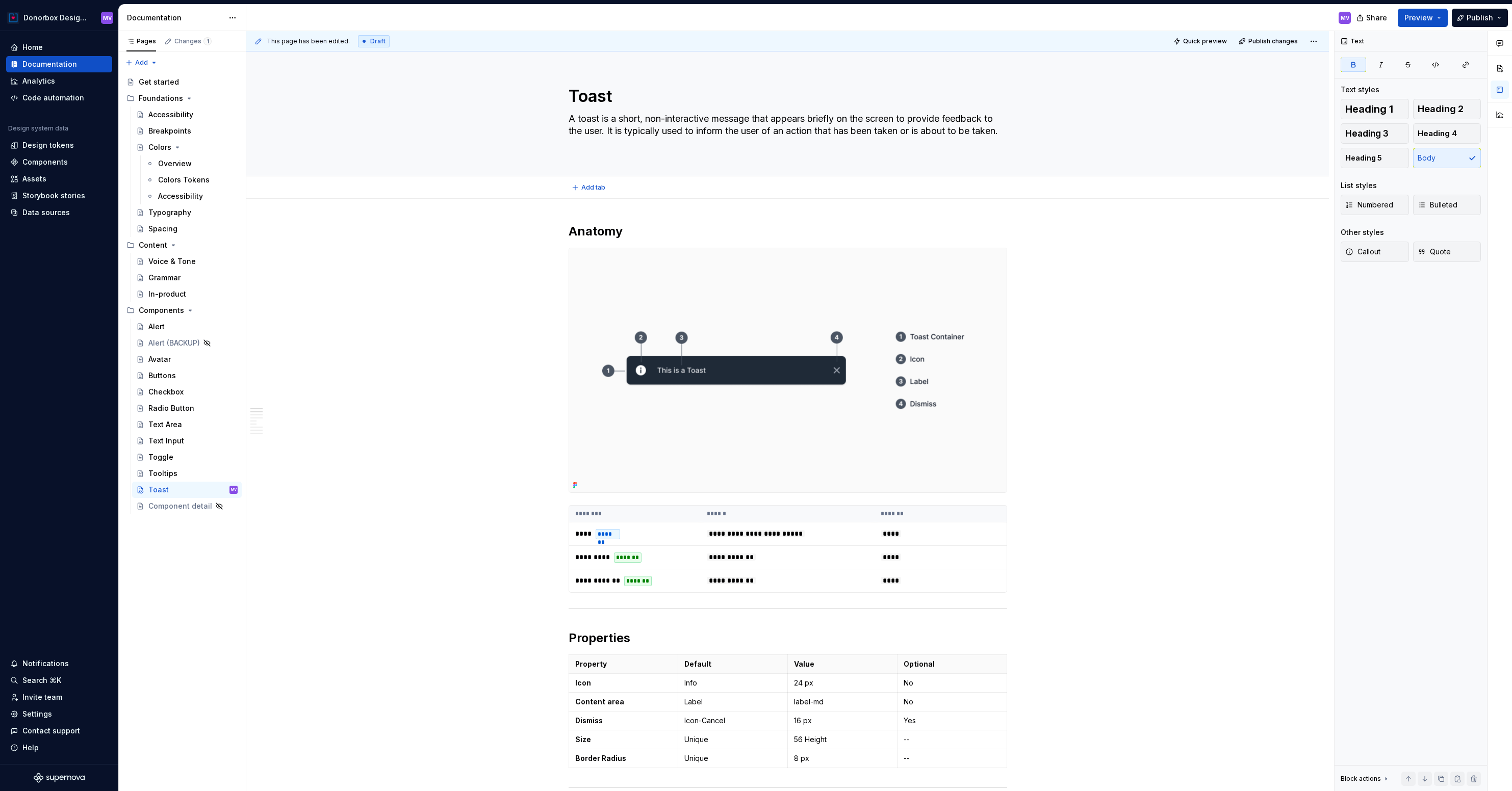
type textarea "*"
type textarea "Toast"
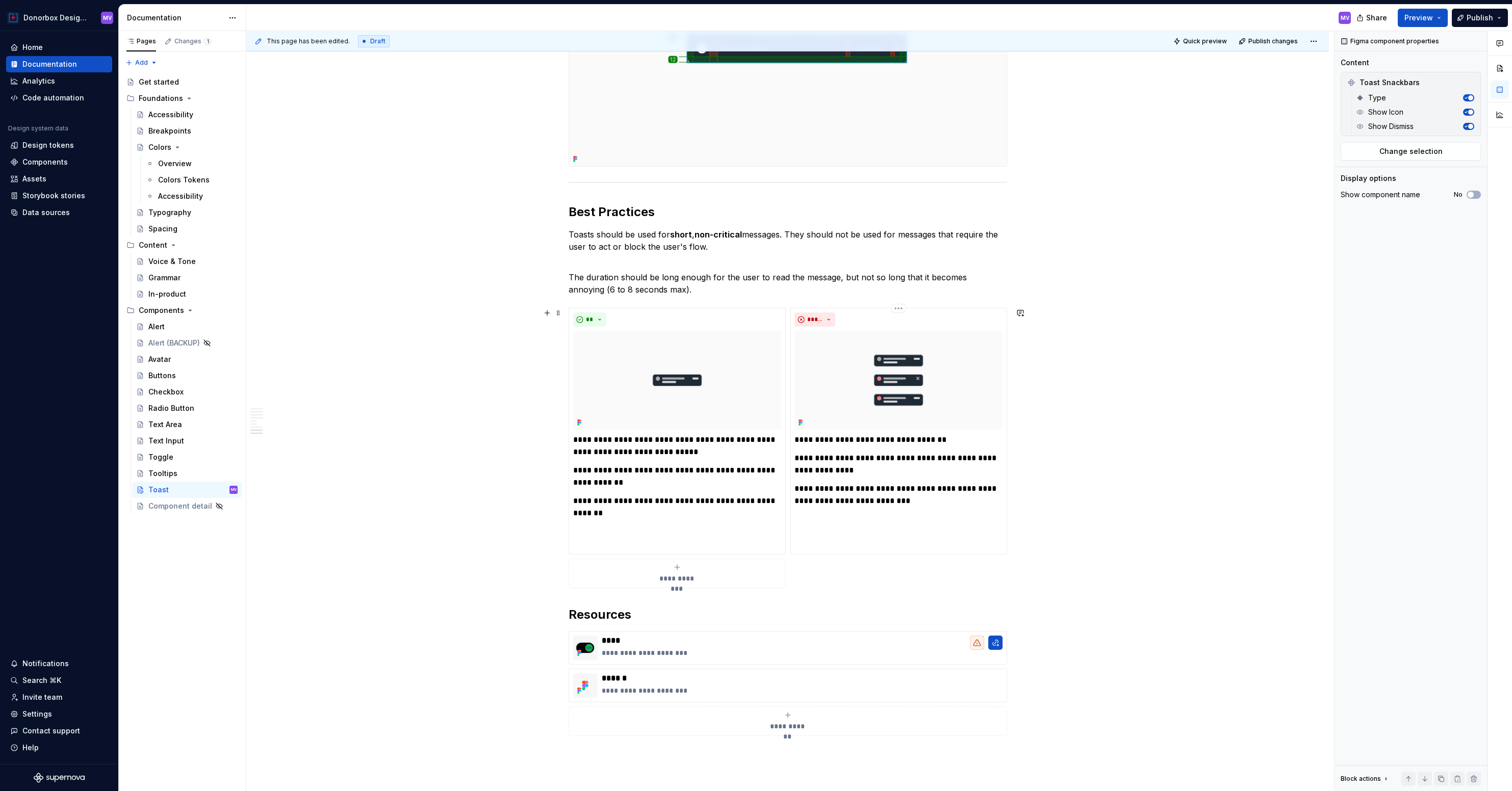
scroll to position [2111, 0]
click at [1468, 17] on span "Publish" at bounding box center [1479, 17] width 26 height 10
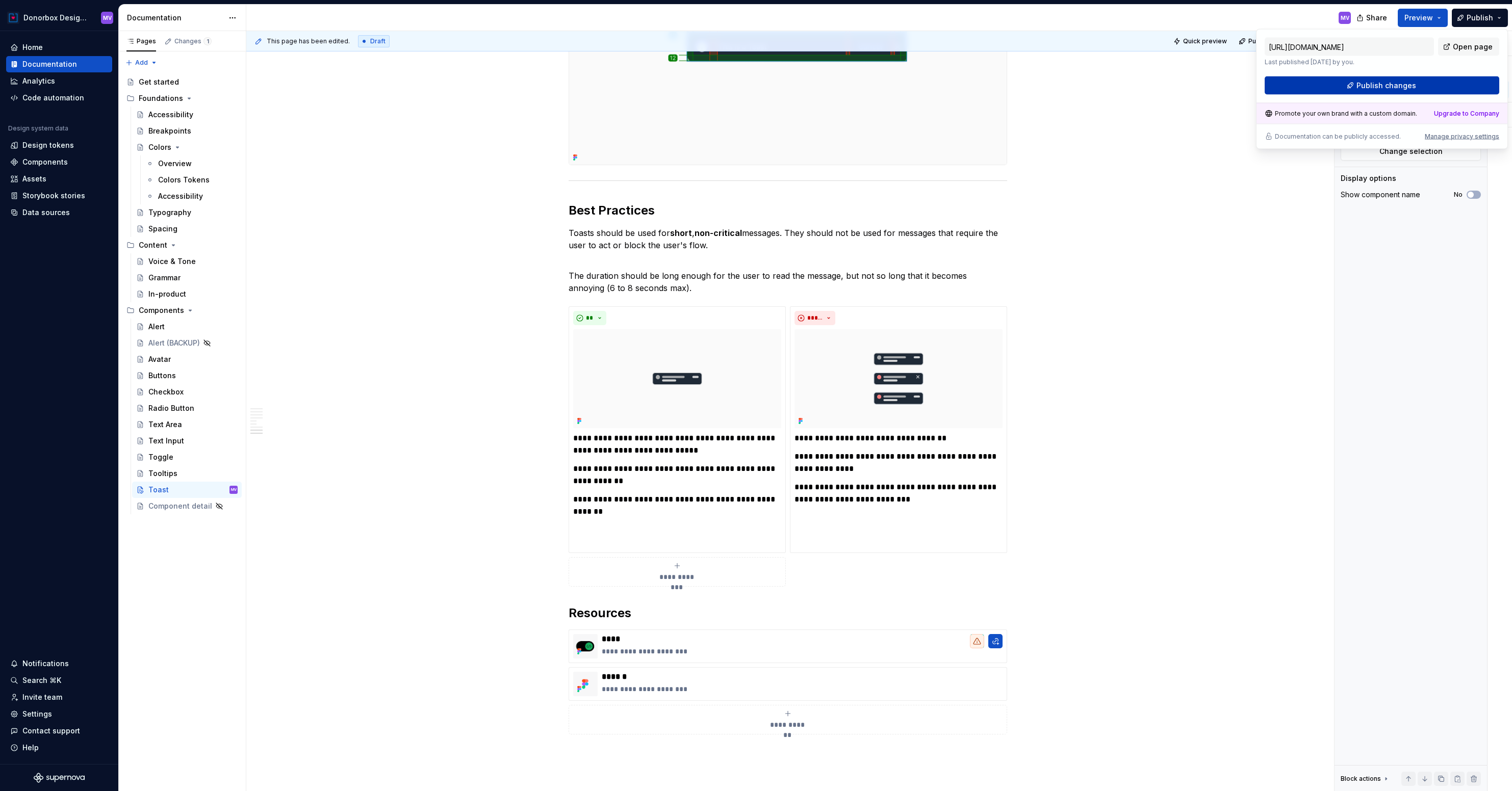
click at [1379, 86] on span "Publish changes" at bounding box center [1386, 85] width 60 height 10
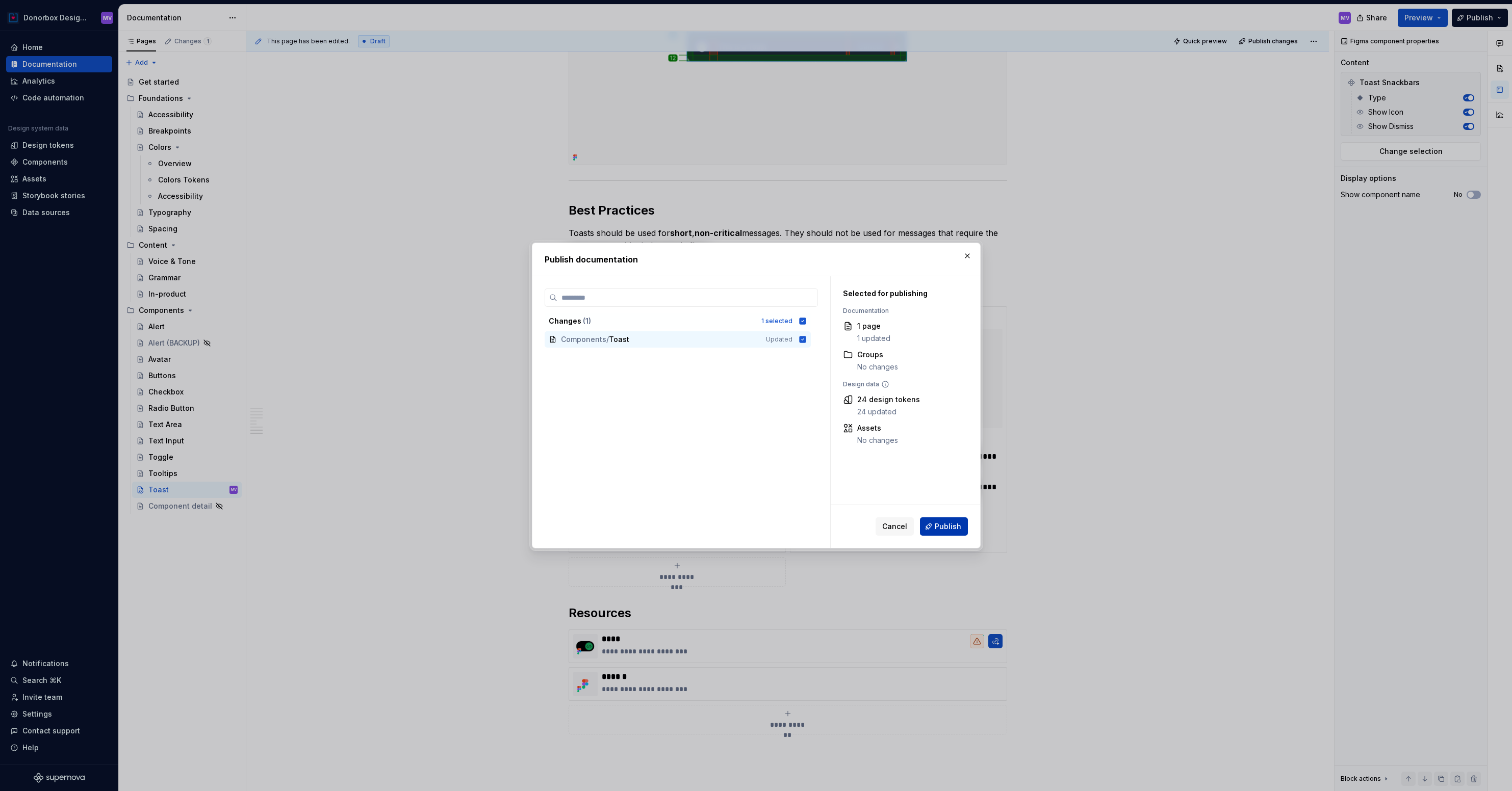
click at [942, 531] on span "Publish" at bounding box center [947, 527] width 26 height 10
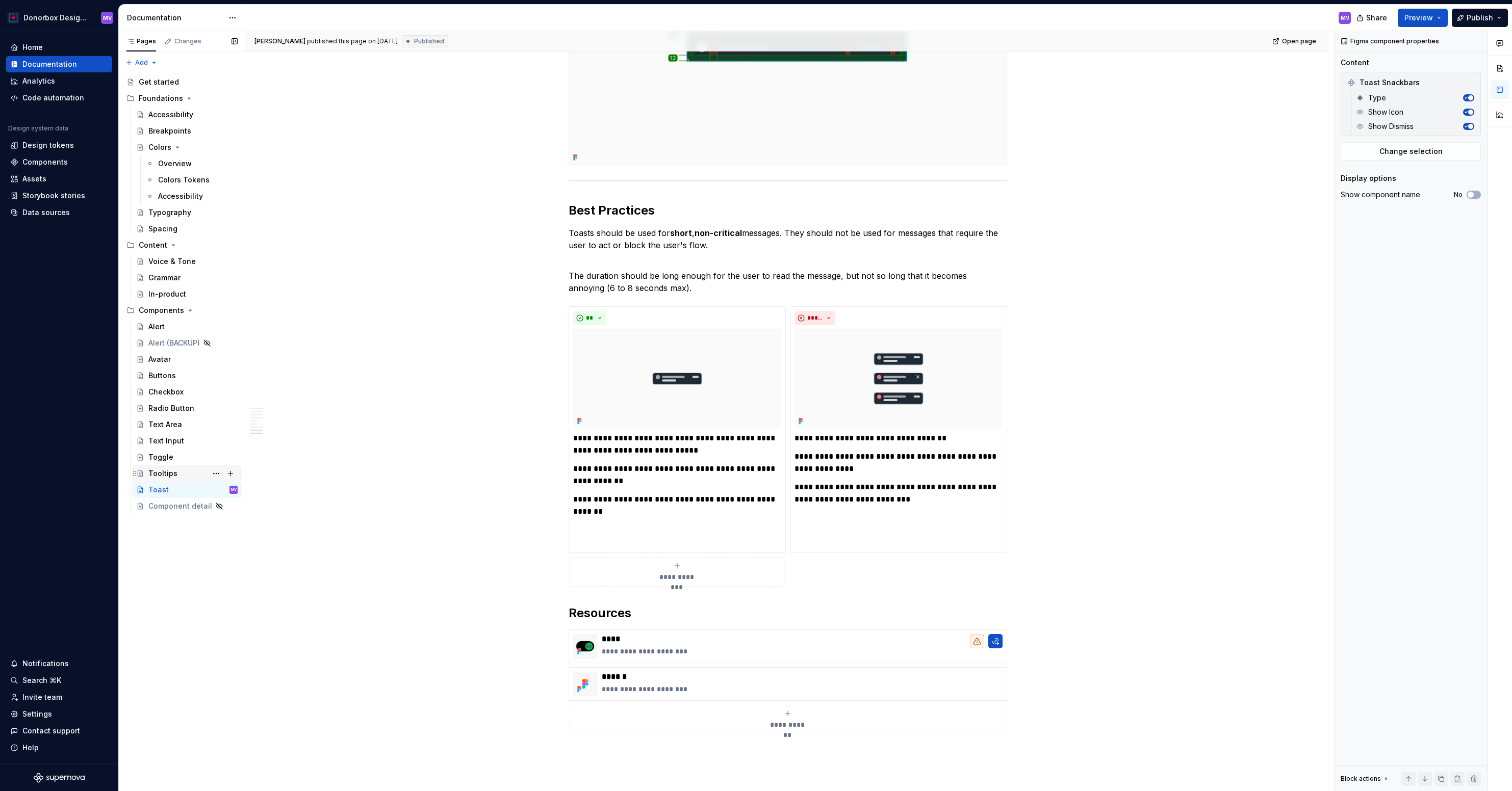
click at [165, 469] on div "Tooltips" at bounding box center [163, 473] width 29 height 10
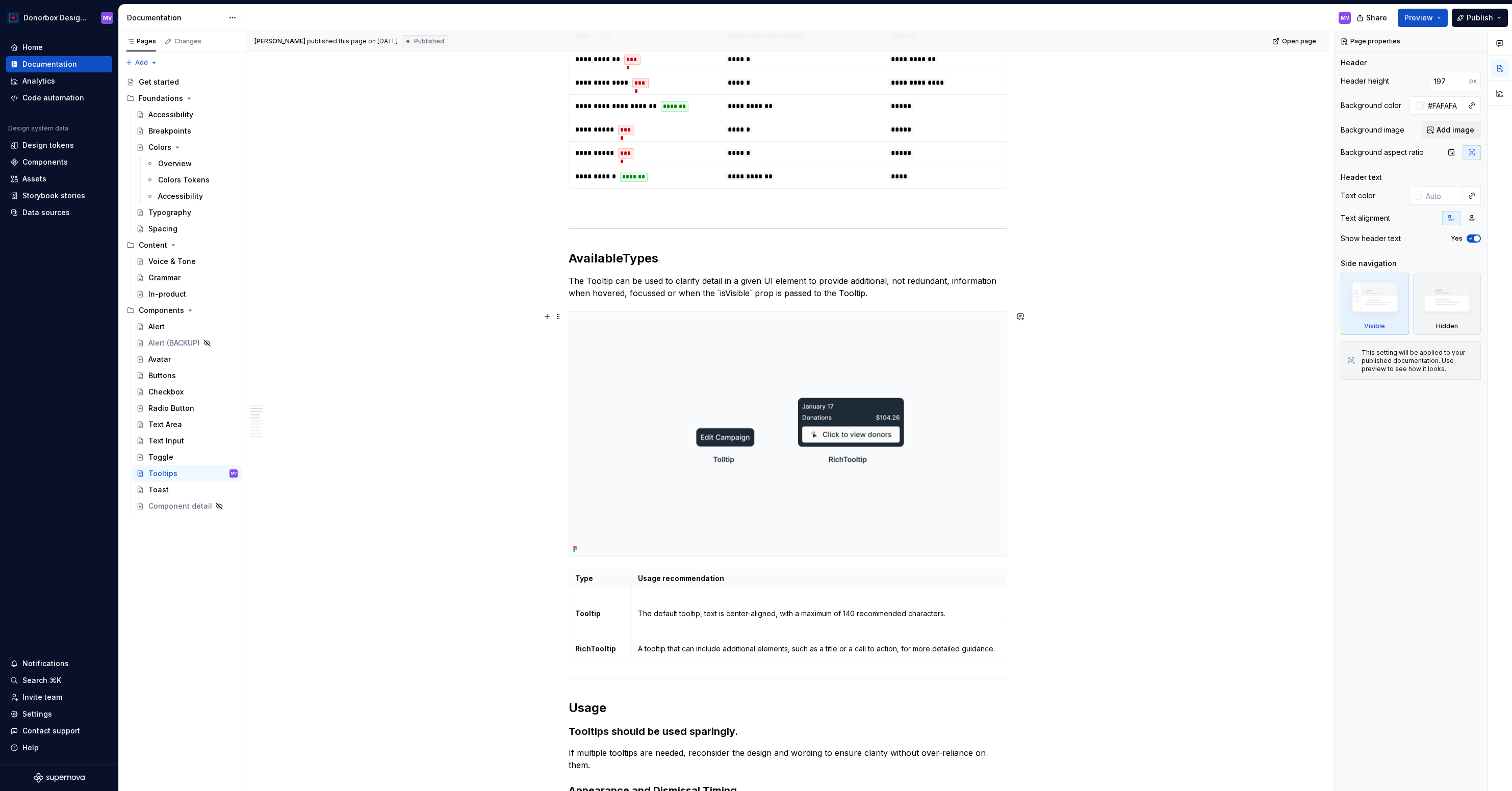
scroll to position [514, 0]
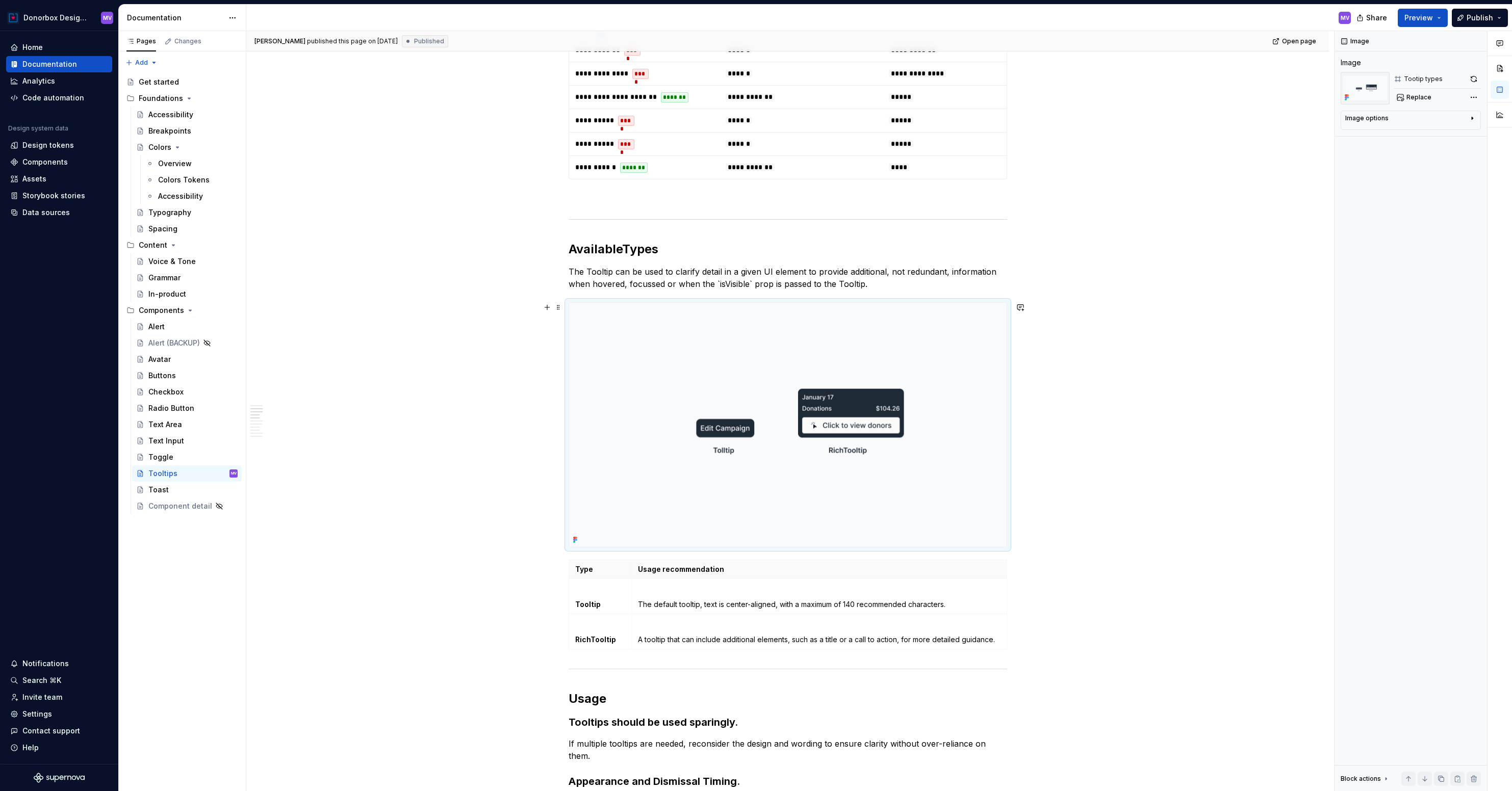
click at [872, 396] on img at bounding box center [788, 425] width 438 height 245
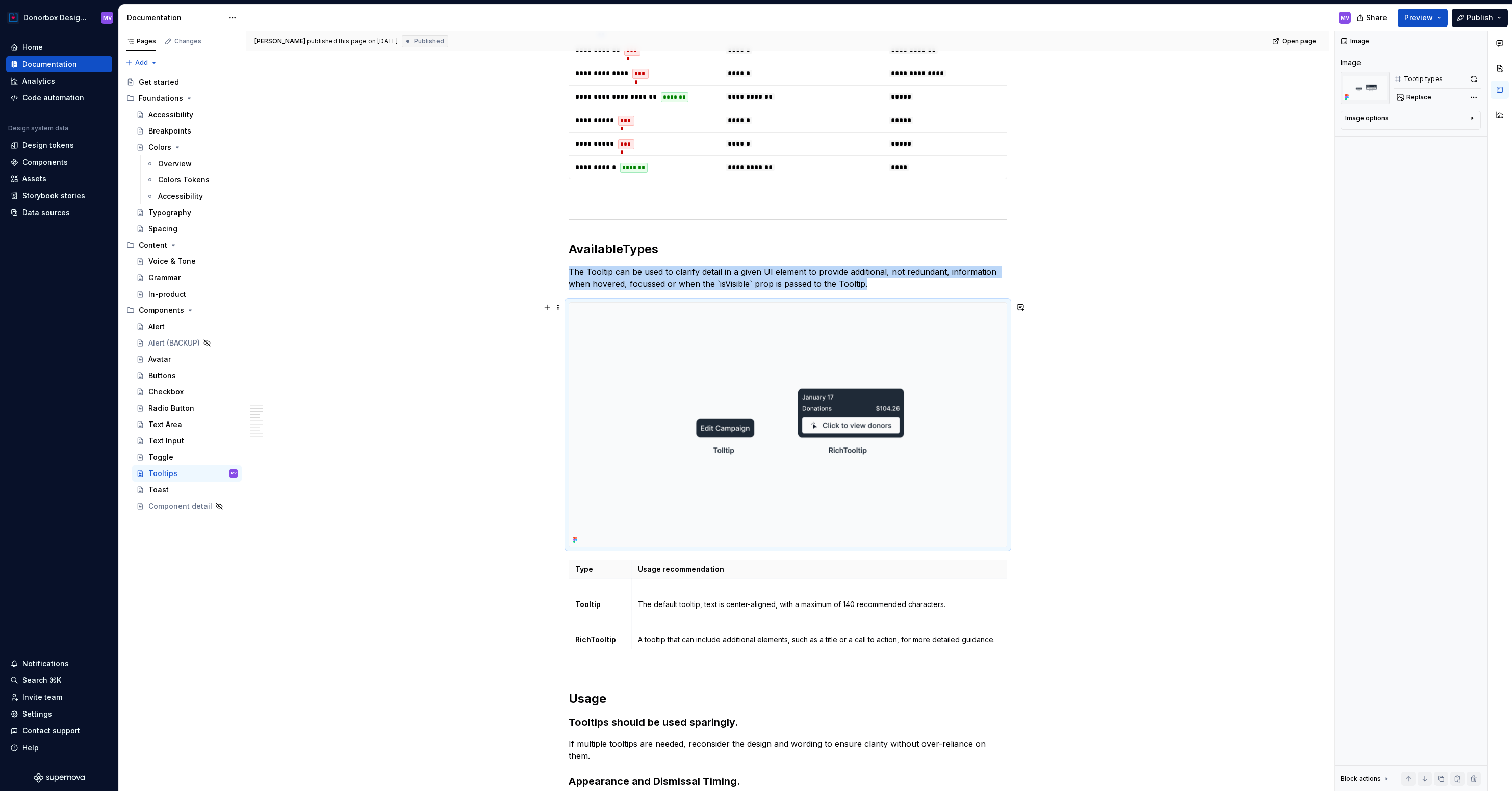
click at [862, 392] on img at bounding box center [788, 425] width 438 height 245
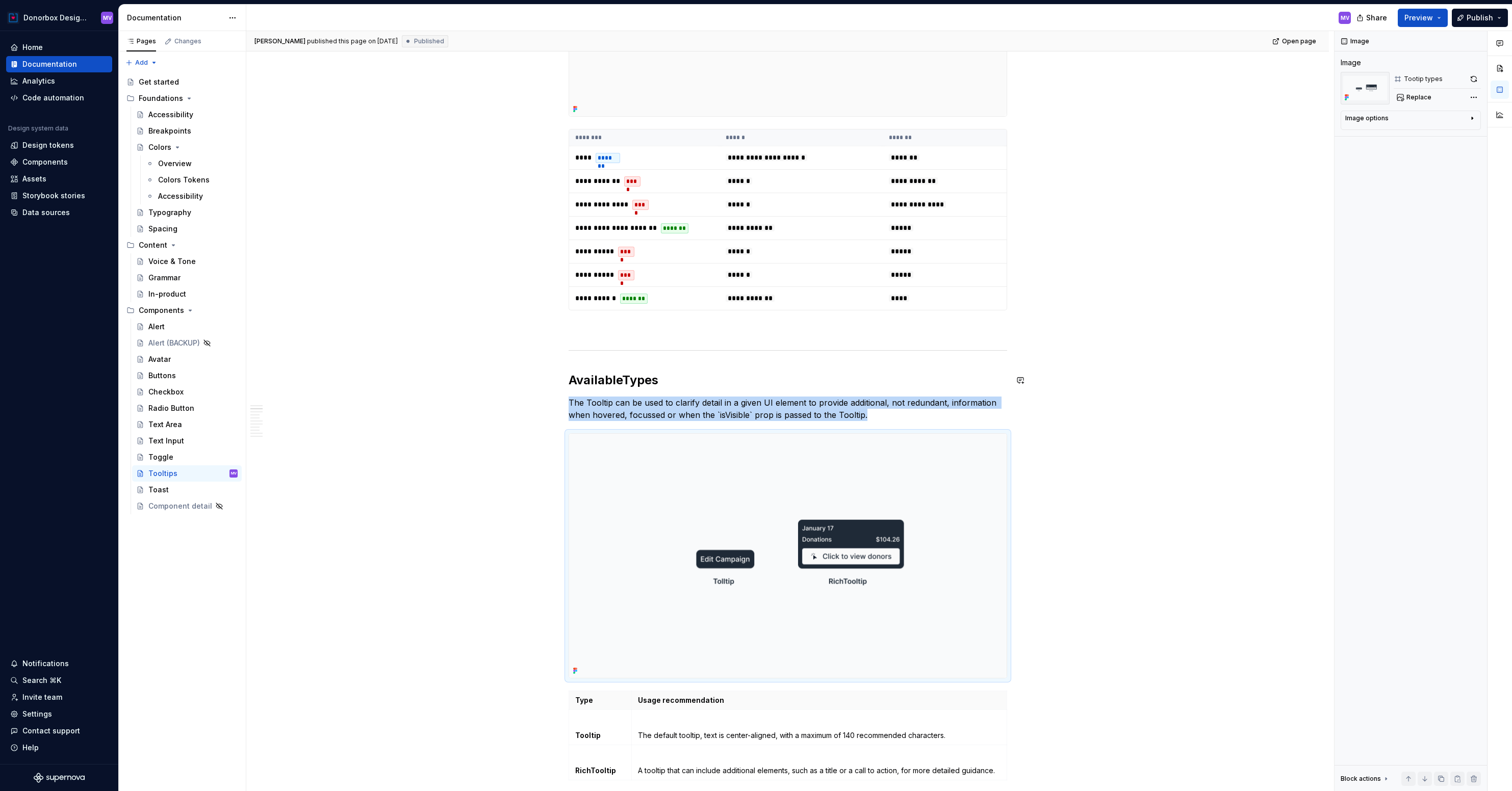
scroll to position [383, 0]
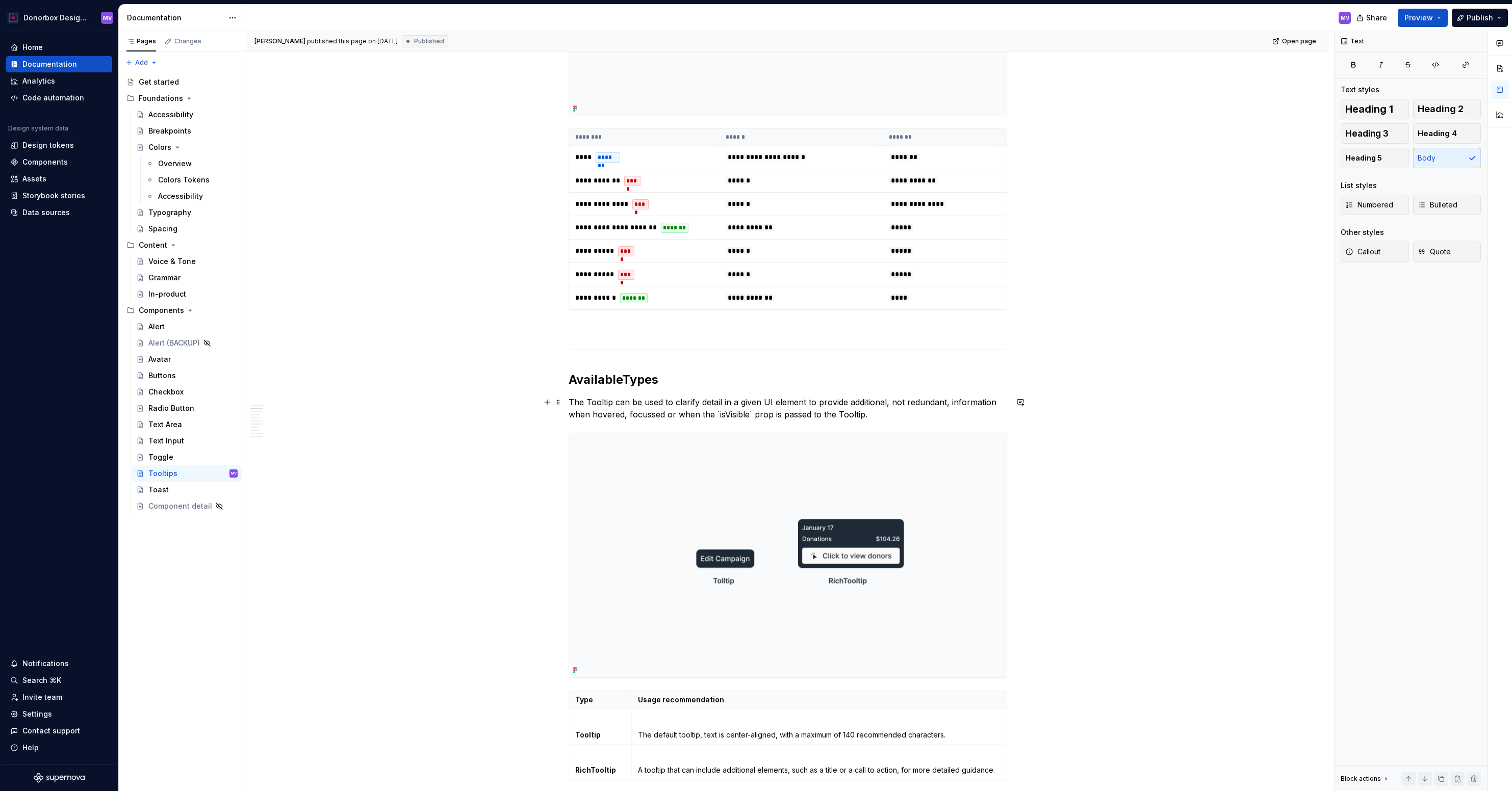
click at [839, 411] on p "The Tooltip can be used to clarify detail in a given UI element to provide addi…" at bounding box center [788, 408] width 438 height 25
click at [841, 455] on img at bounding box center [788, 556] width 438 height 245
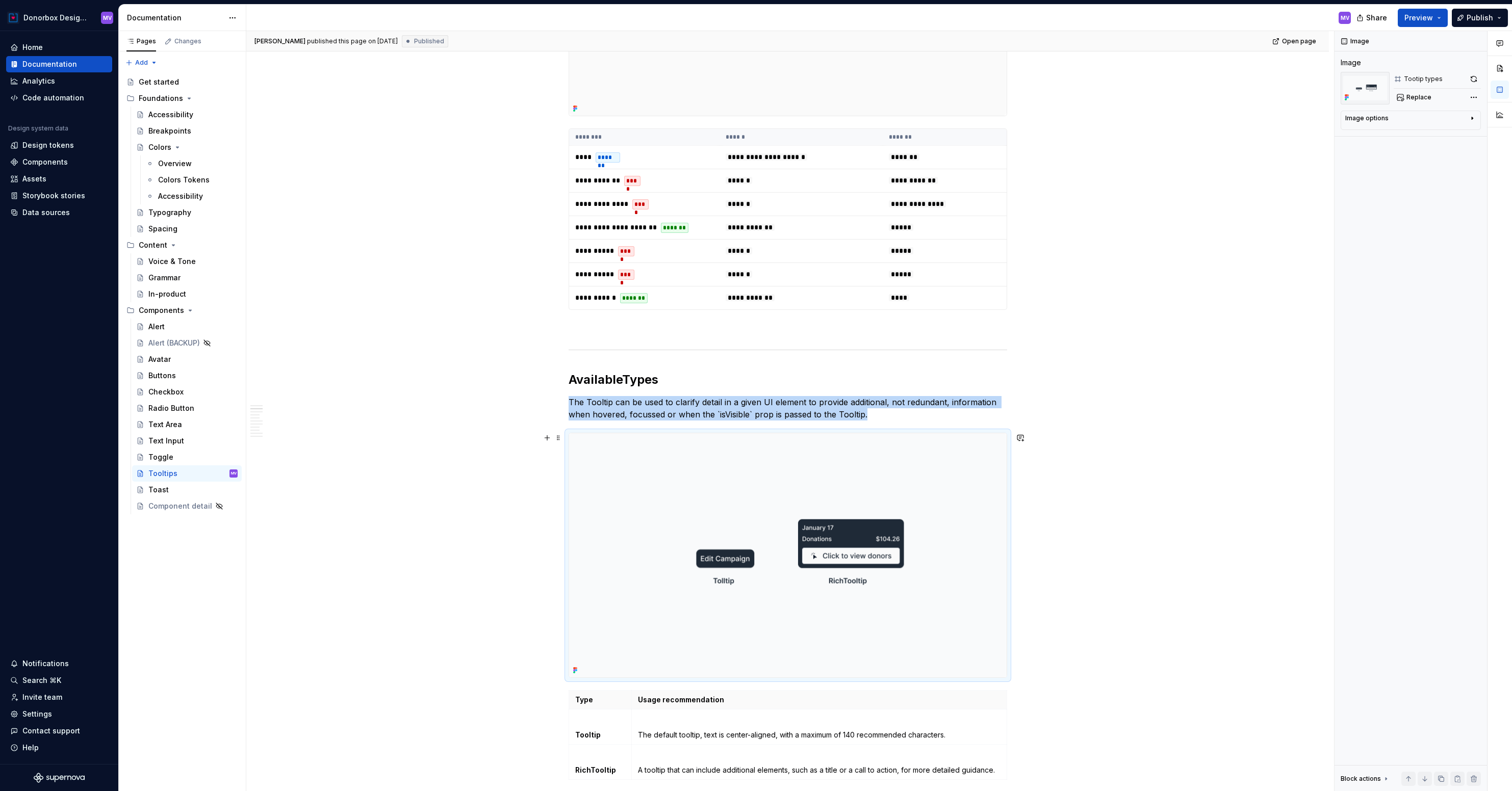
click at [717, 489] on img at bounding box center [788, 556] width 438 height 245
click at [1471, 79] on button "button" at bounding box center [1474, 79] width 14 height 14
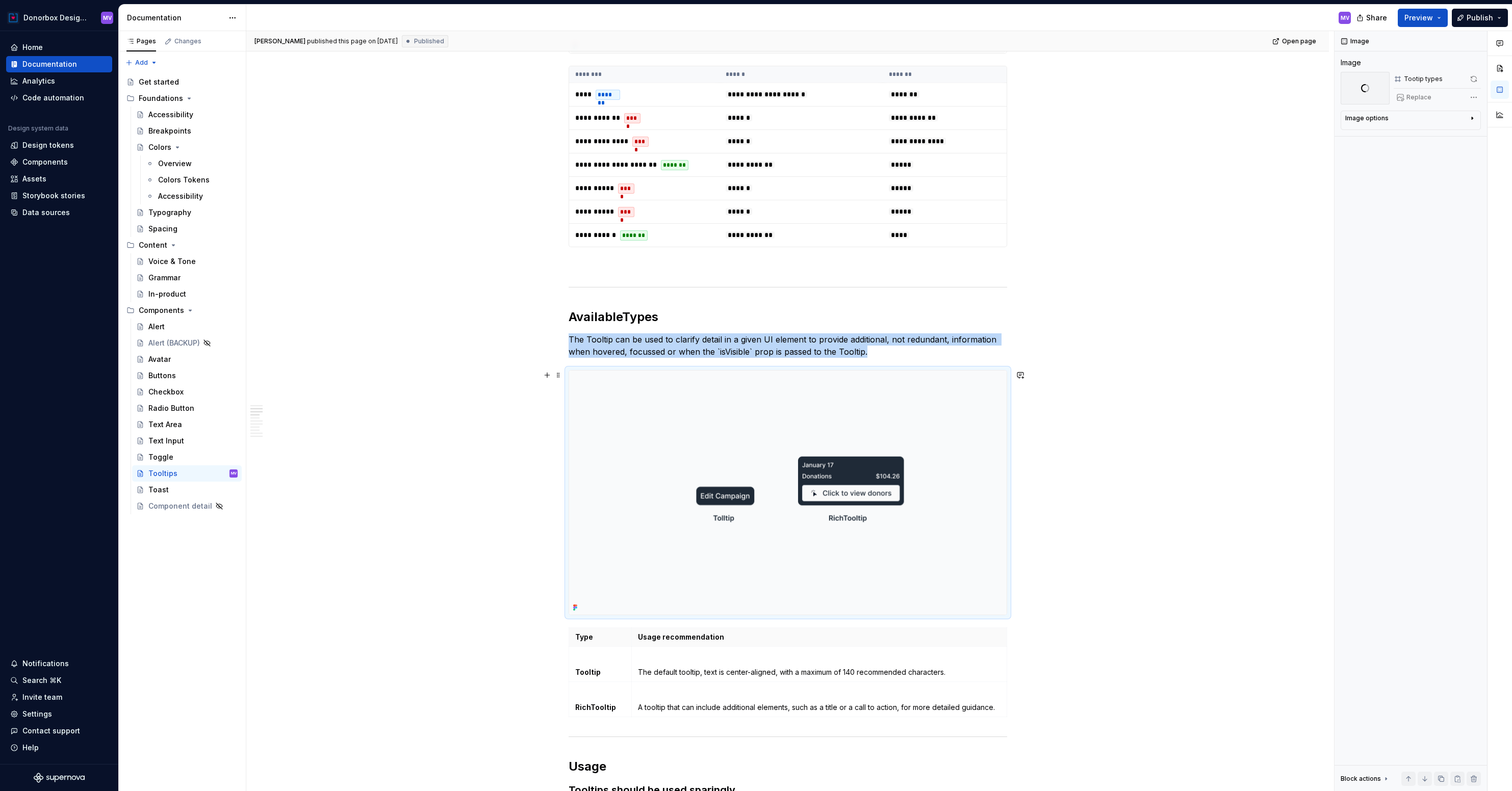
scroll to position [447, 0]
type textarea "*"
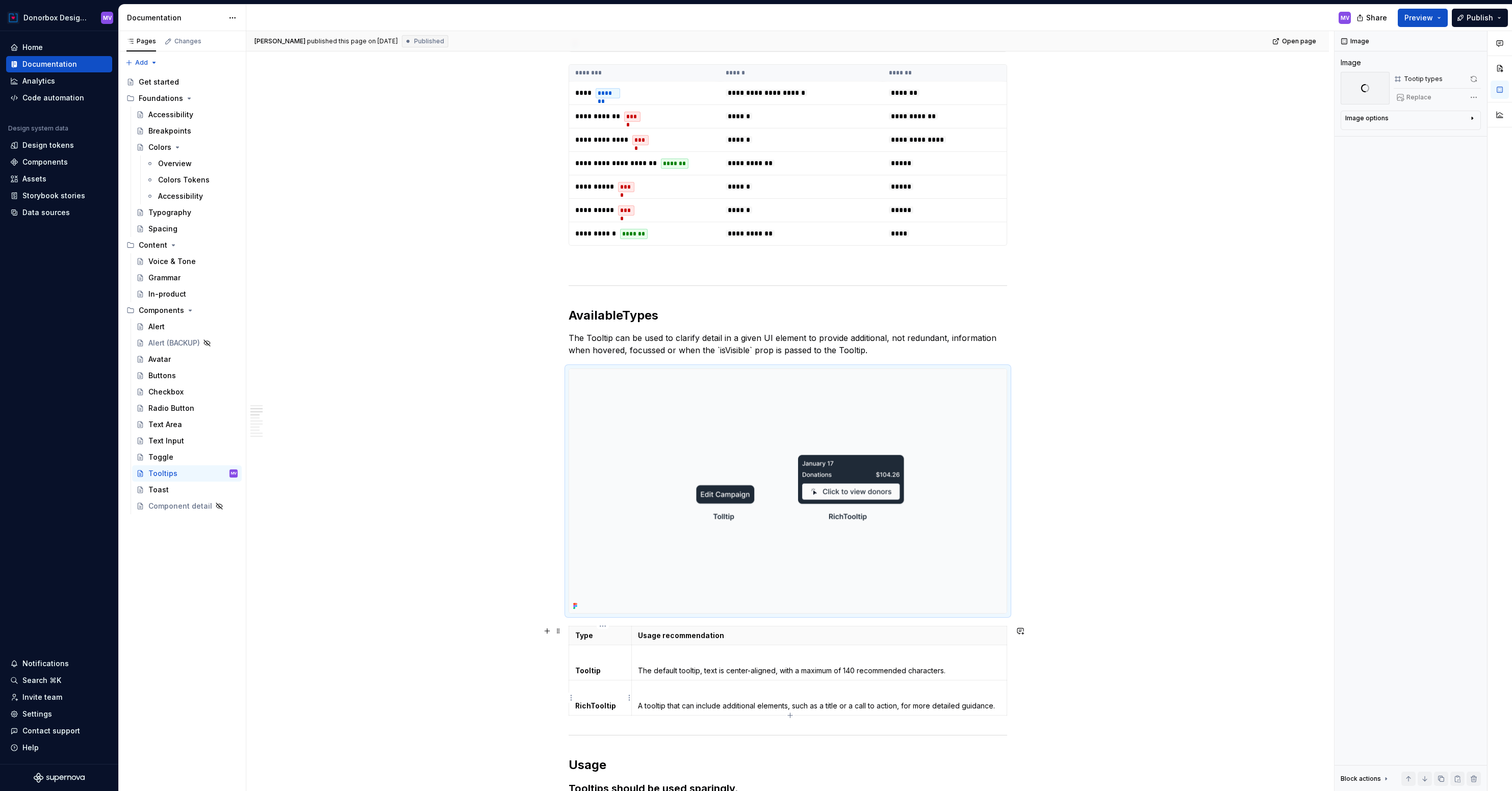
click at [589, 708] on strong "RichTooltip" at bounding box center [595, 705] width 40 height 9
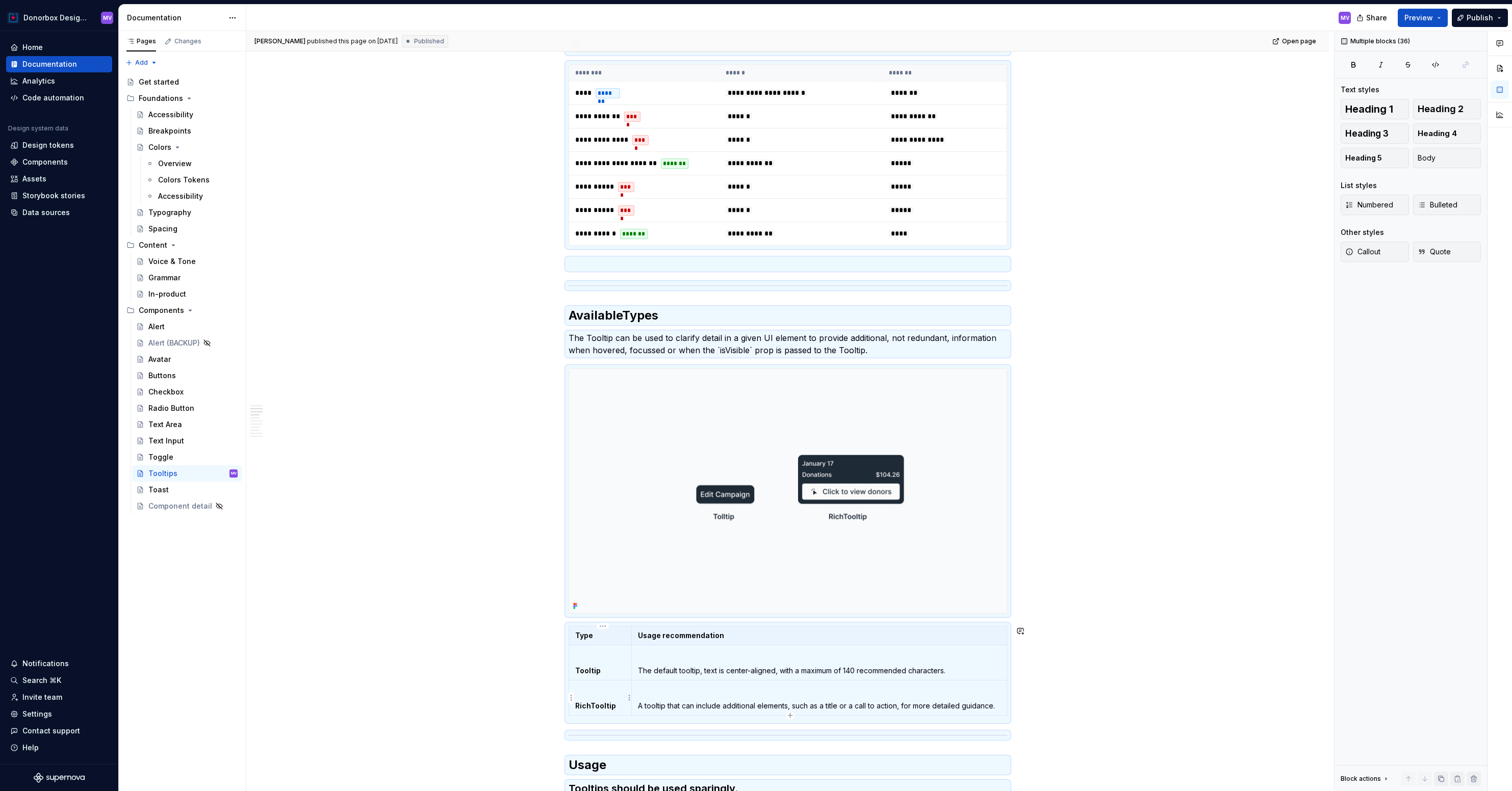
click at [589, 708] on strong "RichTooltip" at bounding box center [595, 705] width 40 height 9
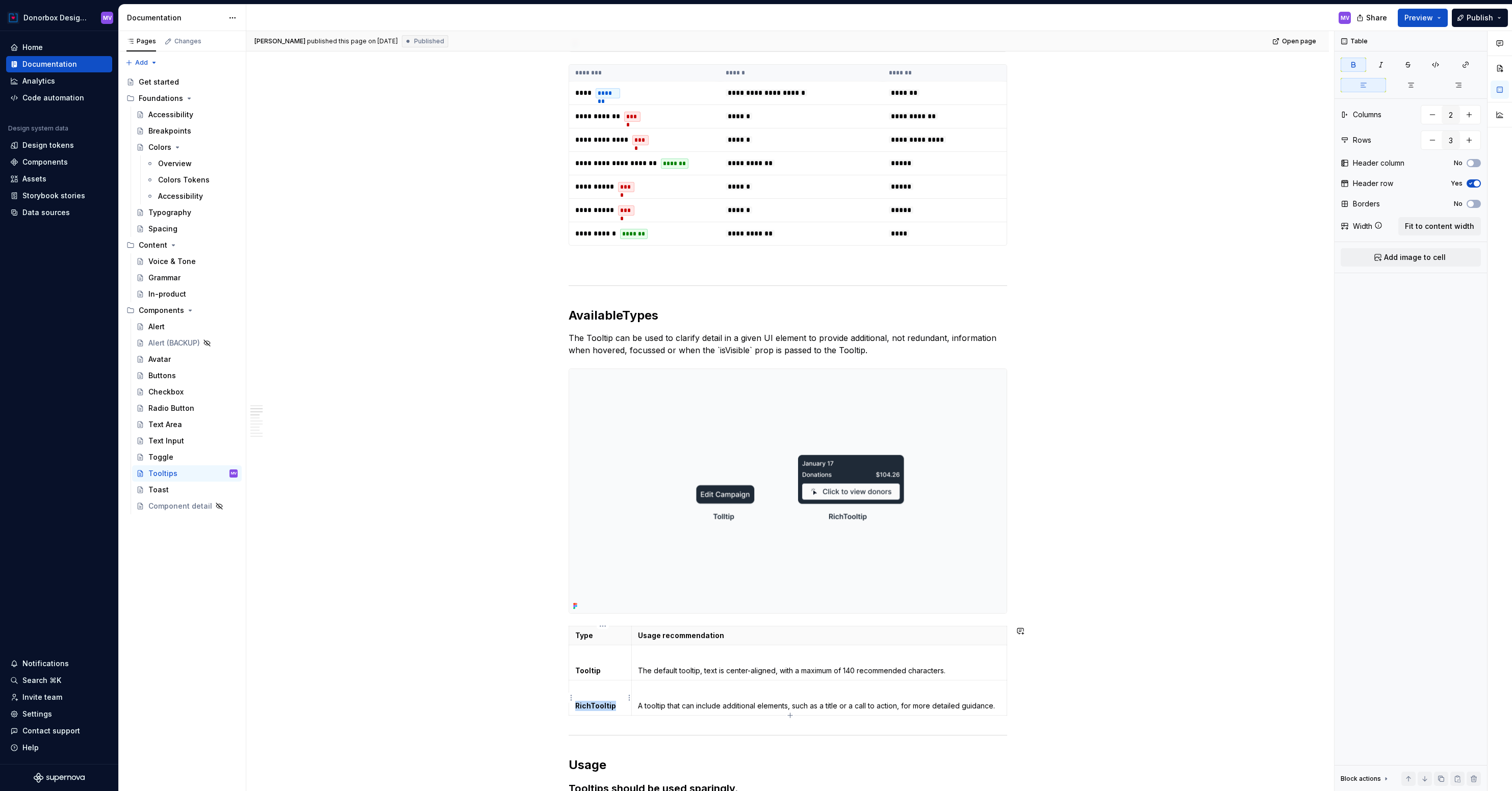
click at [589, 708] on strong "RichTooltip" at bounding box center [595, 705] width 40 height 9
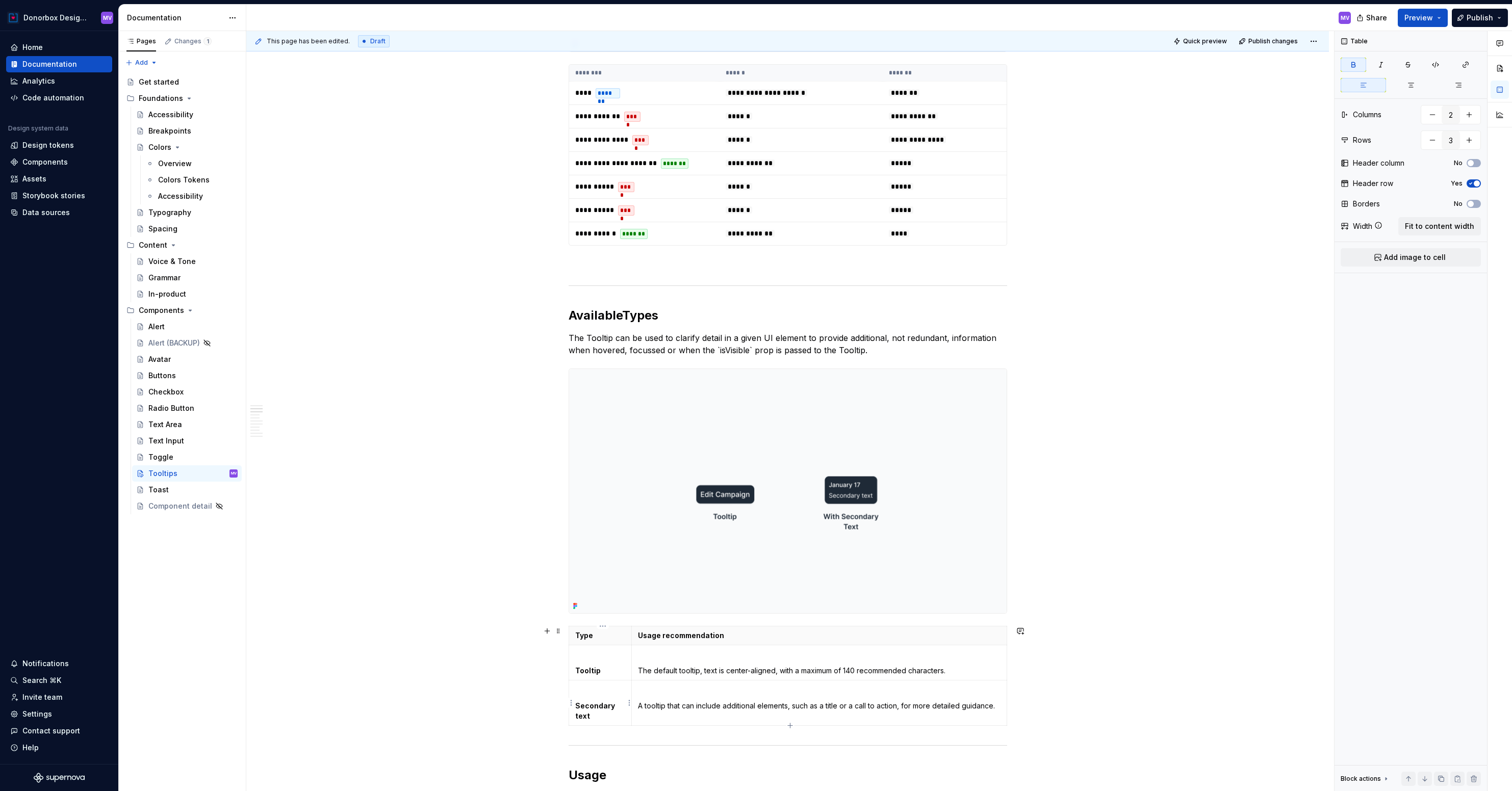
click at [578, 716] on strong "Secondary text" at bounding box center [596, 711] width 41 height 19
click at [638, 641] on th "Usage recommendation" at bounding box center [824, 635] width 375 height 19
drag, startPoint x: 907, startPoint y: 706, endPoint x: 864, endPoint y: 707, distance: 43.0
click at [864, 707] on p "A tooltip that can include additional elements, such as a title or a call to ac…" at bounding box center [824, 706] width 362 height 10
click at [854, 705] on p "A tooltip that can include additional elements, such as a title or a call to ac…" at bounding box center [824, 706] width 362 height 10
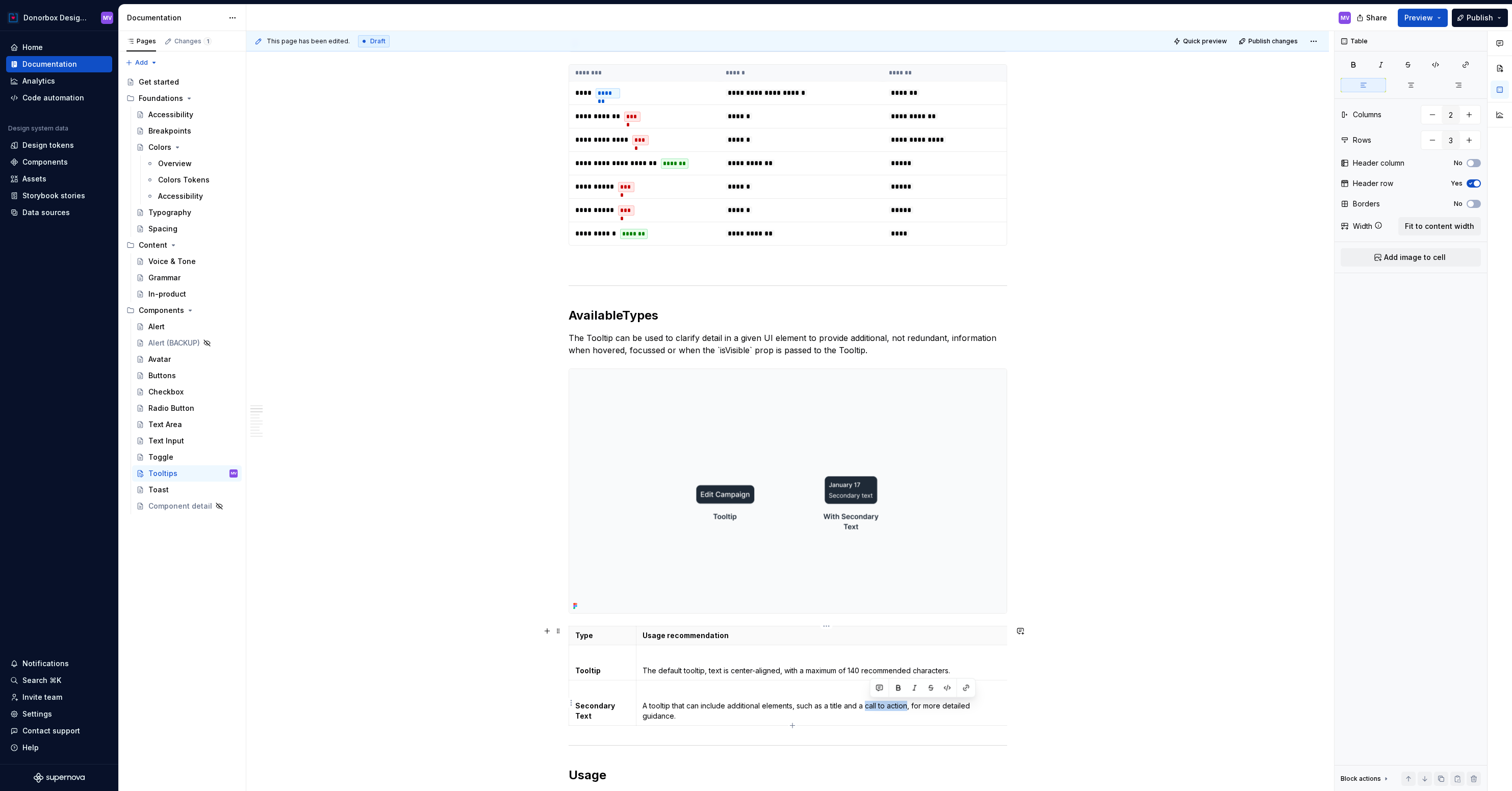
drag, startPoint x: 870, startPoint y: 706, endPoint x: 912, endPoint y: 706, distance: 42.0
click at [912, 706] on p "A tooltip that can include additional elements, such as a title and a call to a…" at bounding box center [824, 712] width 362 height 21
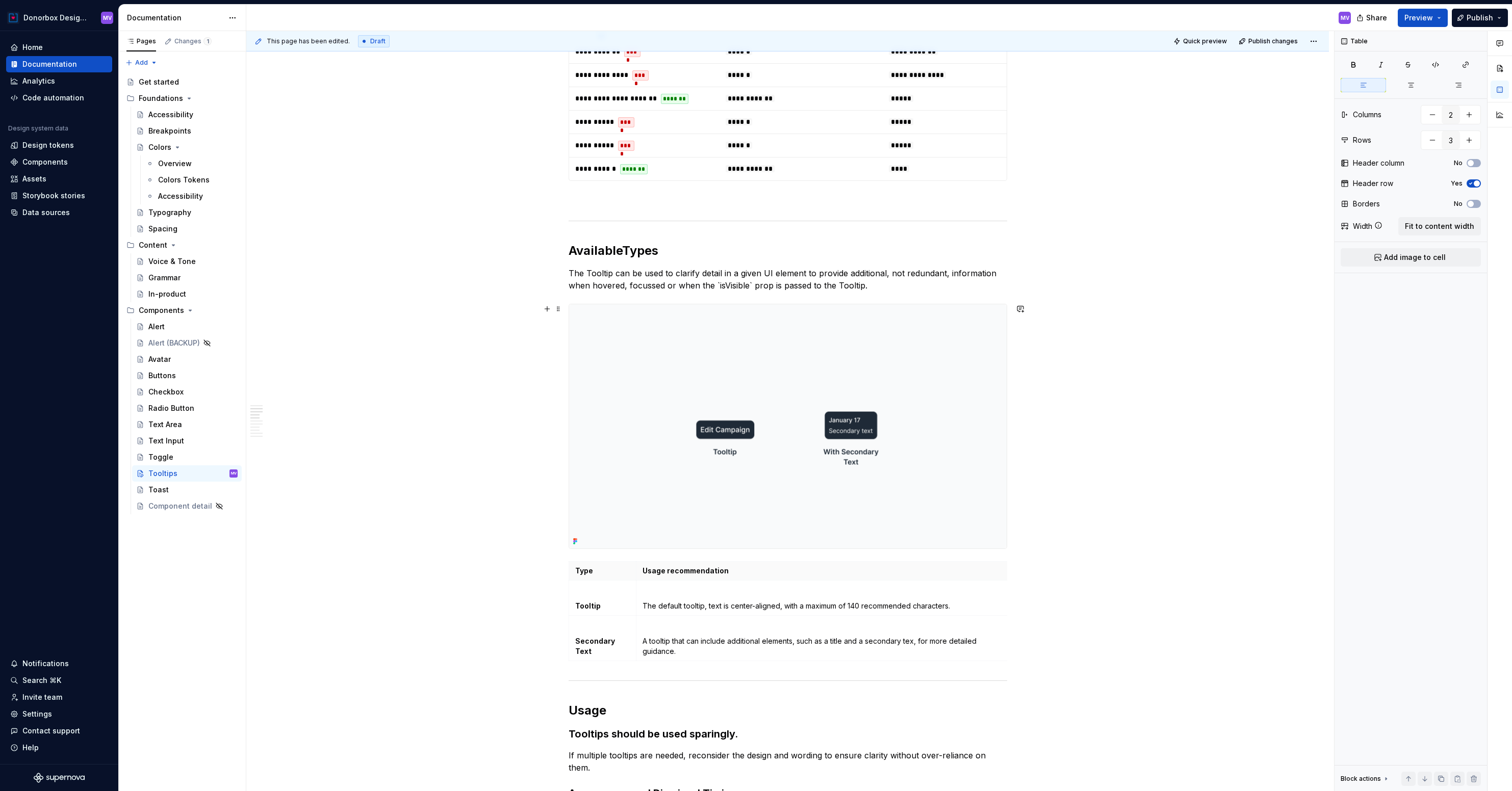
scroll to position [514, 0]
click at [857, 425] on img at bounding box center [788, 425] width 438 height 245
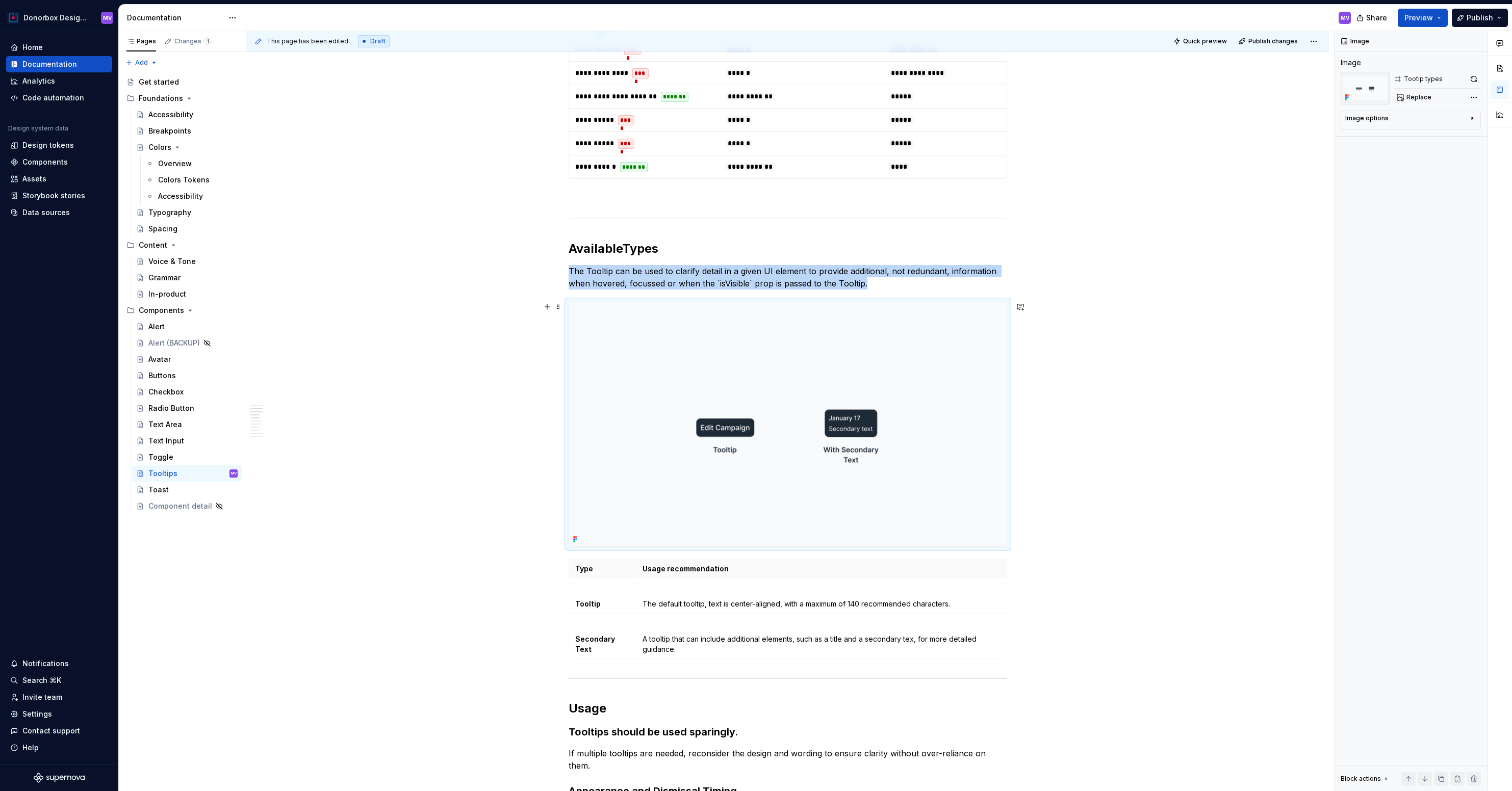
click at [658, 311] on img at bounding box center [788, 425] width 438 height 245
click at [1476, 77] on button "button" at bounding box center [1474, 79] width 14 height 14
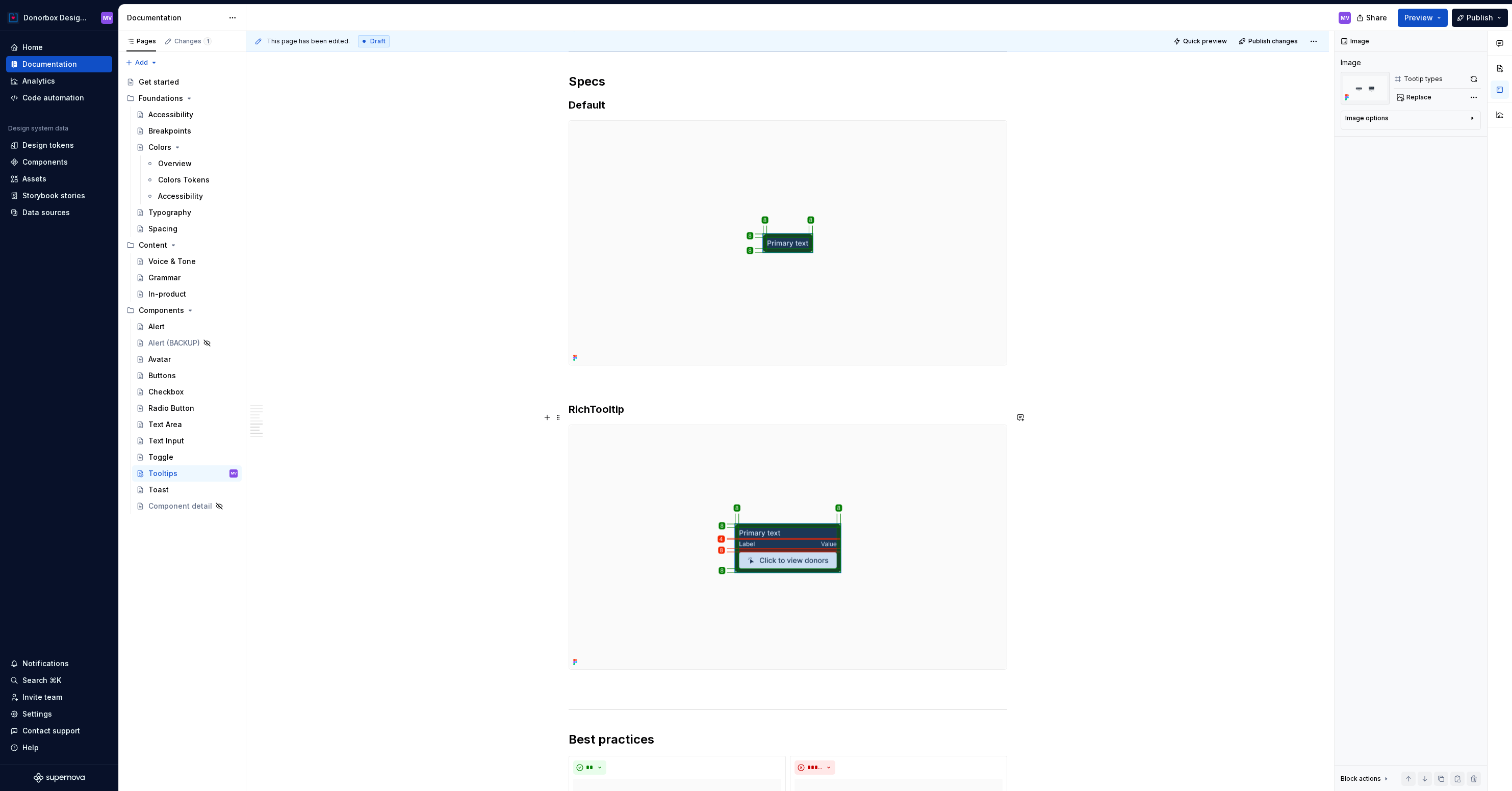
scroll to position [1918, 0]
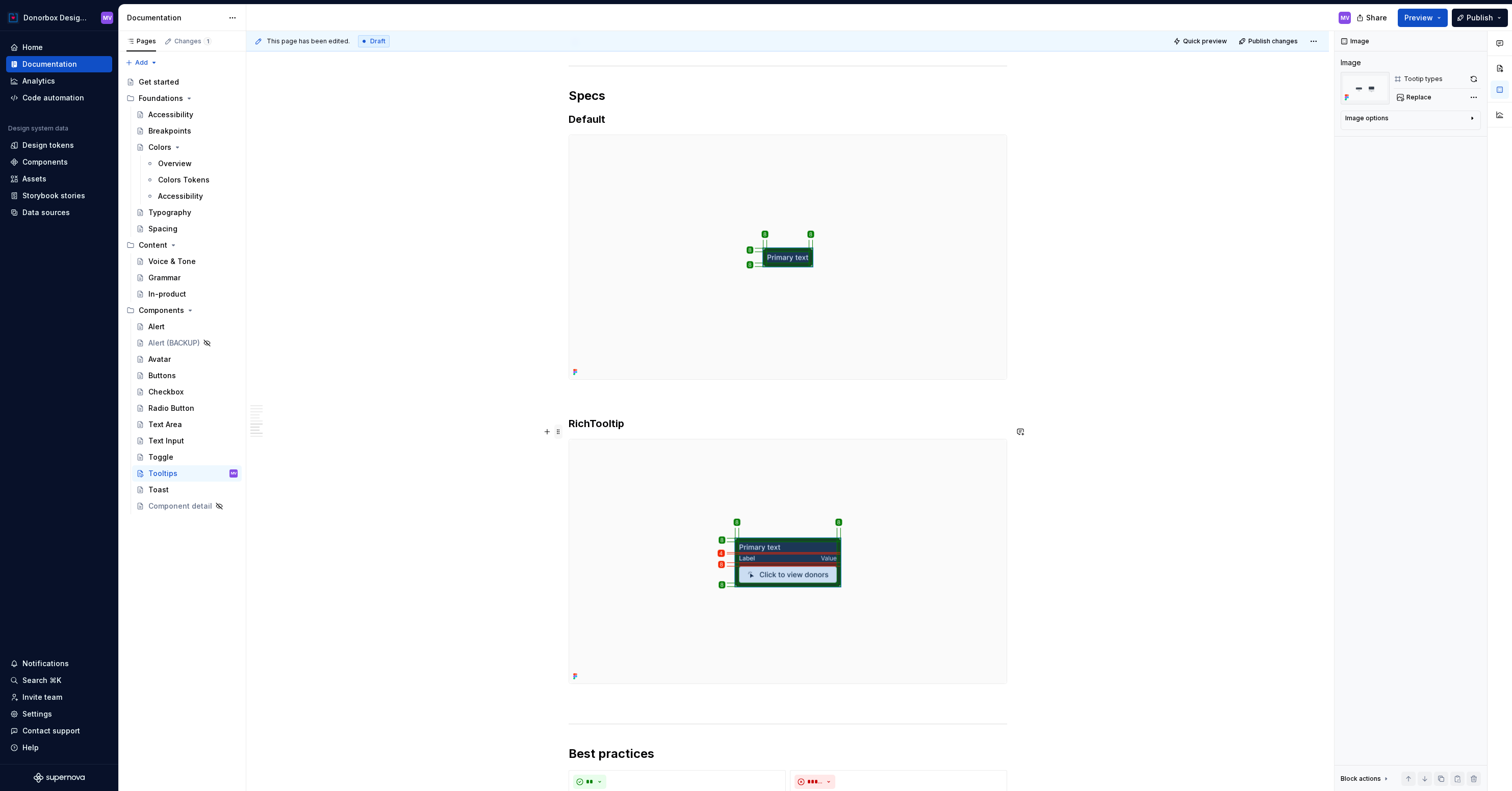
click at [561, 431] on span at bounding box center [558, 432] width 8 height 14
click at [596, 516] on div "Delete" at bounding box center [602, 523] width 87 height 17
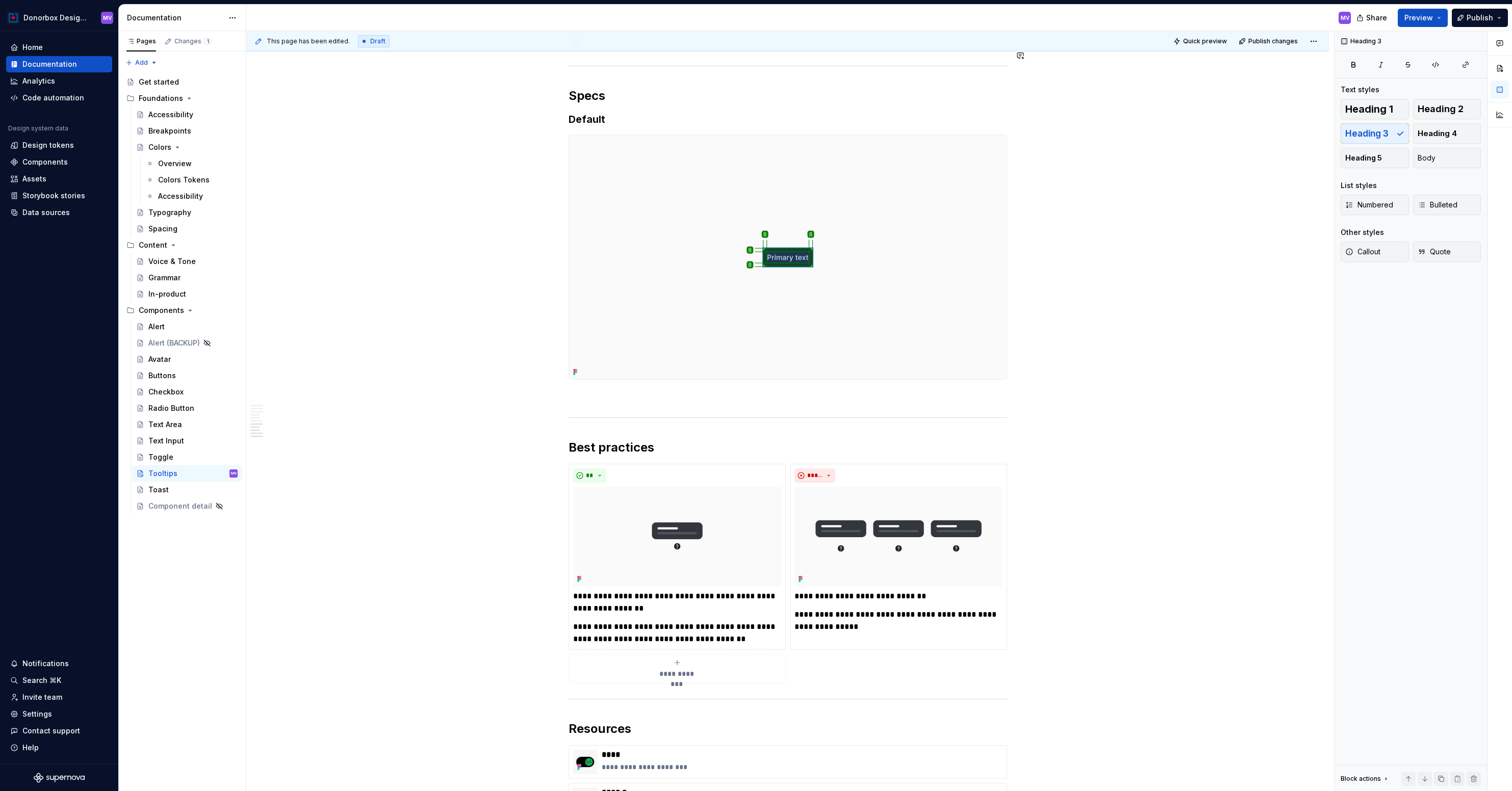
type textarea "*"
